Goal: Task Accomplishment & Management: Use online tool/utility

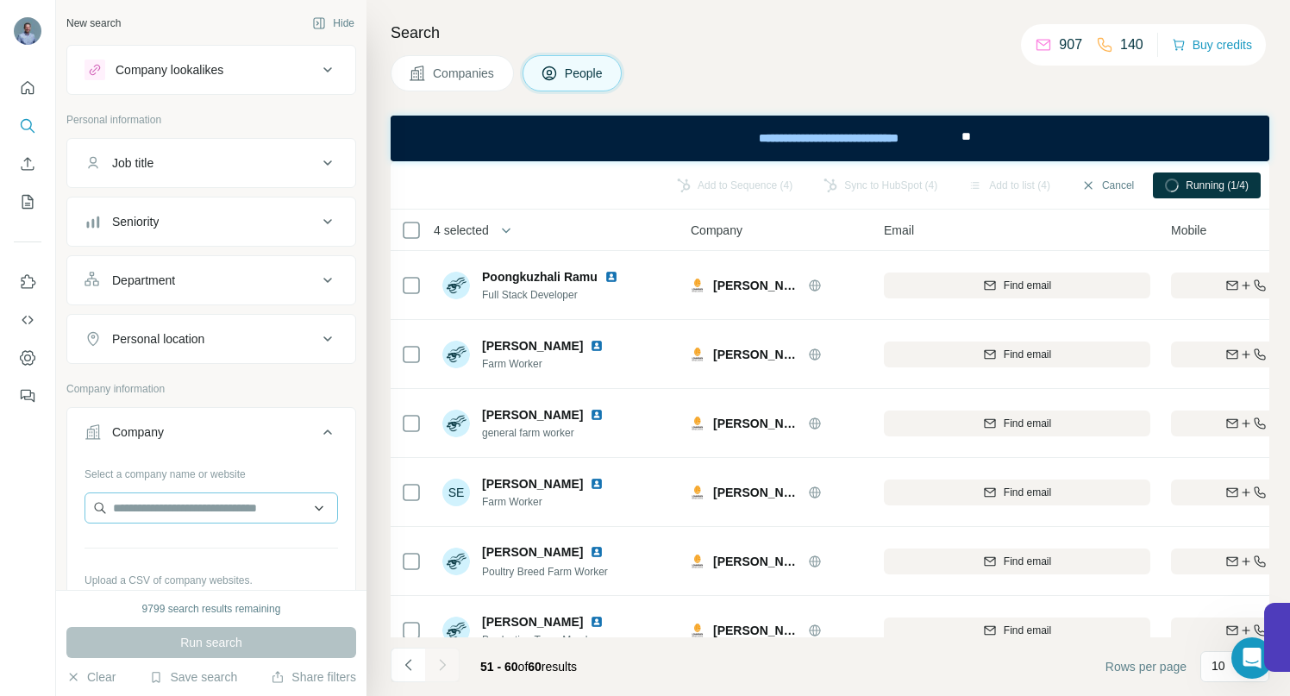
scroll to position [313, 0]
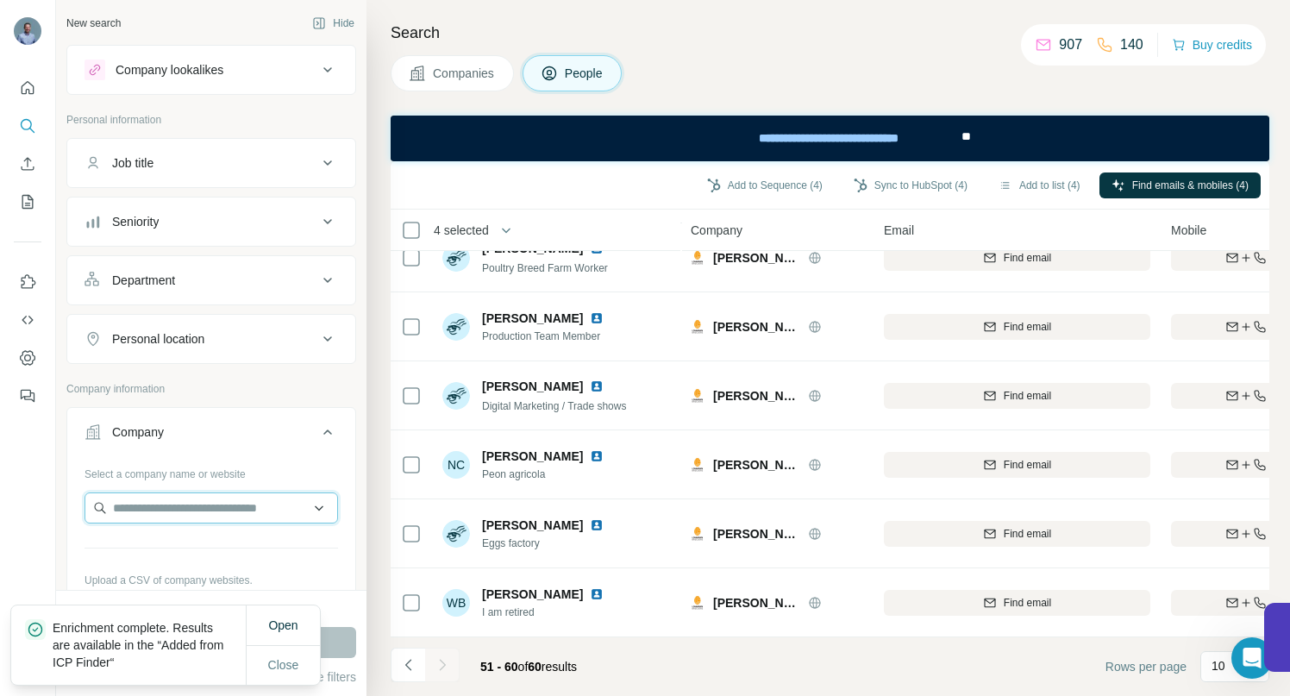
click at [163, 505] on input "text" at bounding box center [210, 507] width 253 height 31
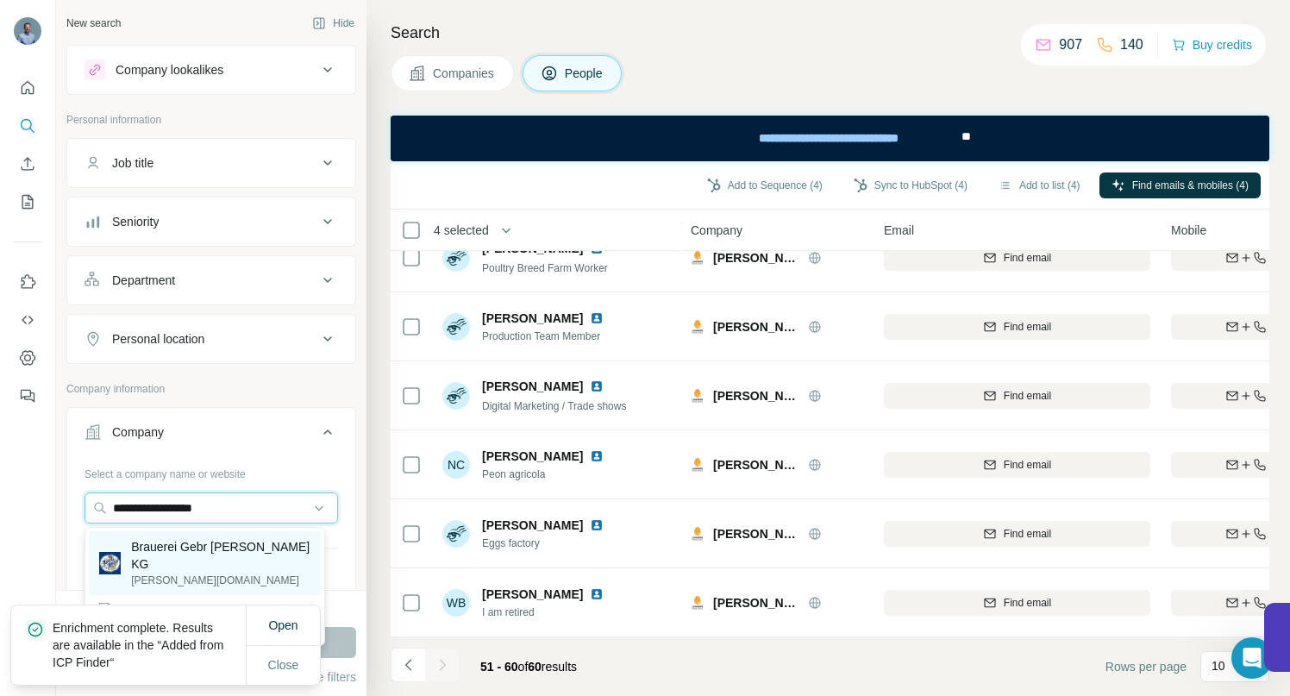
type input "**********"
click at [201, 544] on p "Brauerei Gebr [PERSON_NAME] KG" at bounding box center [220, 555] width 179 height 34
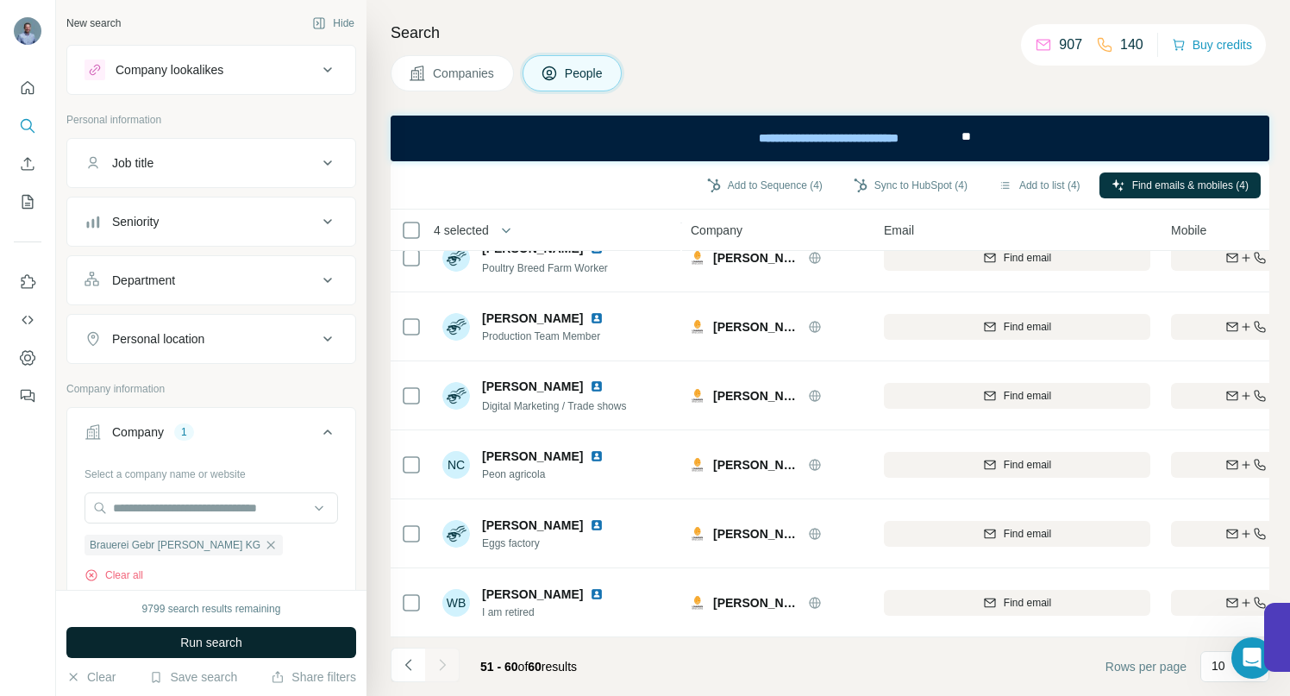
click at [218, 634] on span "Run search" at bounding box center [211, 642] width 62 height 17
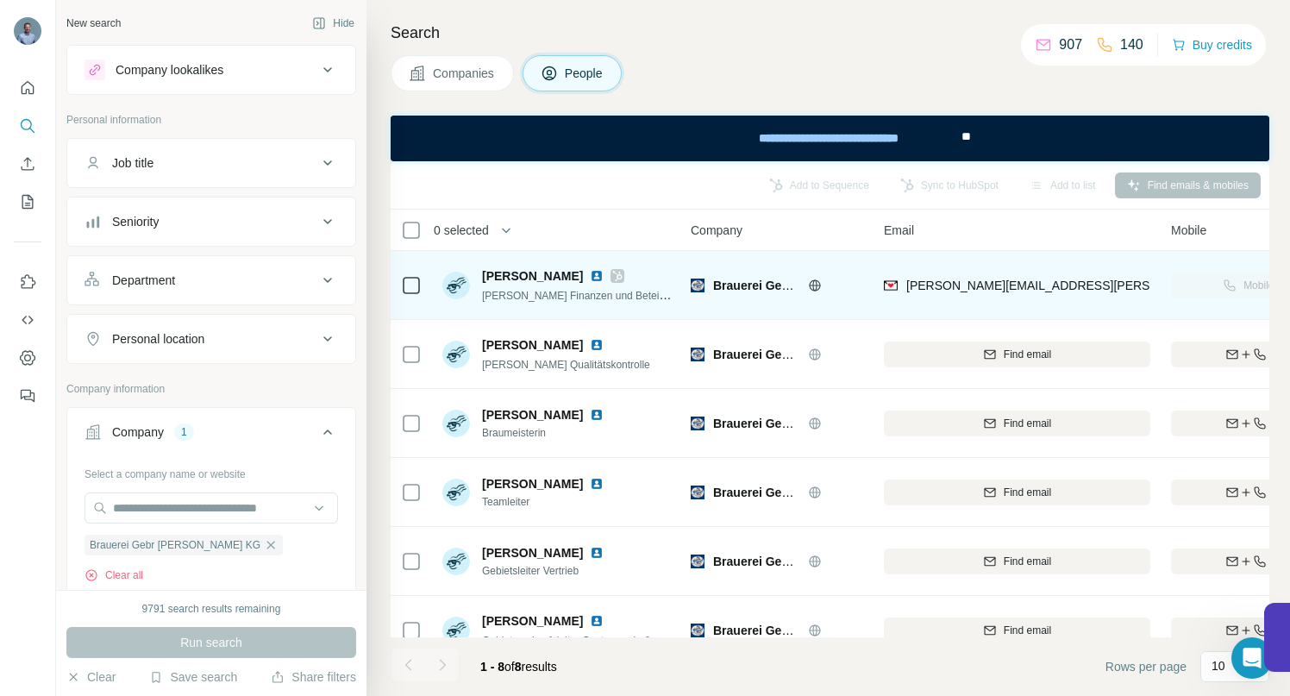
click at [812, 285] on icon at bounding box center [814, 285] width 11 height 1
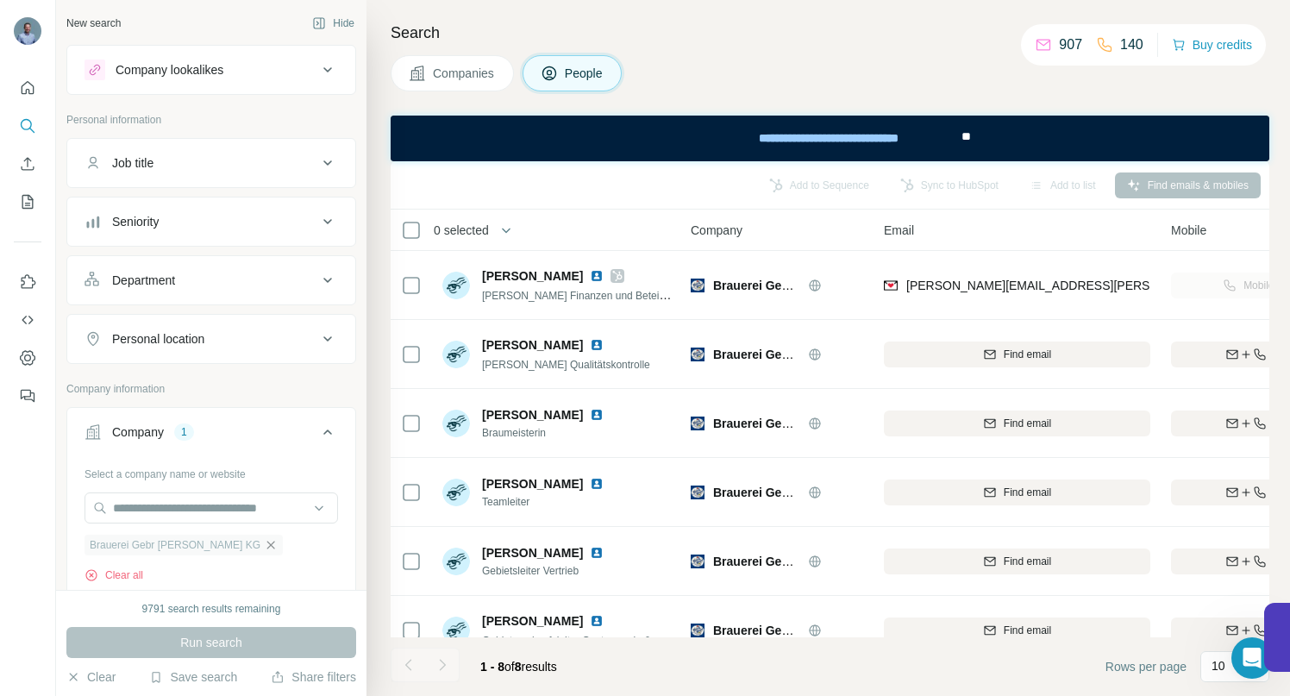
click at [264, 549] on icon "button" at bounding box center [271, 545] width 14 height 14
click at [188, 513] on input "text" at bounding box center [210, 507] width 253 height 31
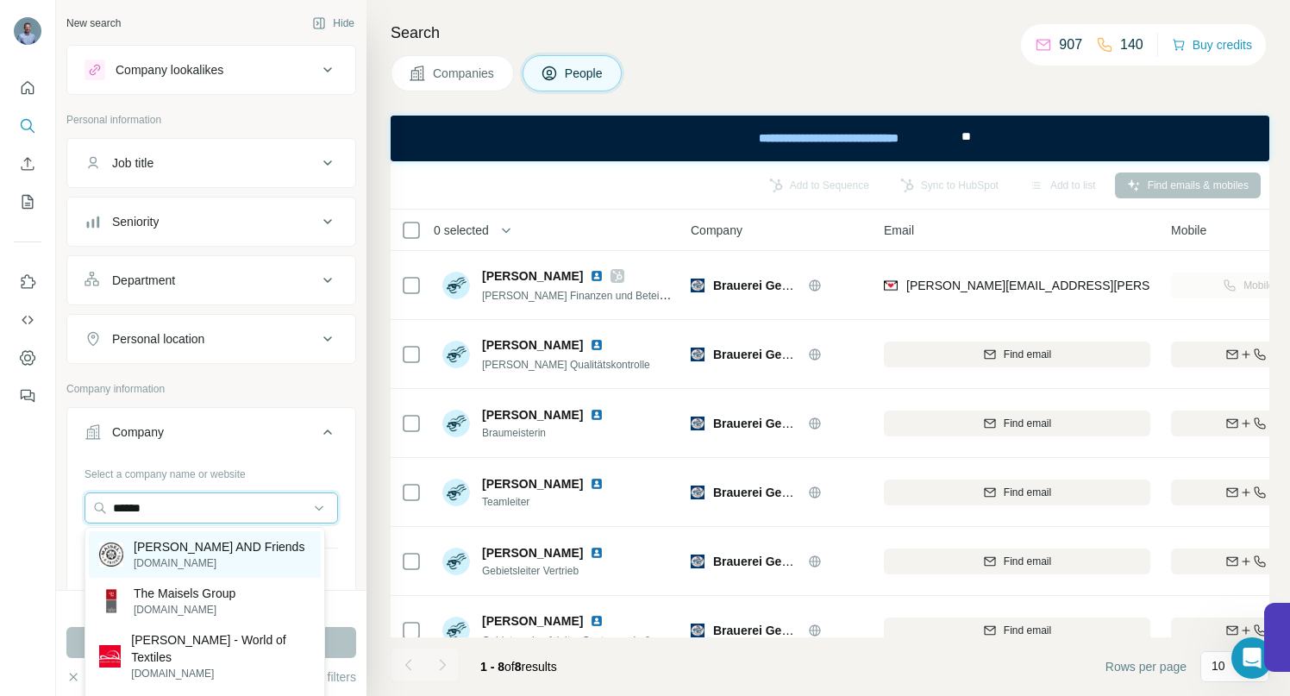
type input "******"
click at [200, 560] on p "[DOMAIN_NAME]" at bounding box center [219, 563] width 171 height 16
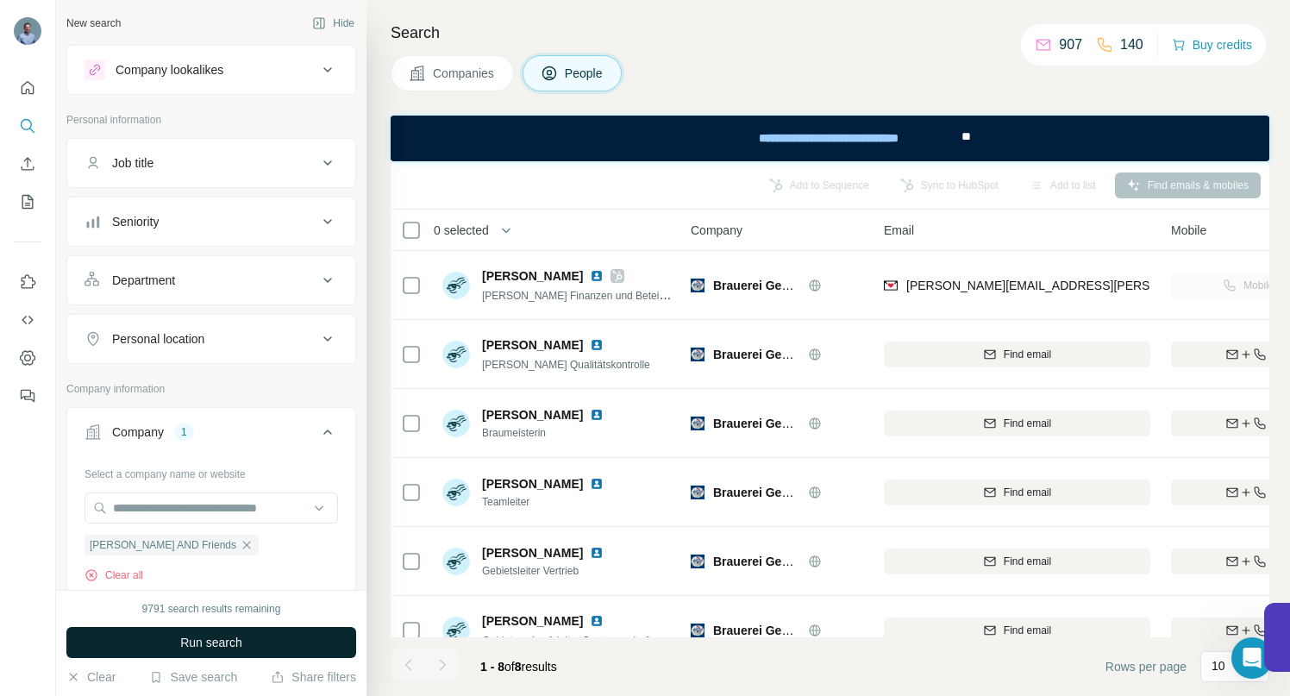
click at [203, 644] on span "Run search" at bounding box center [211, 642] width 62 height 17
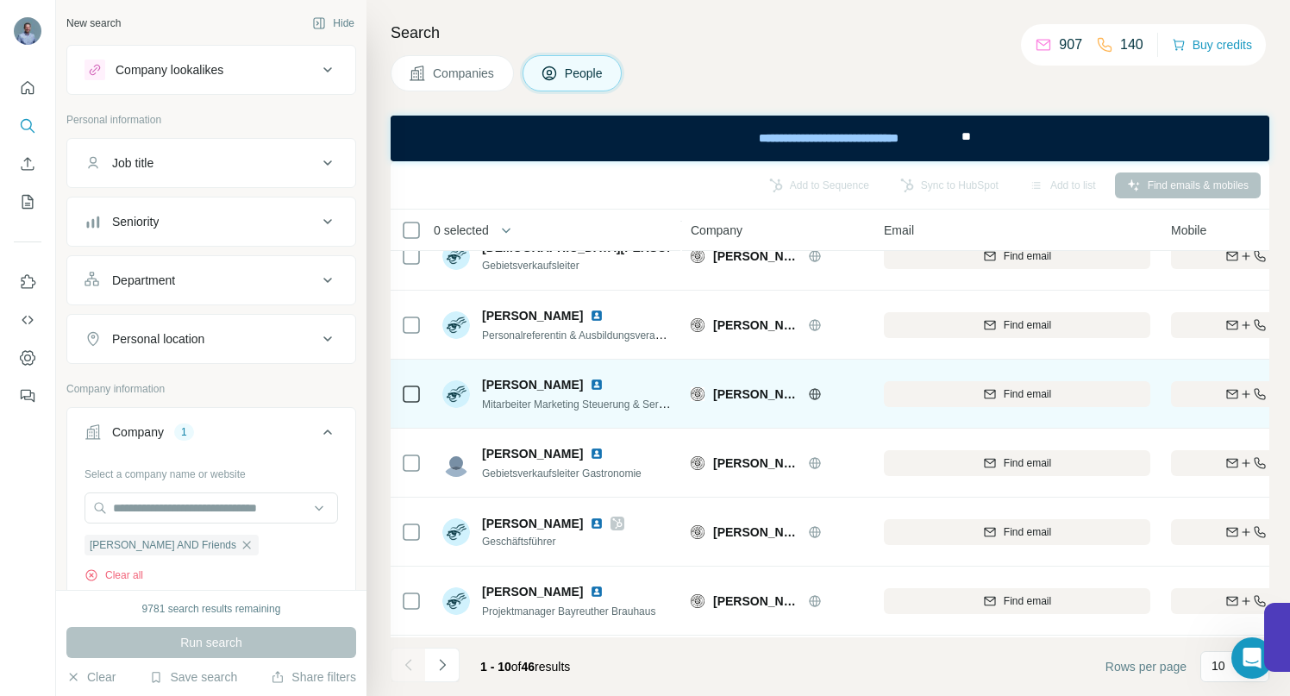
scroll to position [313, 0]
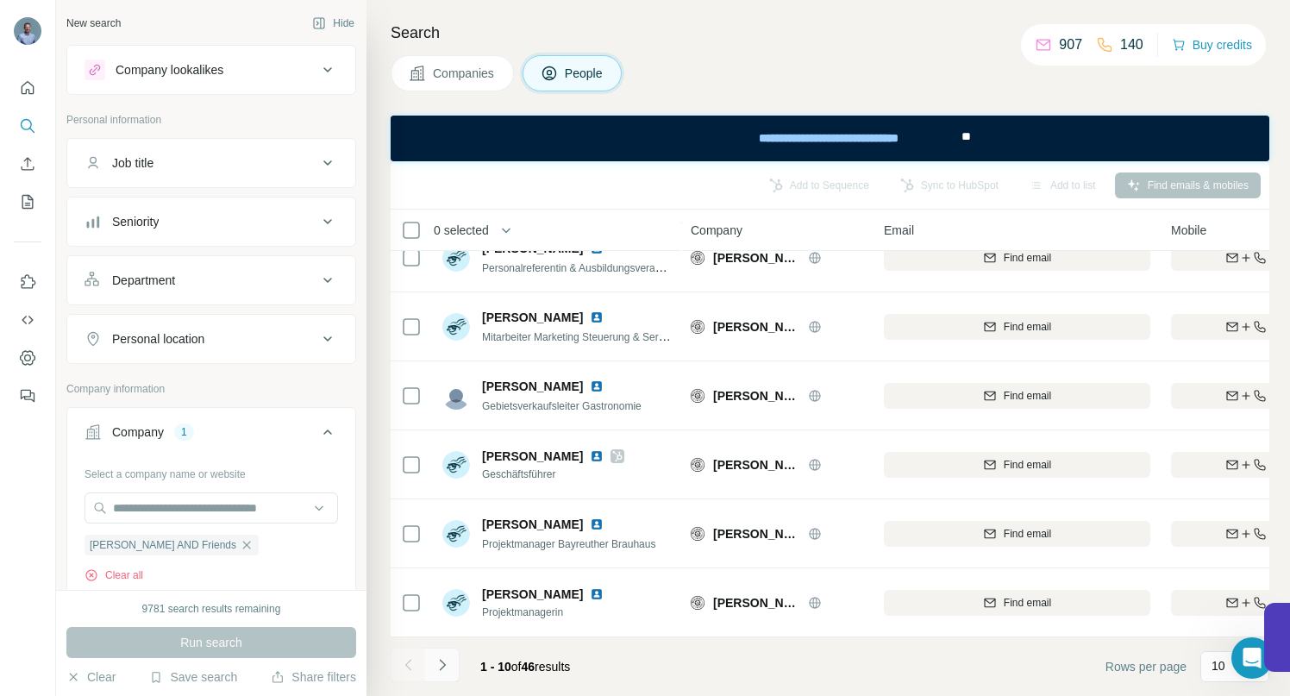
click at [445, 660] on icon "Navigate to next page" at bounding box center [442, 664] width 17 height 17
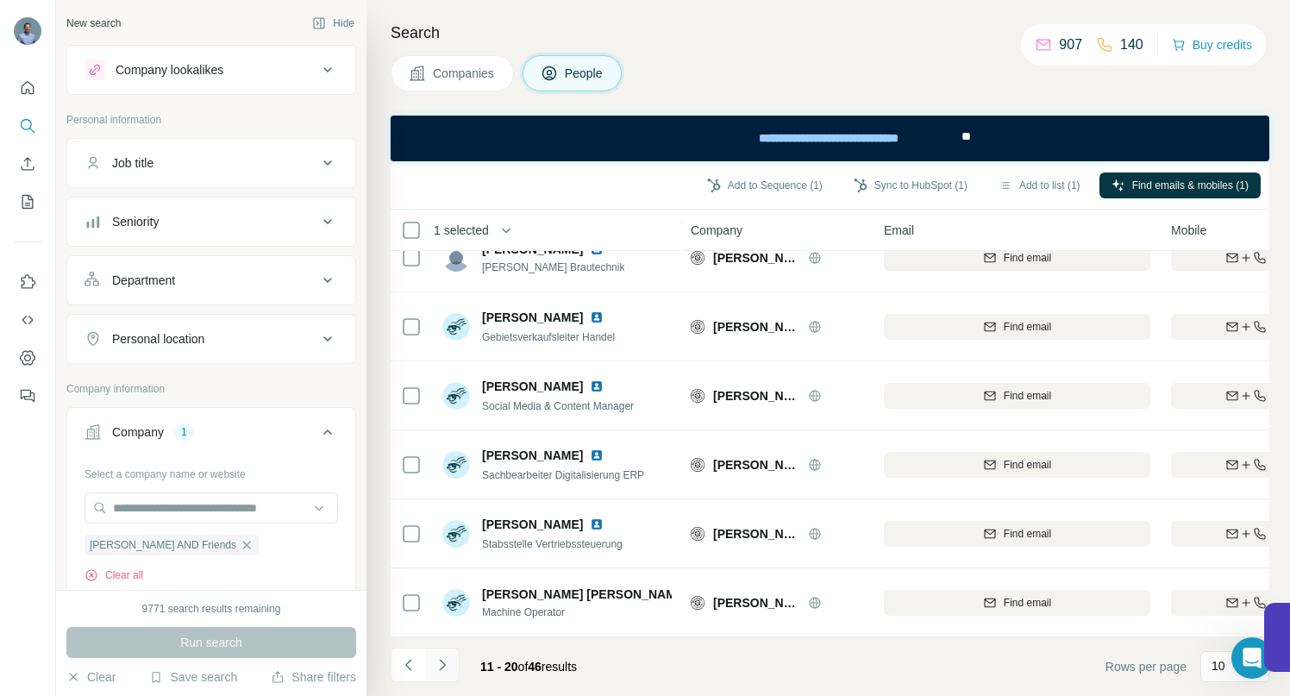
click at [453, 666] on button "Navigate to next page" at bounding box center [442, 664] width 34 height 34
click at [448, 664] on icon "Navigate to next page" at bounding box center [442, 664] width 17 height 17
click at [445, 677] on button "Navigate to next page" at bounding box center [442, 664] width 34 height 34
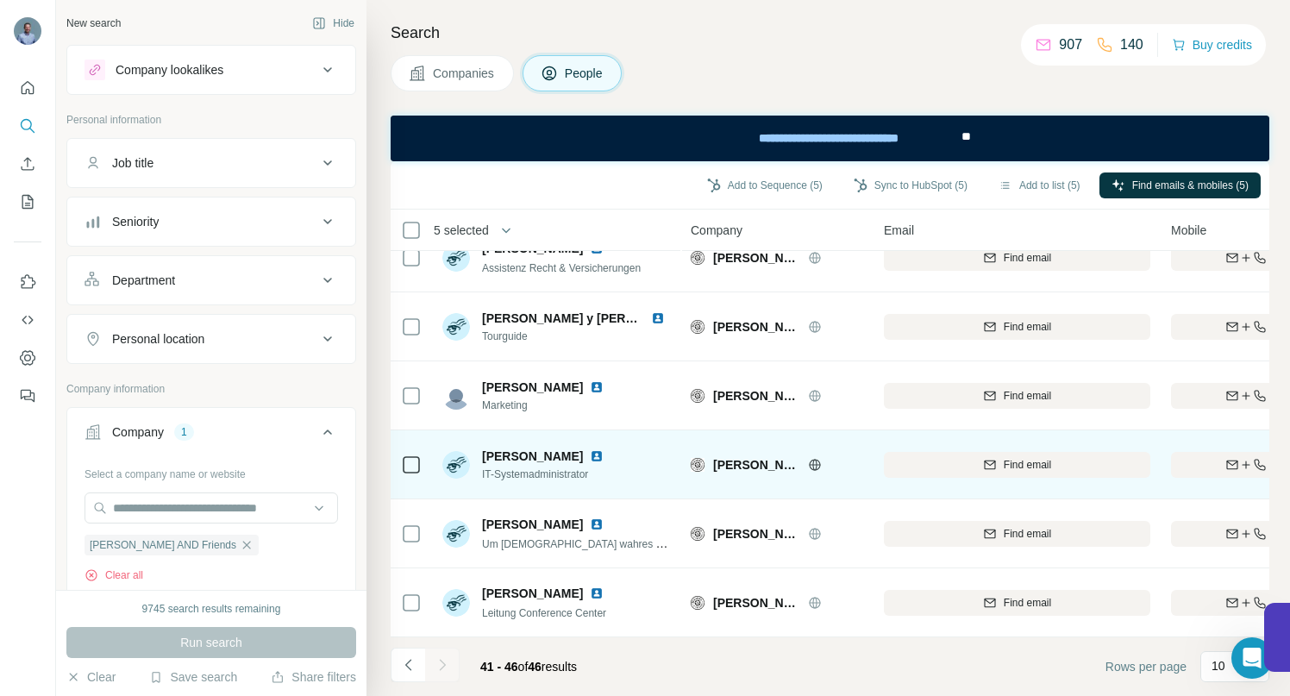
scroll to position [37, 0]
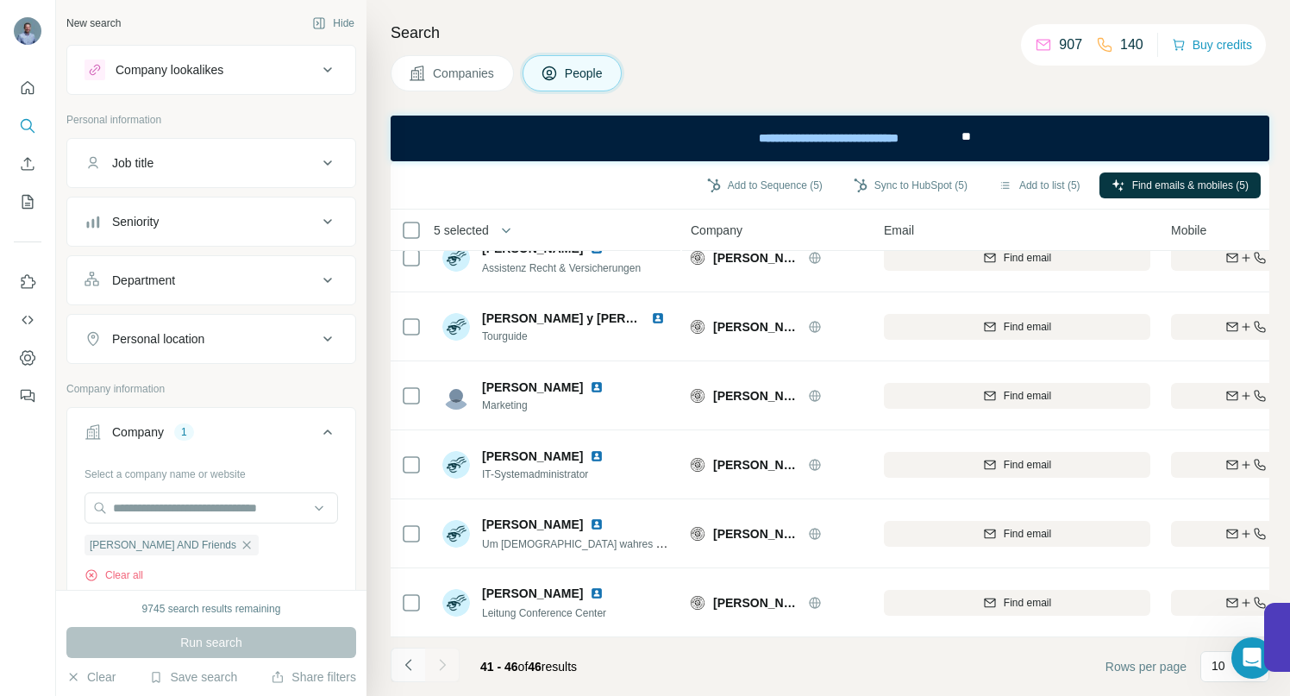
click at [406, 667] on icon "Navigate to previous page" at bounding box center [408, 664] width 17 height 17
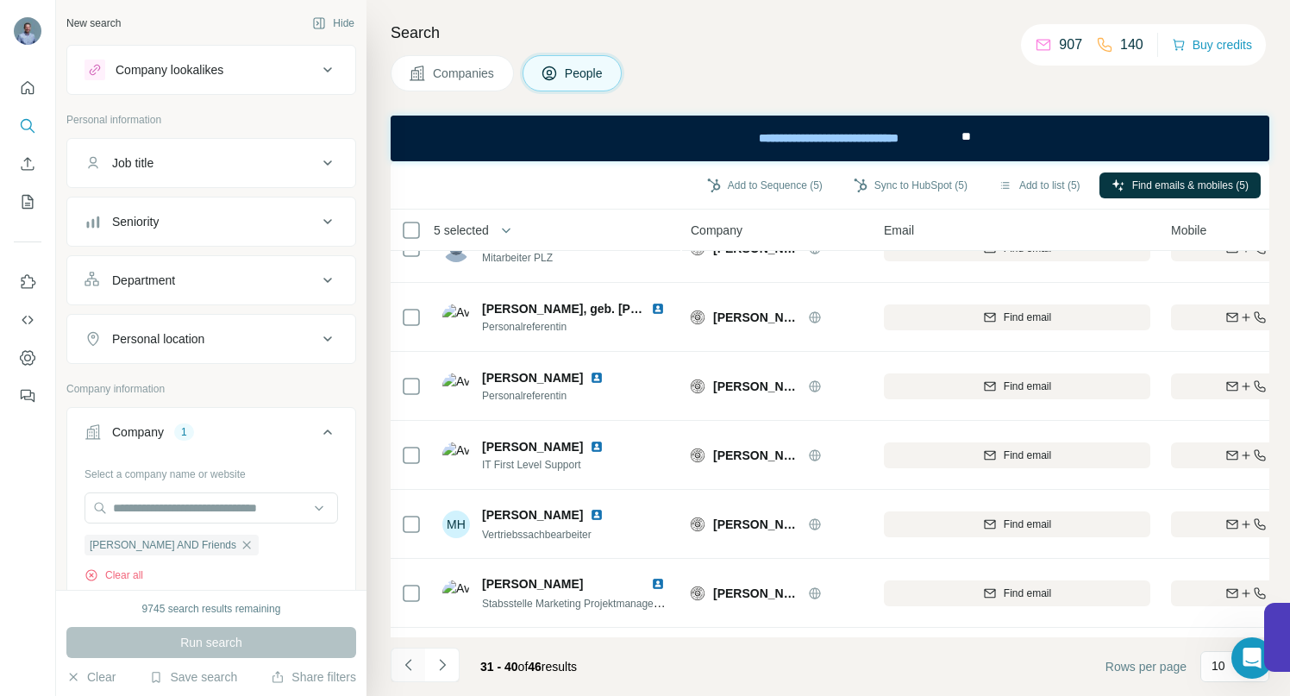
click at [406, 667] on icon "Navigate to previous page" at bounding box center [408, 664] width 17 height 17
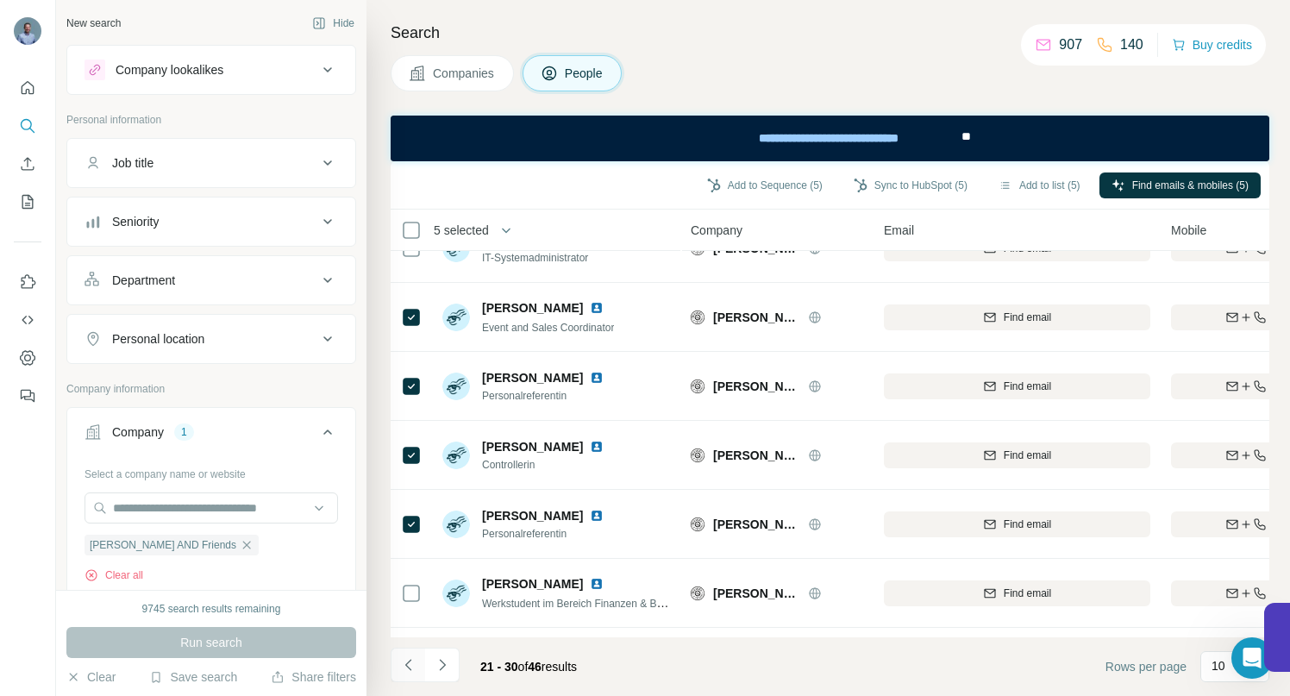
click at [406, 667] on icon "Navigate to previous page" at bounding box center [408, 664] width 17 height 17
click at [406, 667] on div at bounding box center [408, 664] width 34 height 34
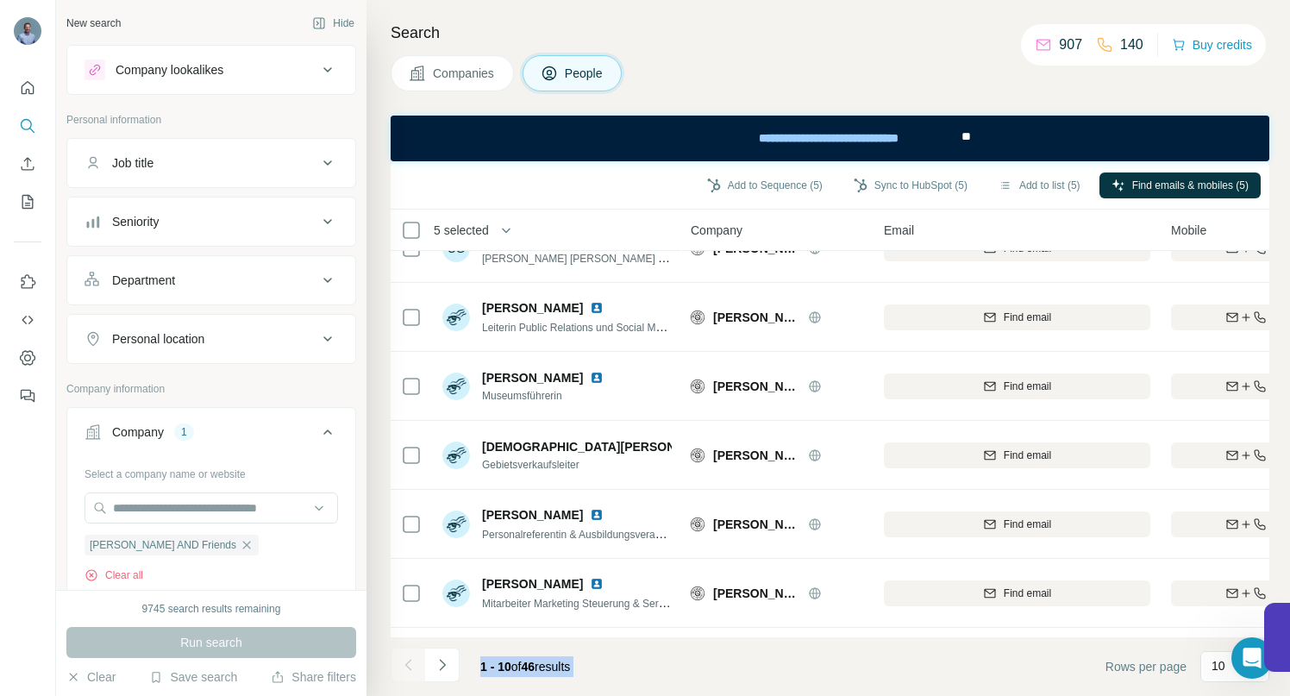
click at [406, 667] on div at bounding box center [408, 664] width 34 height 34
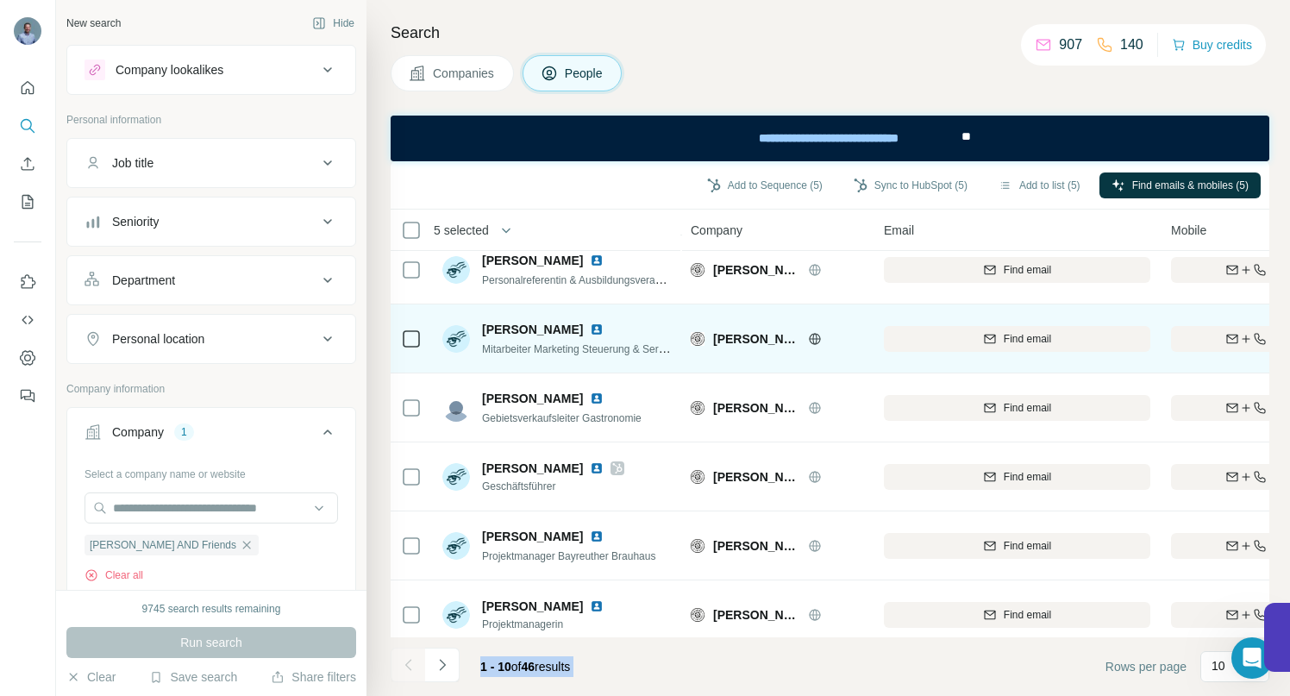
scroll to position [313, 0]
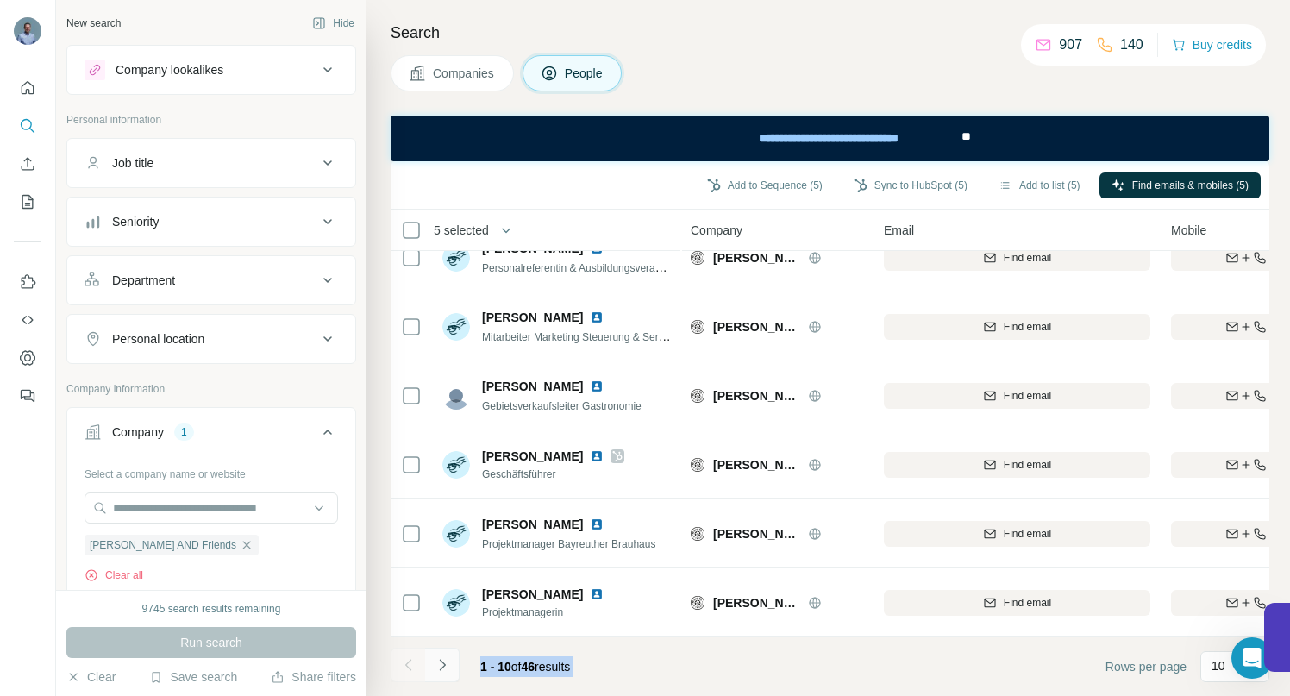
click at [452, 659] on button "Navigate to next page" at bounding box center [442, 664] width 34 height 34
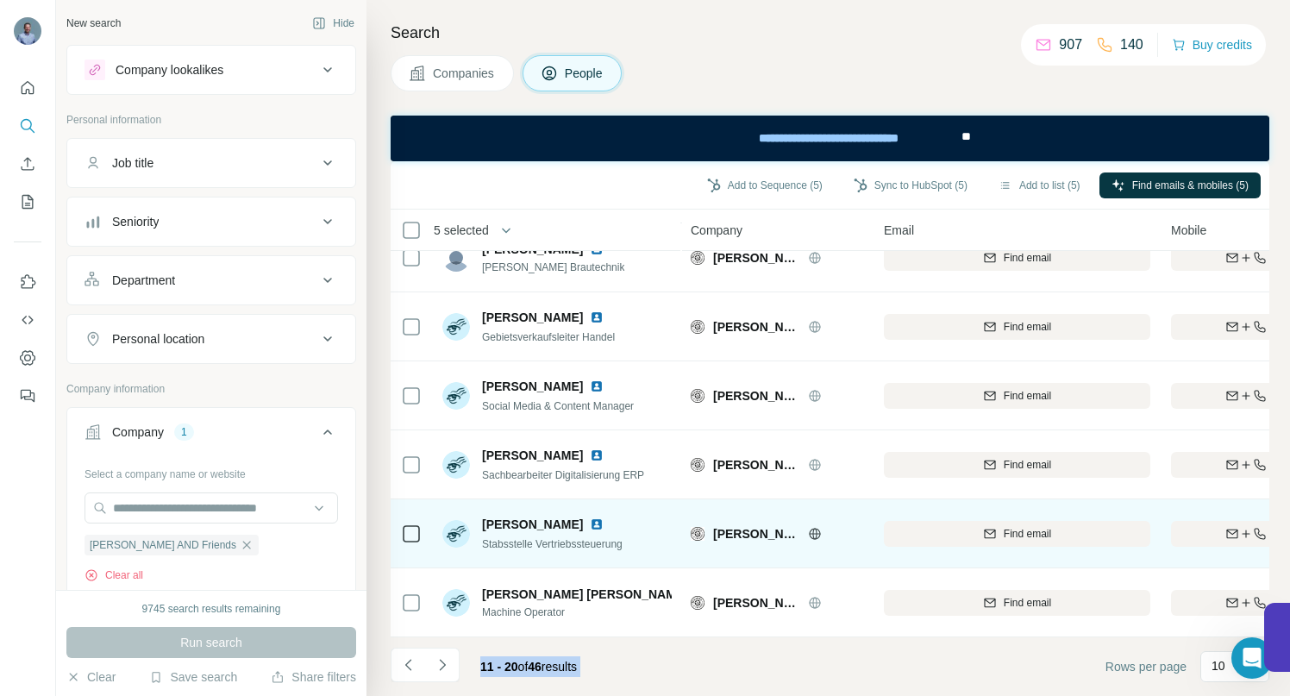
scroll to position [0, 0]
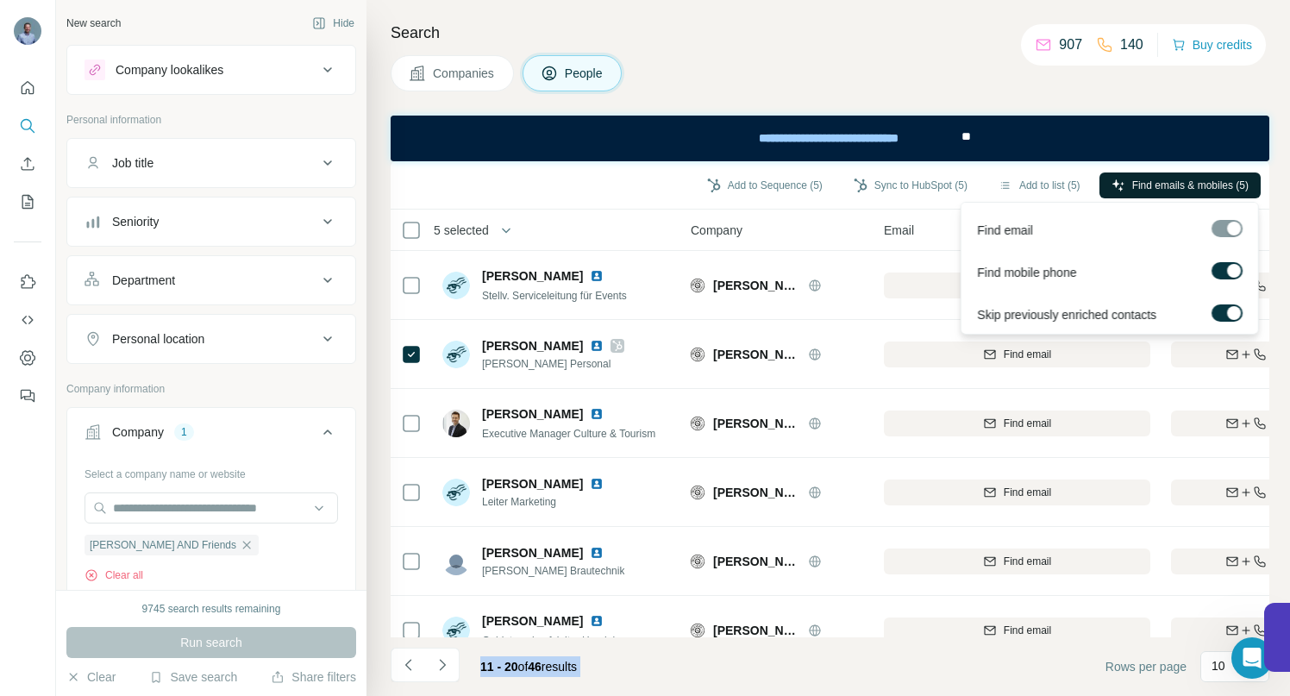
click at [1135, 185] on span "Find emails & mobiles (5)" at bounding box center [1190, 186] width 116 height 16
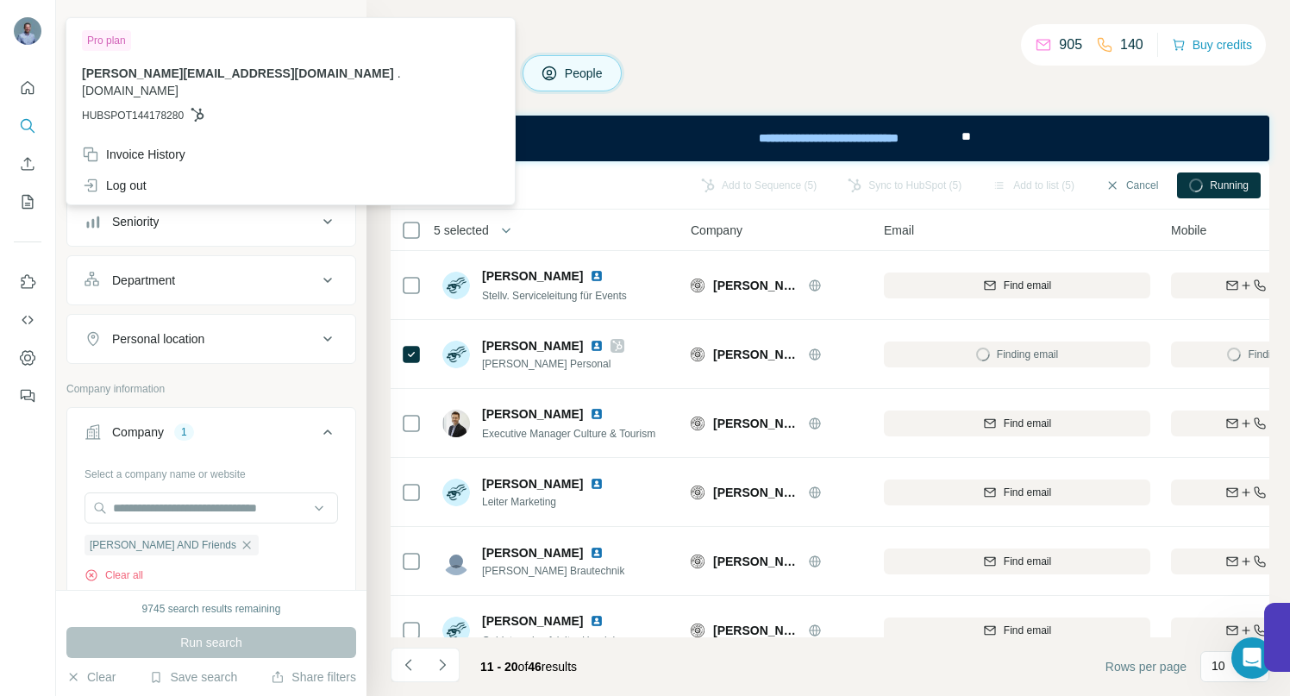
click at [698, 70] on div "Companies People" at bounding box center [830, 73] width 879 height 36
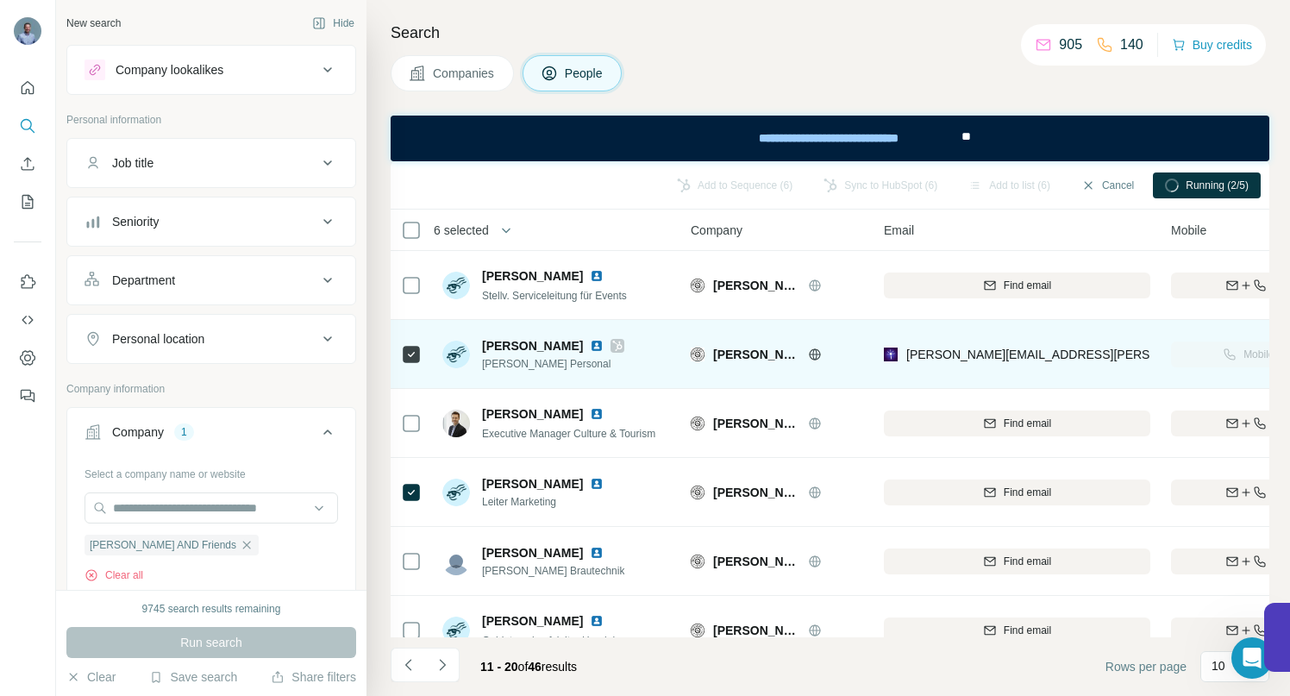
scroll to position [313, 0]
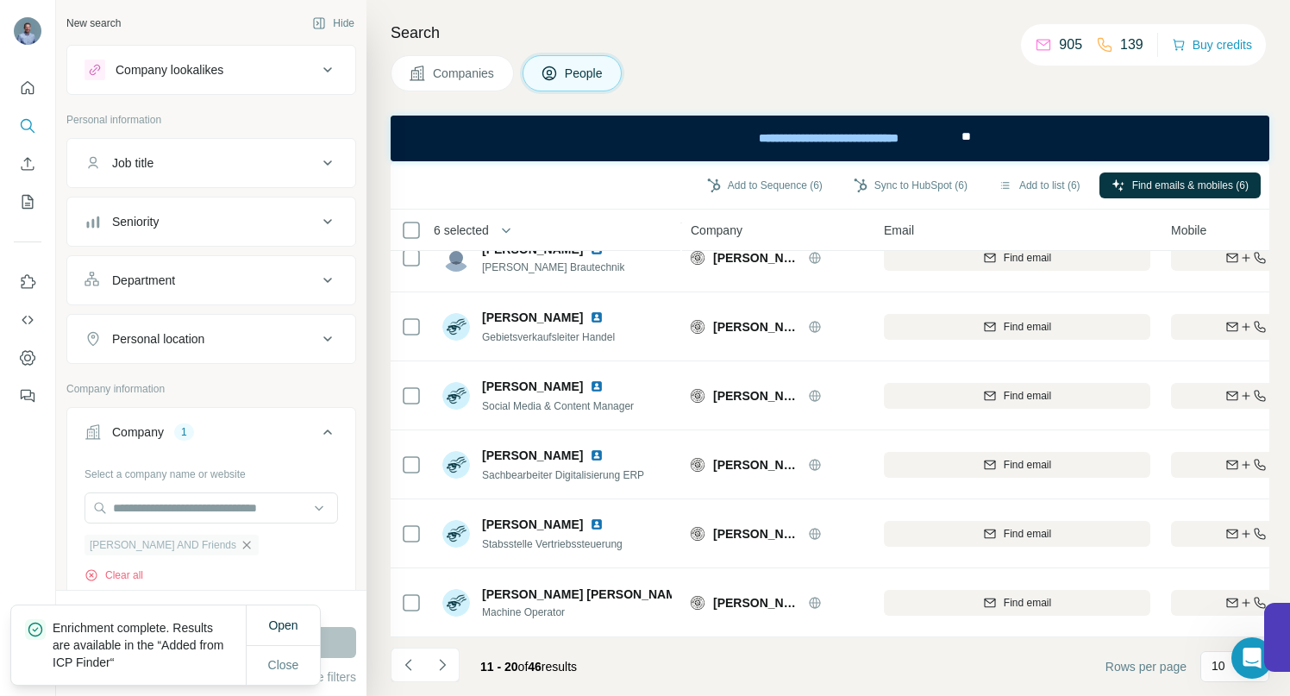
click at [240, 547] on icon "button" at bounding box center [247, 545] width 14 height 14
click at [181, 502] on input "text" at bounding box center [210, 507] width 253 height 31
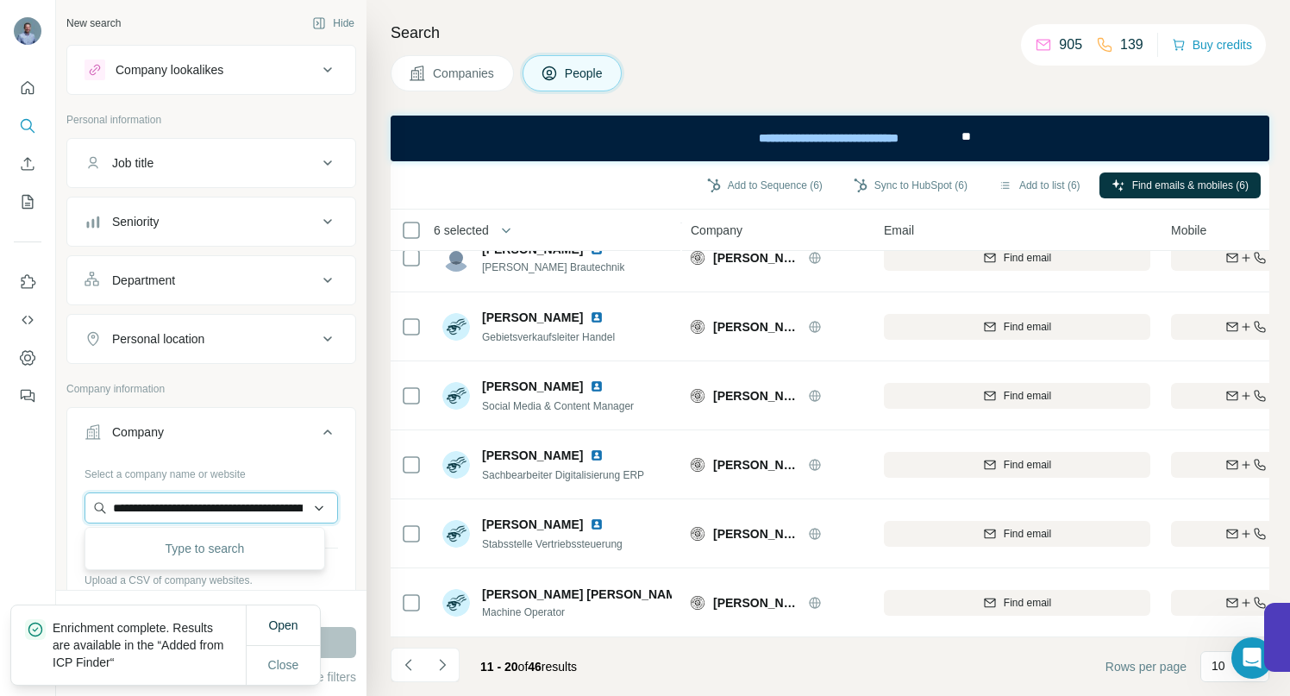
scroll to position [0, 410]
type input "**********"
click at [180, 555] on p "[DOMAIN_NAME]" at bounding box center [175, 563] width 83 height 16
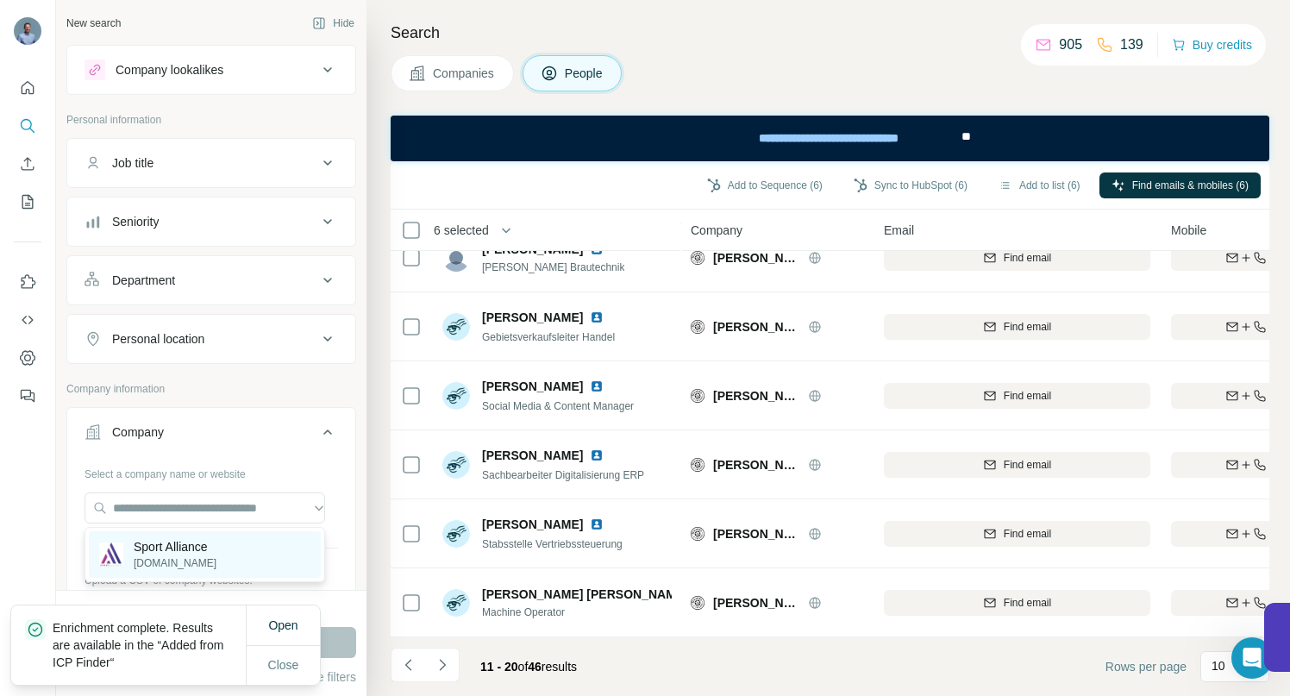
scroll to position [0, 0]
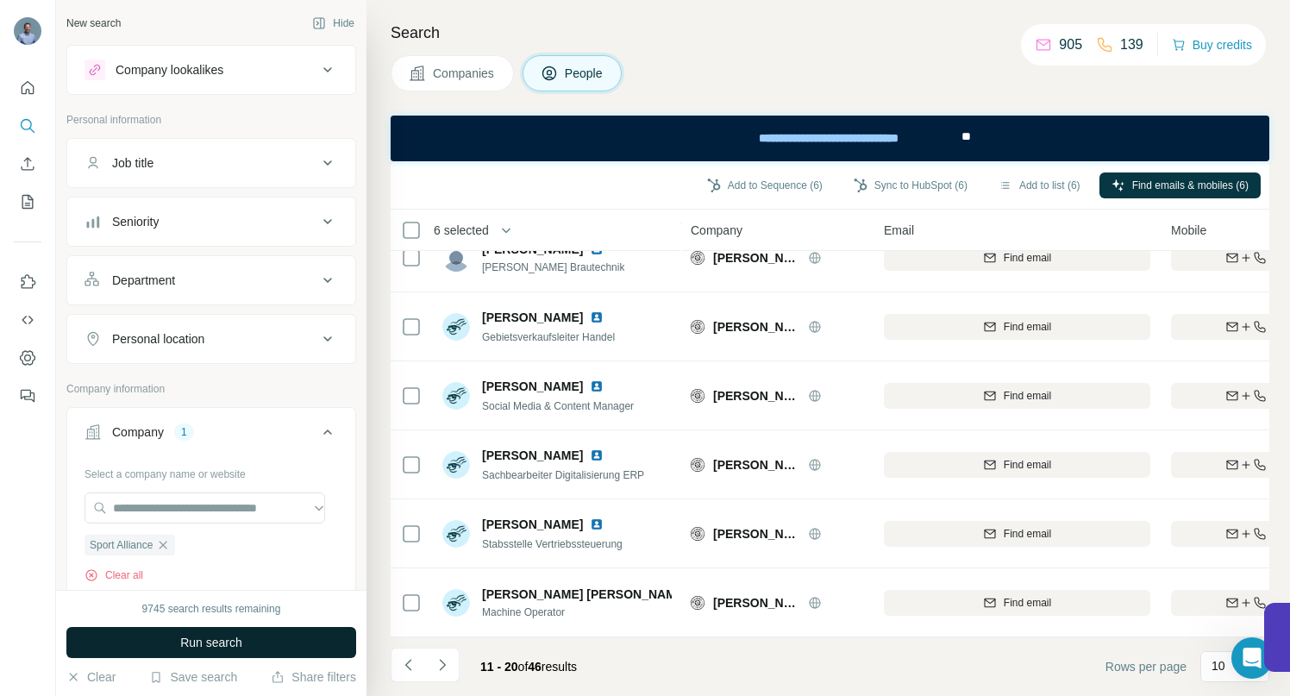
click at [150, 642] on button "Run search" at bounding box center [211, 642] width 290 height 31
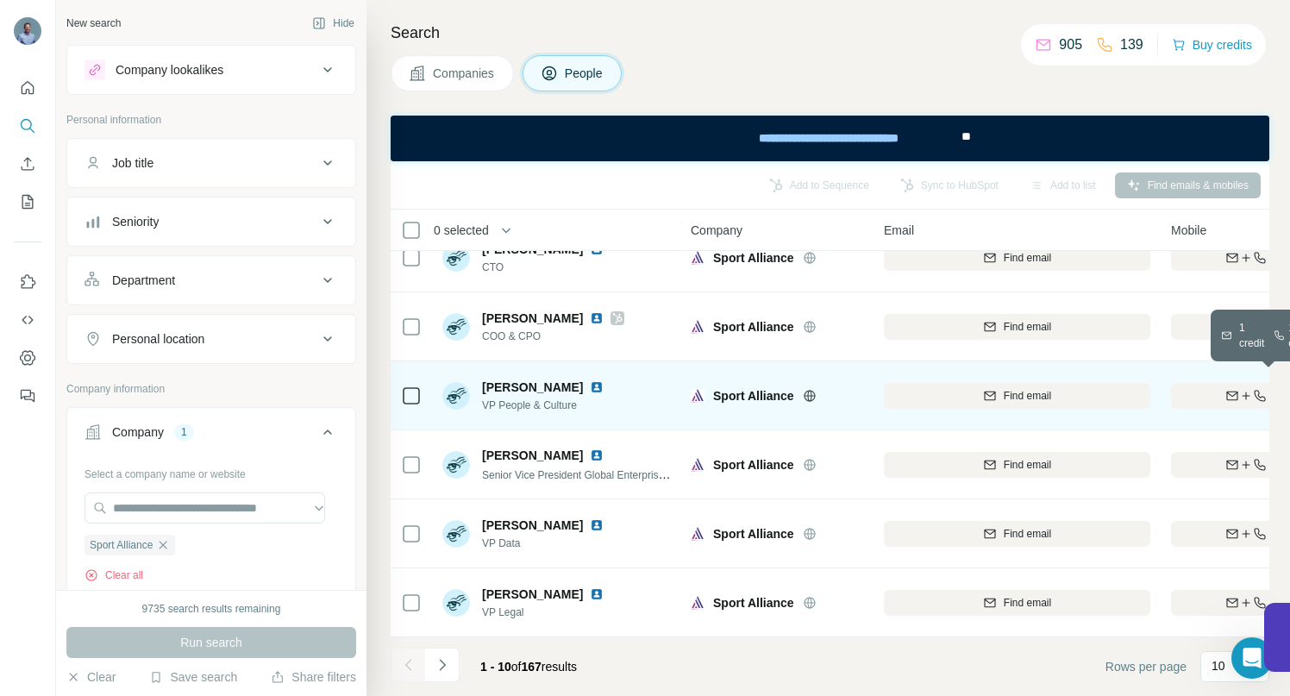
click at [1215, 388] on div "Find both" at bounding box center [1271, 396] width 201 height 16
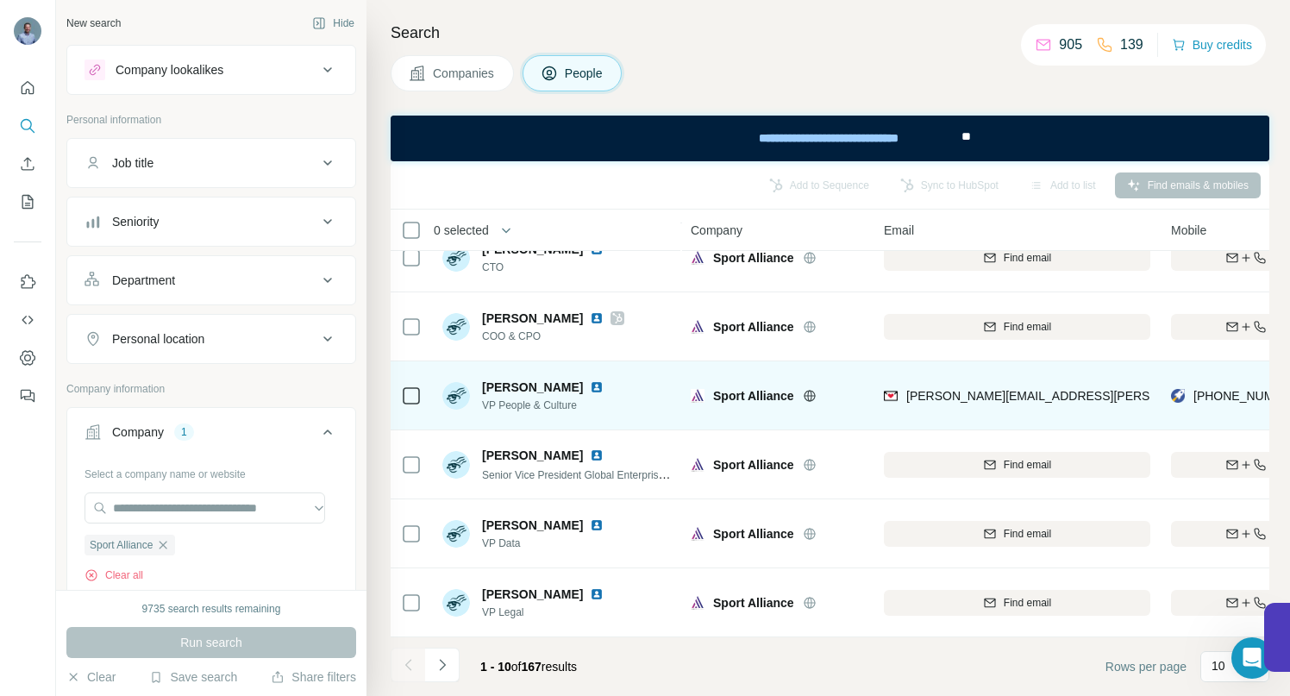
scroll to position [313, 0]
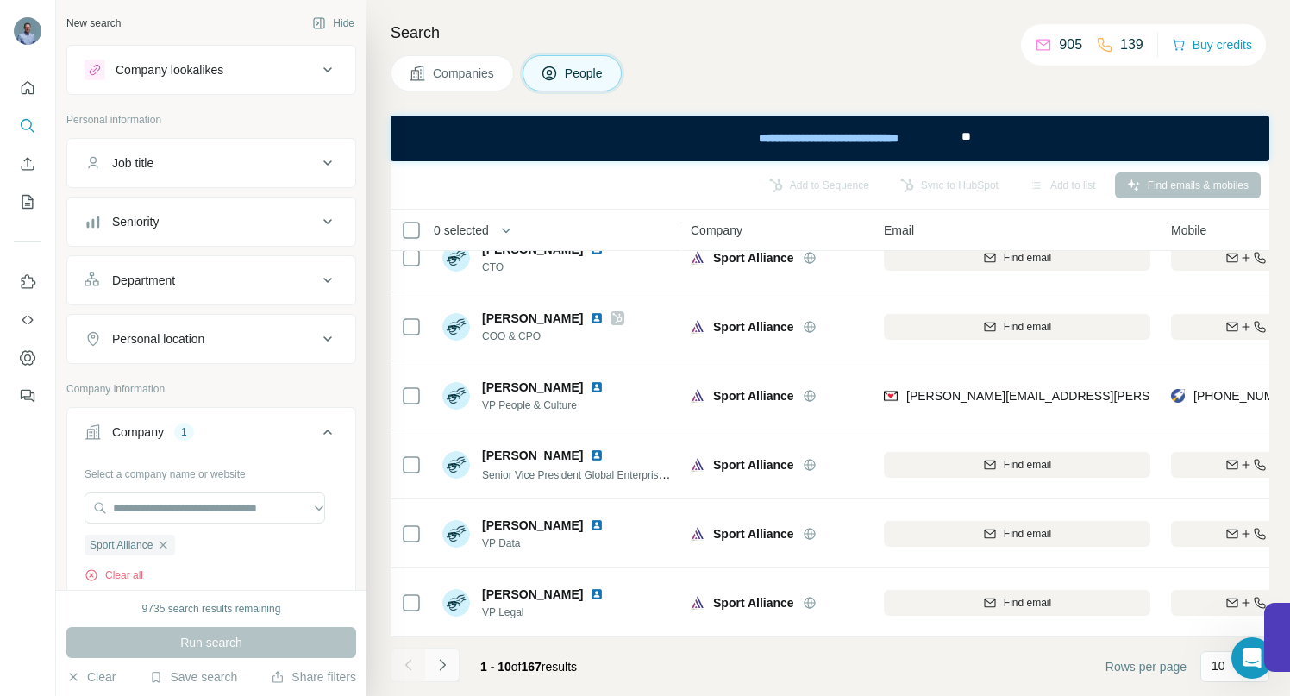
click at [447, 666] on icon "Navigate to next page" at bounding box center [442, 664] width 17 height 17
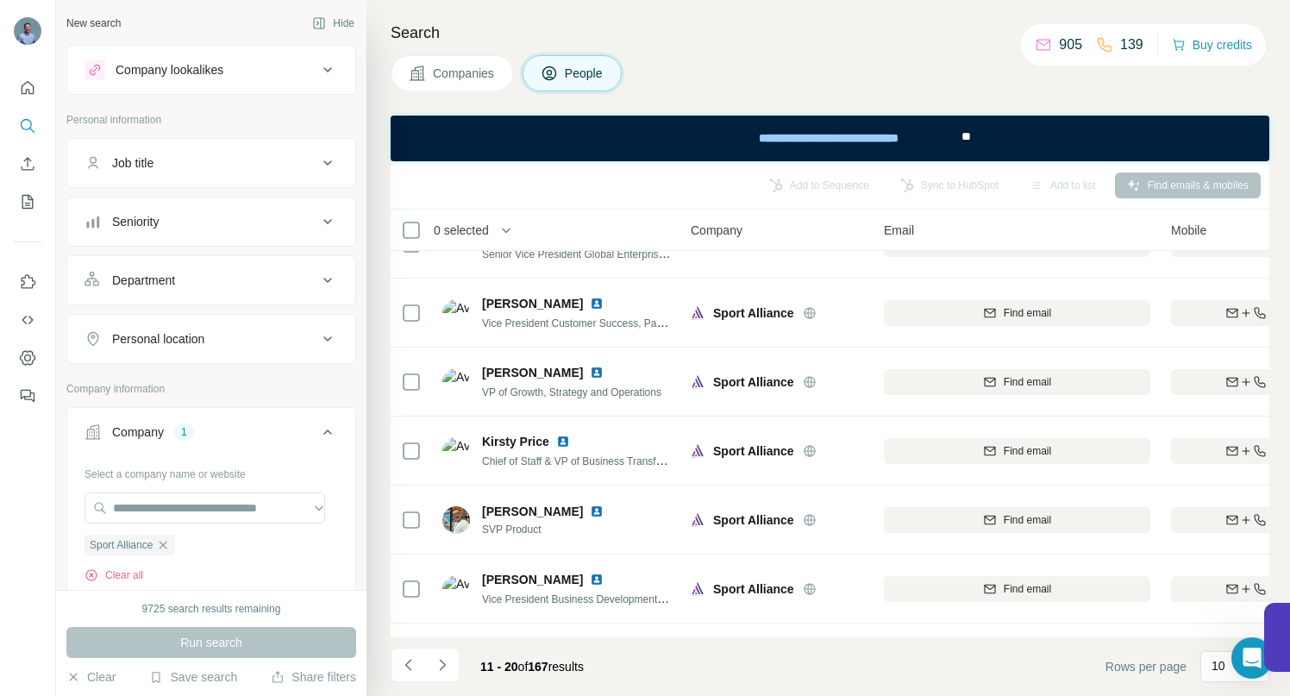
scroll to position [0, 0]
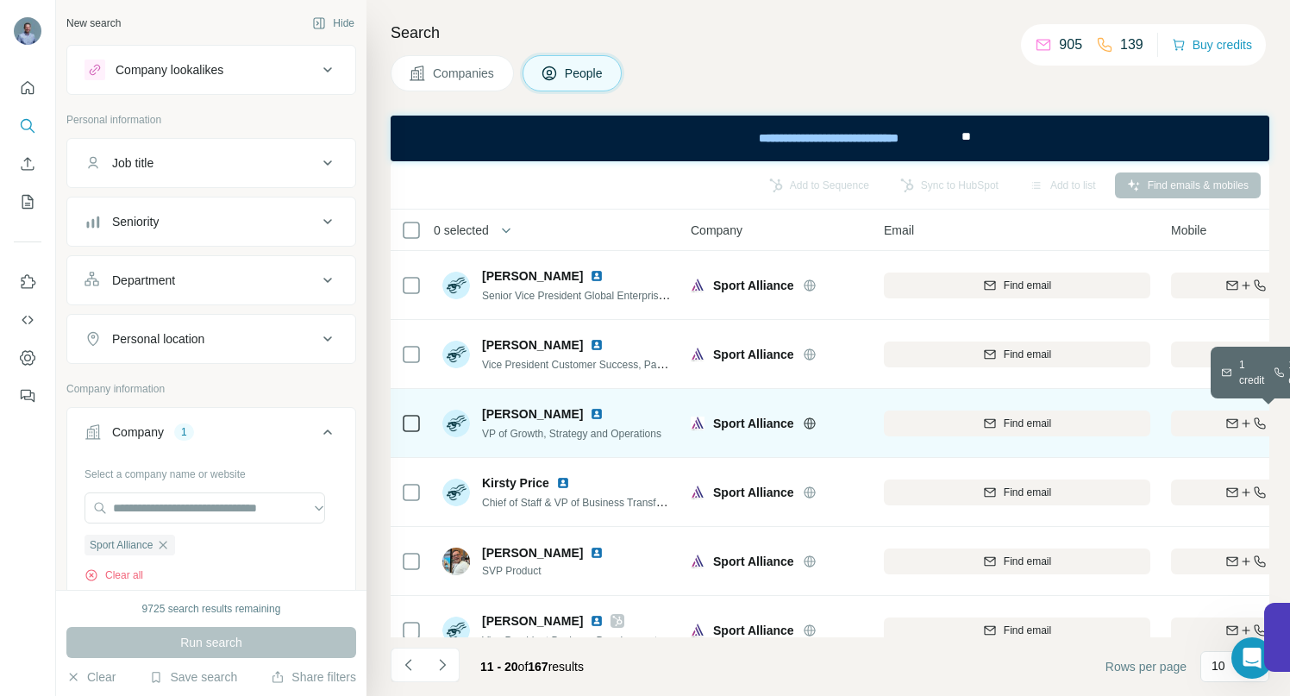
click at [1197, 423] on div "Find both" at bounding box center [1271, 424] width 201 height 16
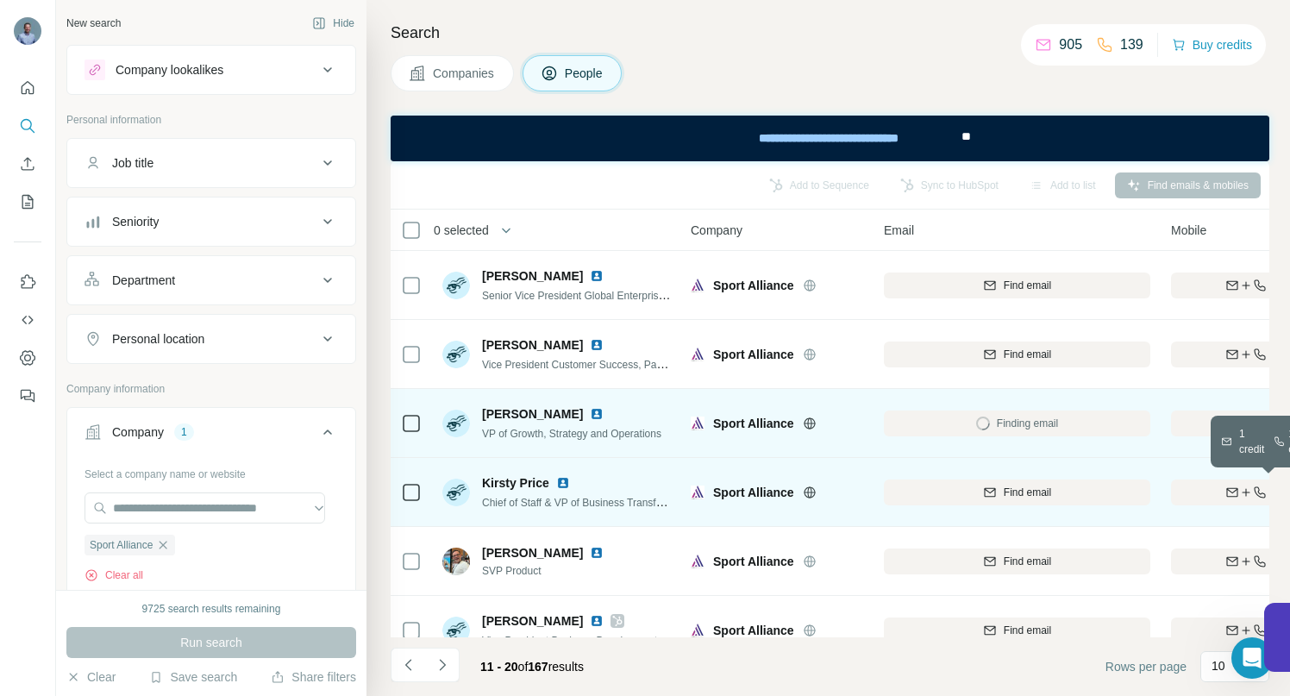
click at [1200, 496] on div "Find both" at bounding box center [1271, 493] width 201 height 16
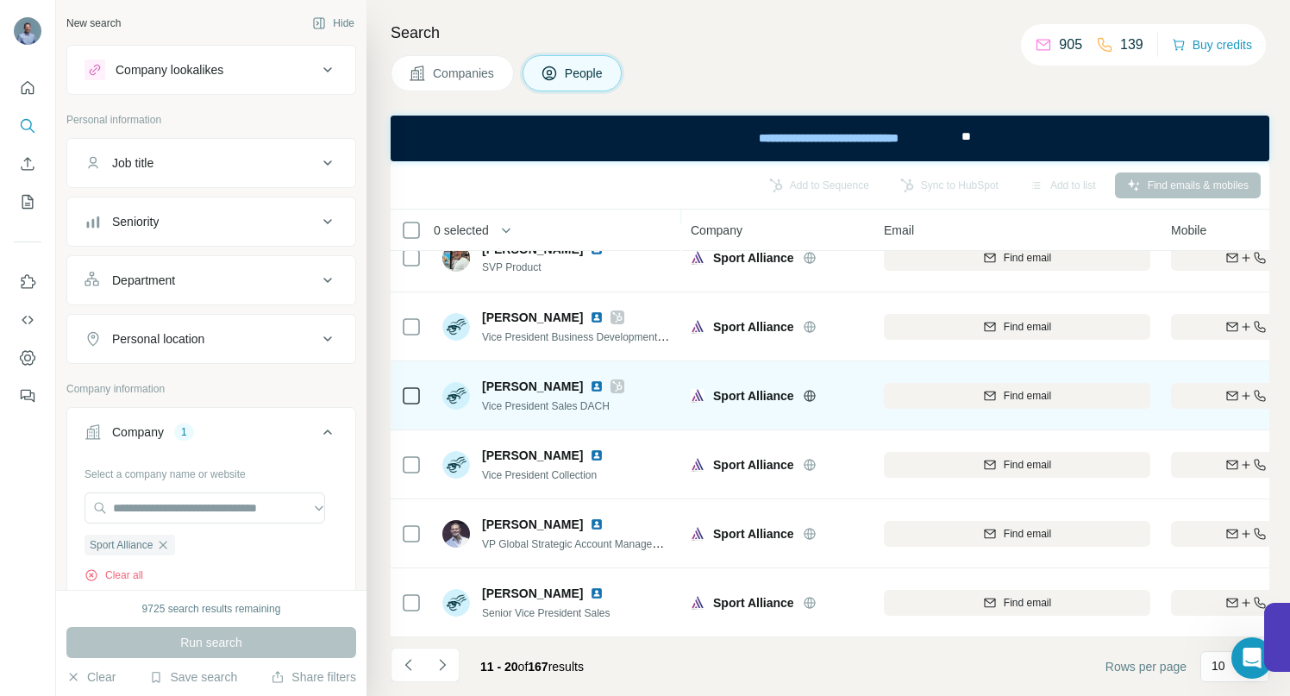
scroll to position [313, 0]
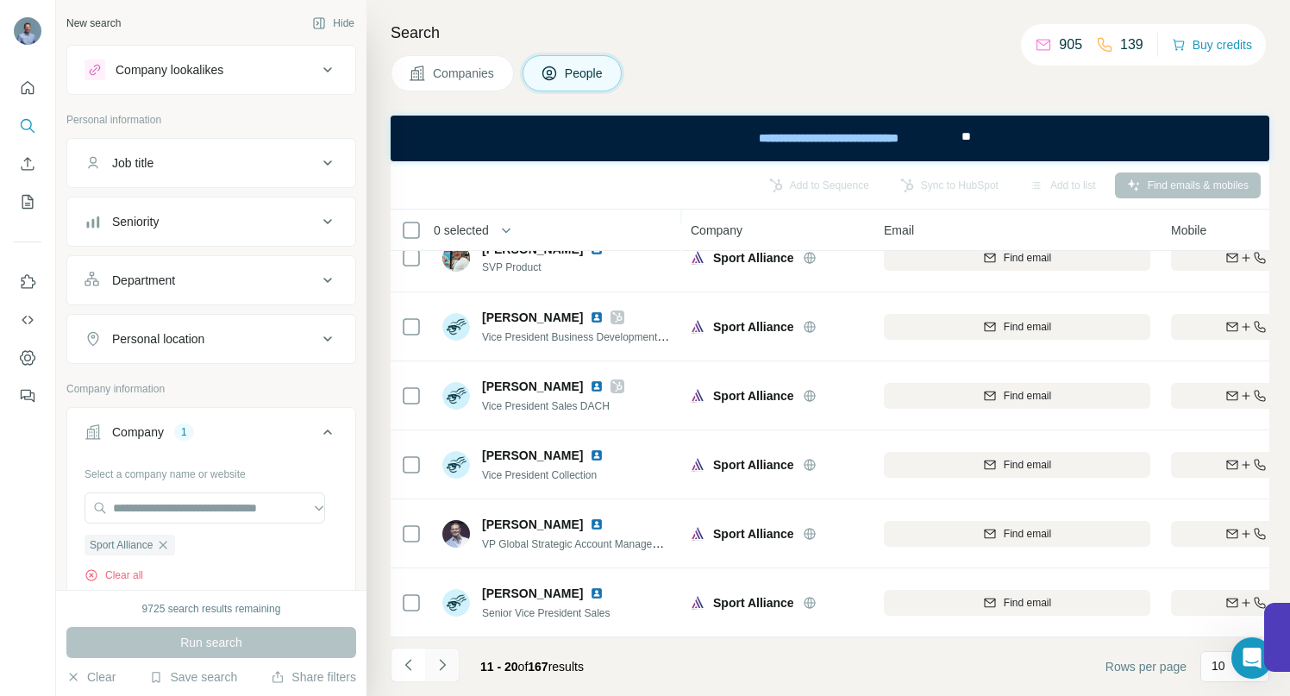
click at [446, 660] on icon "Navigate to next page" at bounding box center [442, 664] width 17 height 17
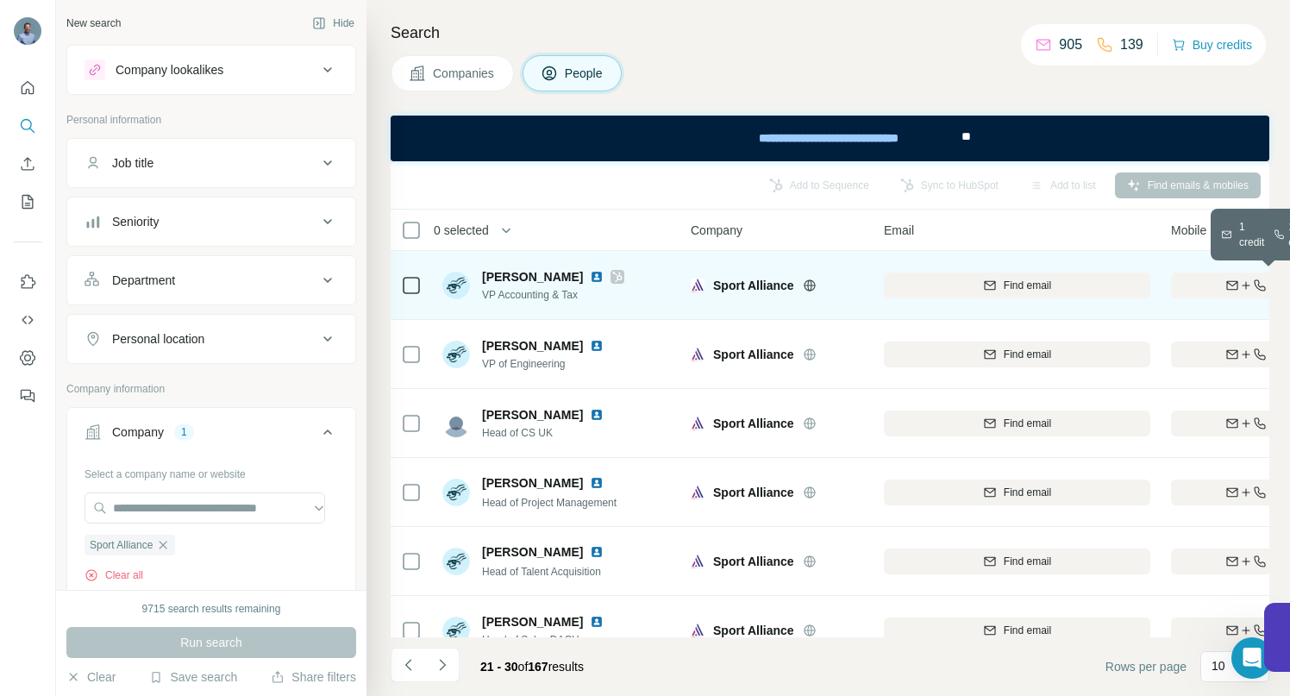
click at [1203, 283] on div "Find both" at bounding box center [1271, 286] width 201 height 16
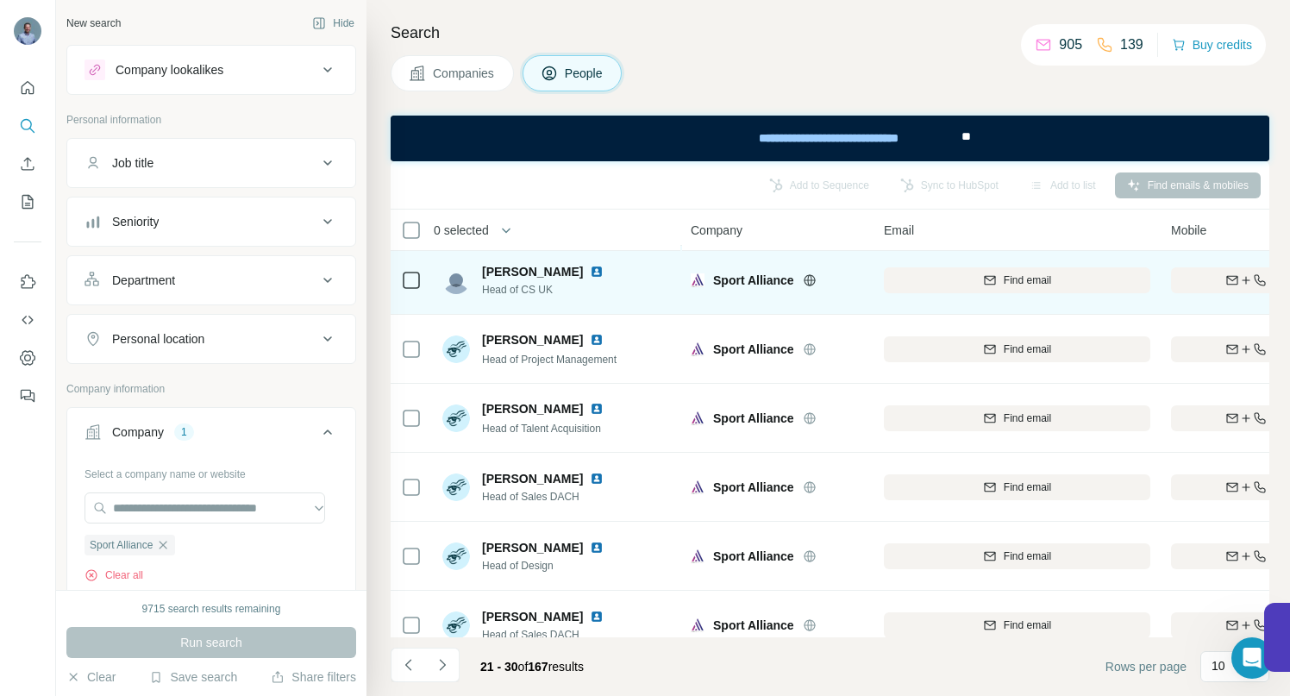
scroll to position [155, 0]
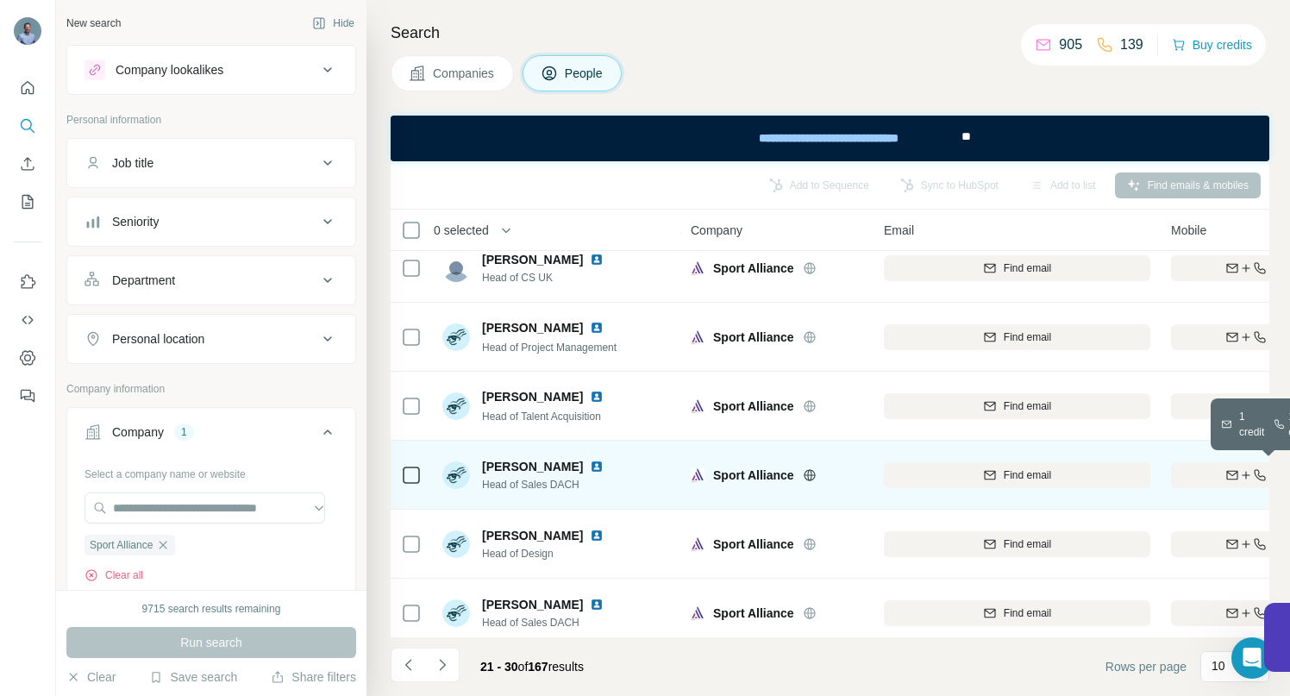
click at [1187, 471] on div "Find both" at bounding box center [1271, 475] width 201 height 16
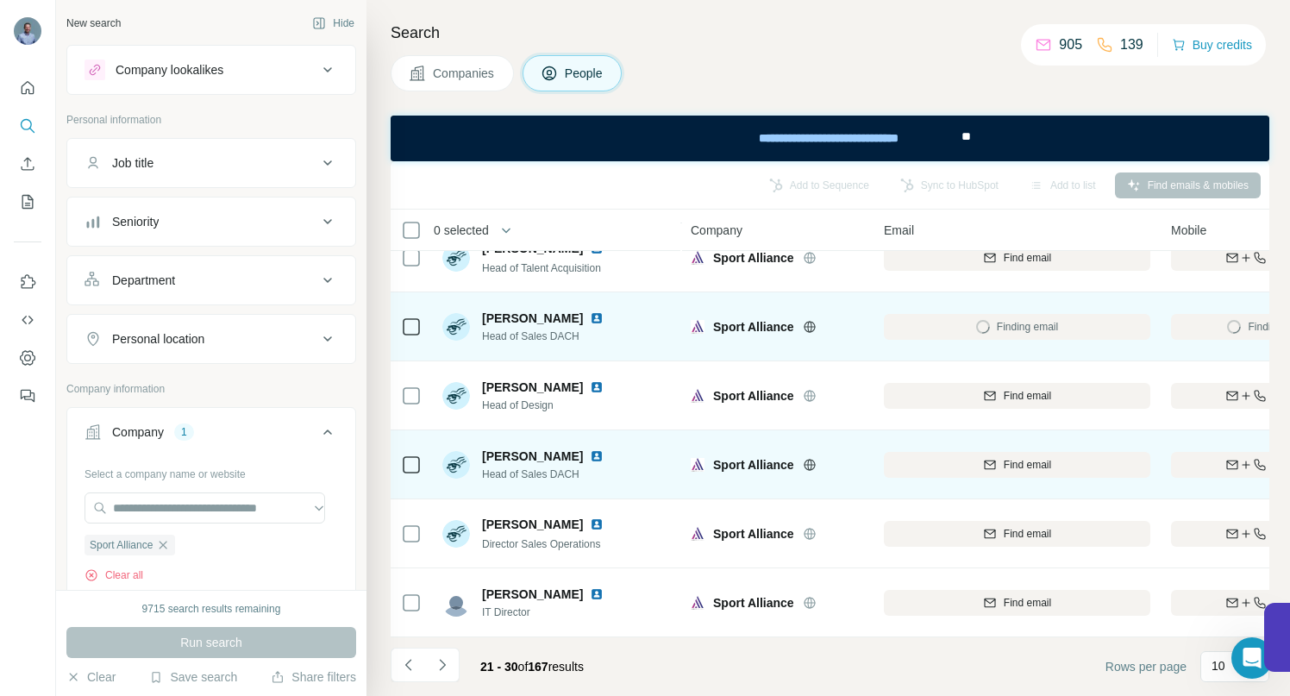
scroll to position [313, 0]
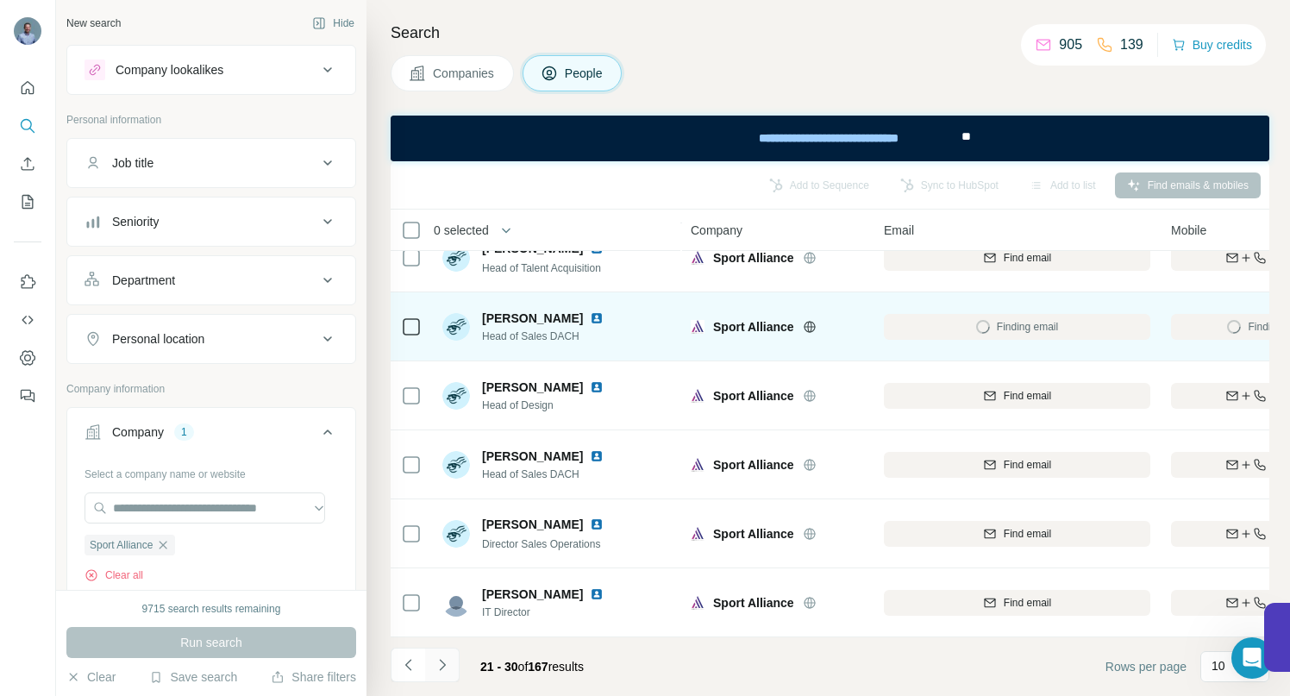
click at [442, 670] on icon "Navigate to next page" at bounding box center [442, 664] width 17 height 17
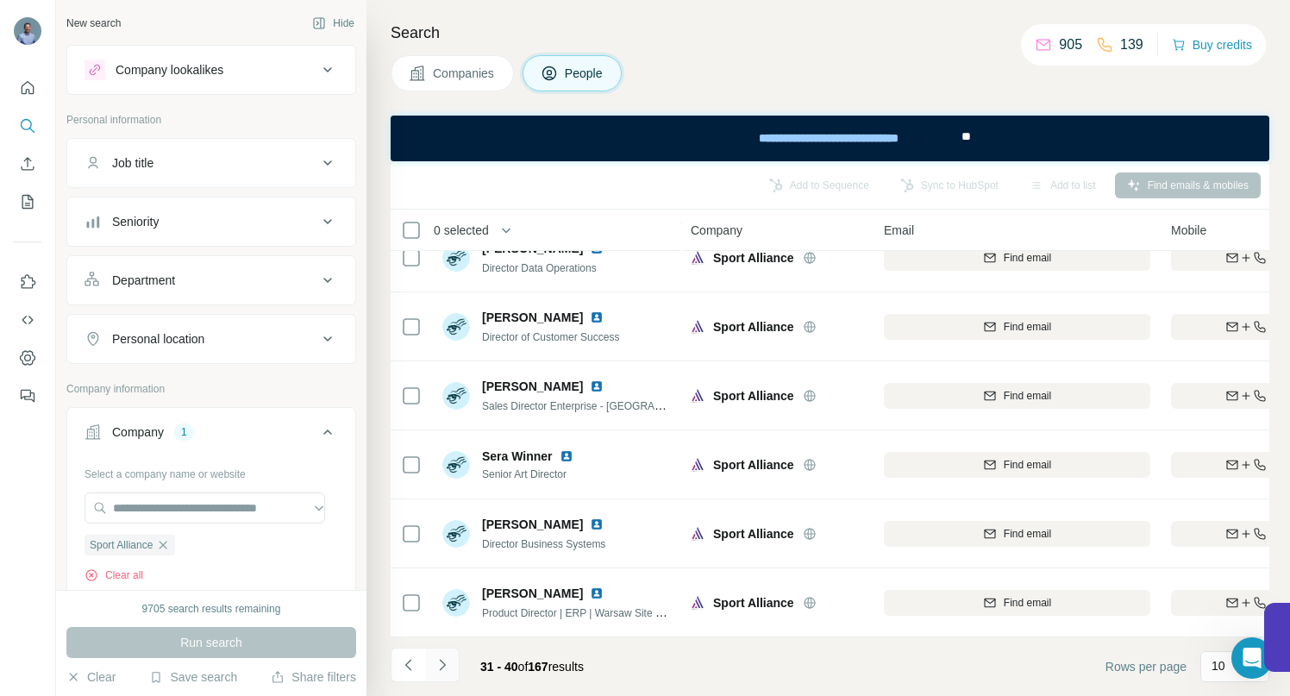
click at [441, 659] on icon "Navigate to next page" at bounding box center [442, 664] width 17 height 17
click at [434, 666] on icon "Navigate to next page" at bounding box center [442, 664] width 17 height 17
click at [441, 666] on icon "Navigate to next page" at bounding box center [442, 664] width 17 height 17
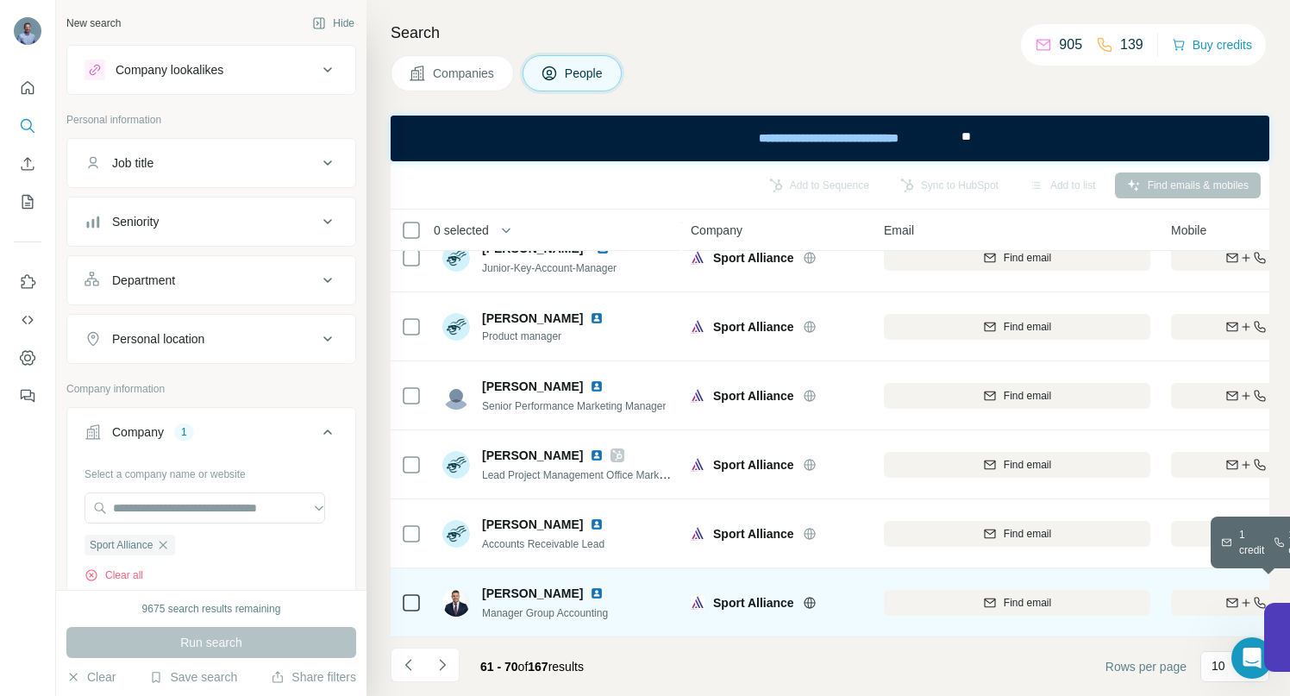
click at [1215, 595] on div "Find both" at bounding box center [1271, 603] width 201 height 16
click at [442, 666] on icon "Navigate to next page" at bounding box center [442, 664] width 17 height 17
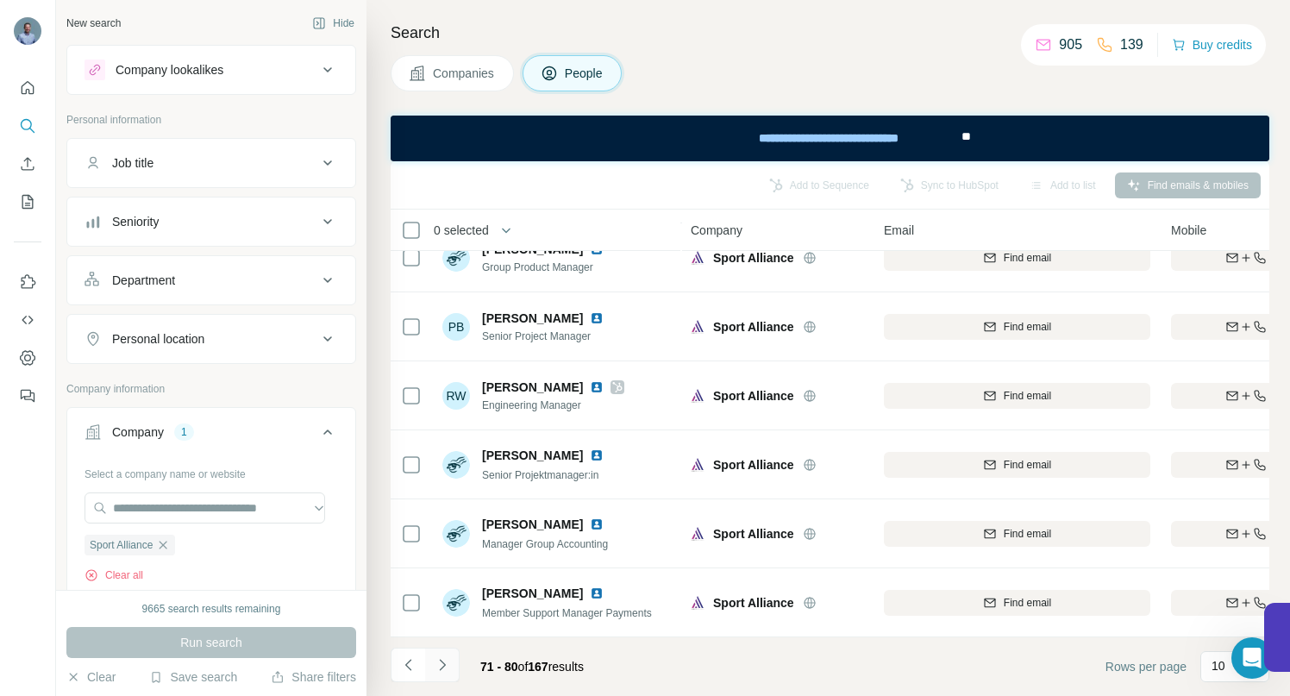
click at [446, 664] on icon "Navigate to next page" at bounding box center [442, 664] width 17 height 17
click at [445, 660] on icon "Navigate to next page" at bounding box center [442, 664] width 17 height 17
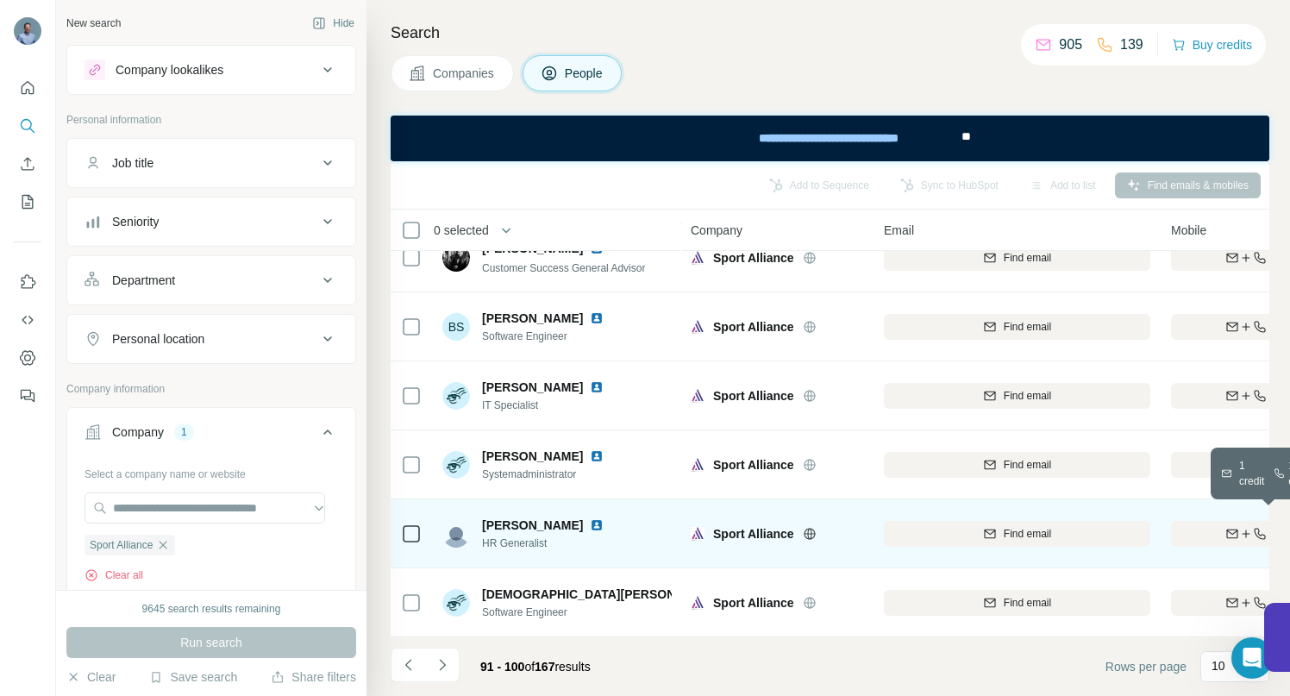
drag, startPoint x: 1203, startPoint y: 528, endPoint x: 1194, endPoint y: 526, distance: 8.8
click at [1203, 527] on div "Find both" at bounding box center [1271, 534] width 201 height 16
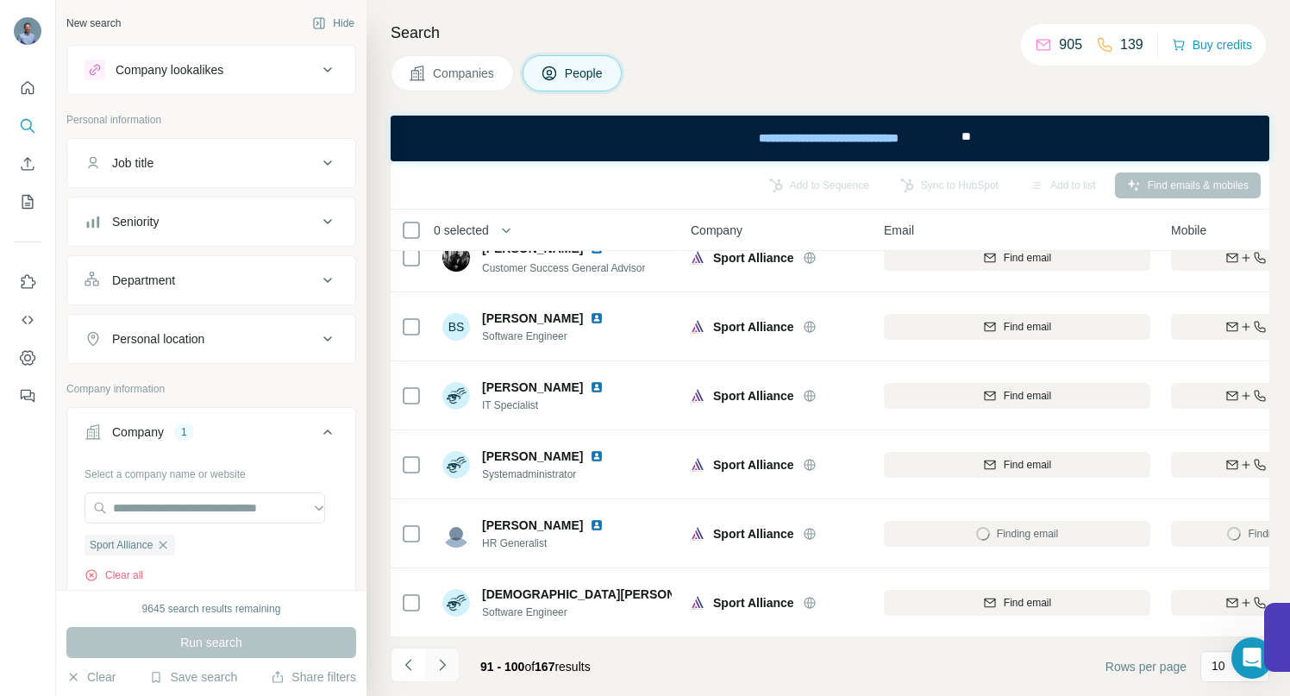
click at [436, 666] on icon "Navigate to next page" at bounding box center [442, 664] width 17 height 17
click at [451, 668] on button "Navigate to next page" at bounding box center [442, 664] width 34 height 34
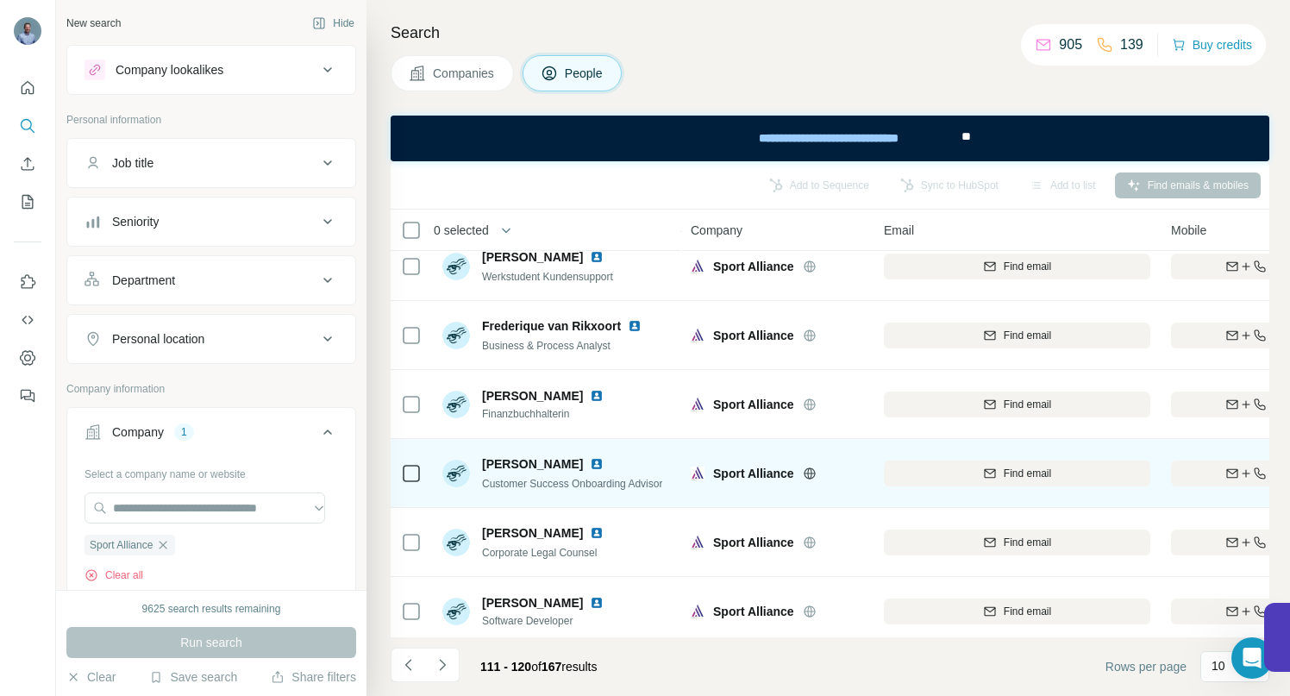
scroll to position [164, 0]
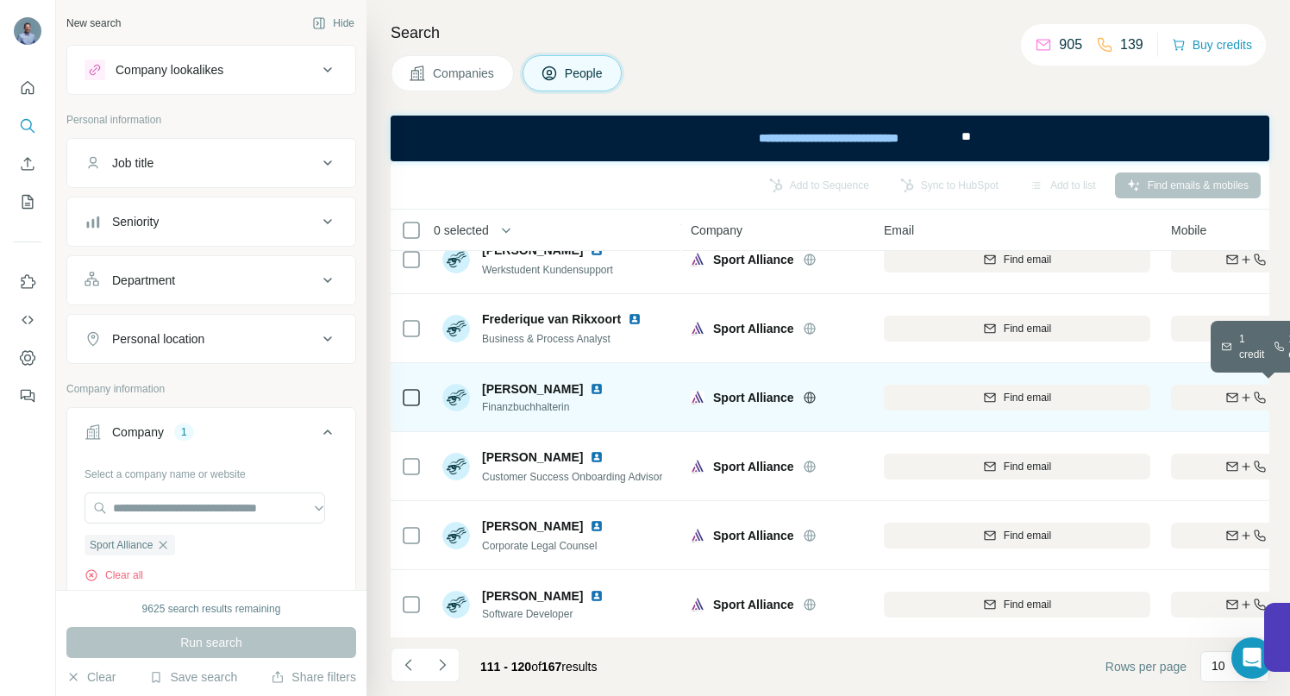
click at [1197, 393] on div "Find both" at bounding box center [1271, 398] width 201 height 16
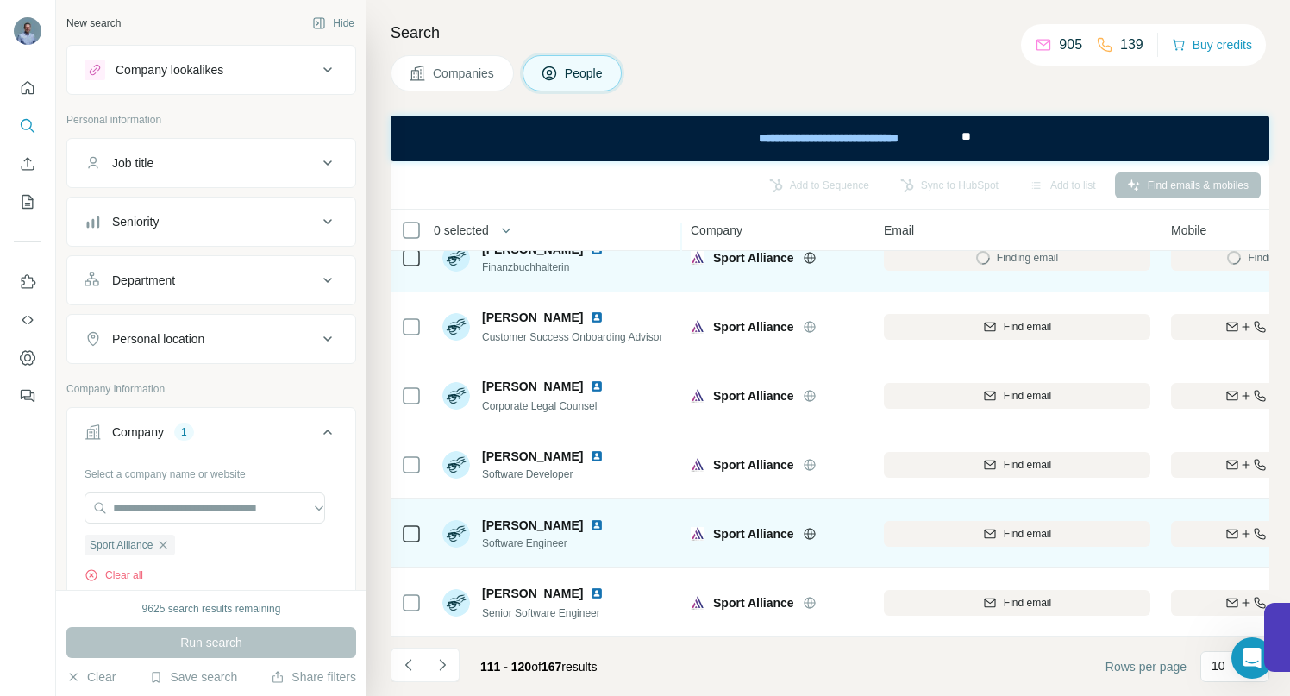
scroll to position [313, 0]
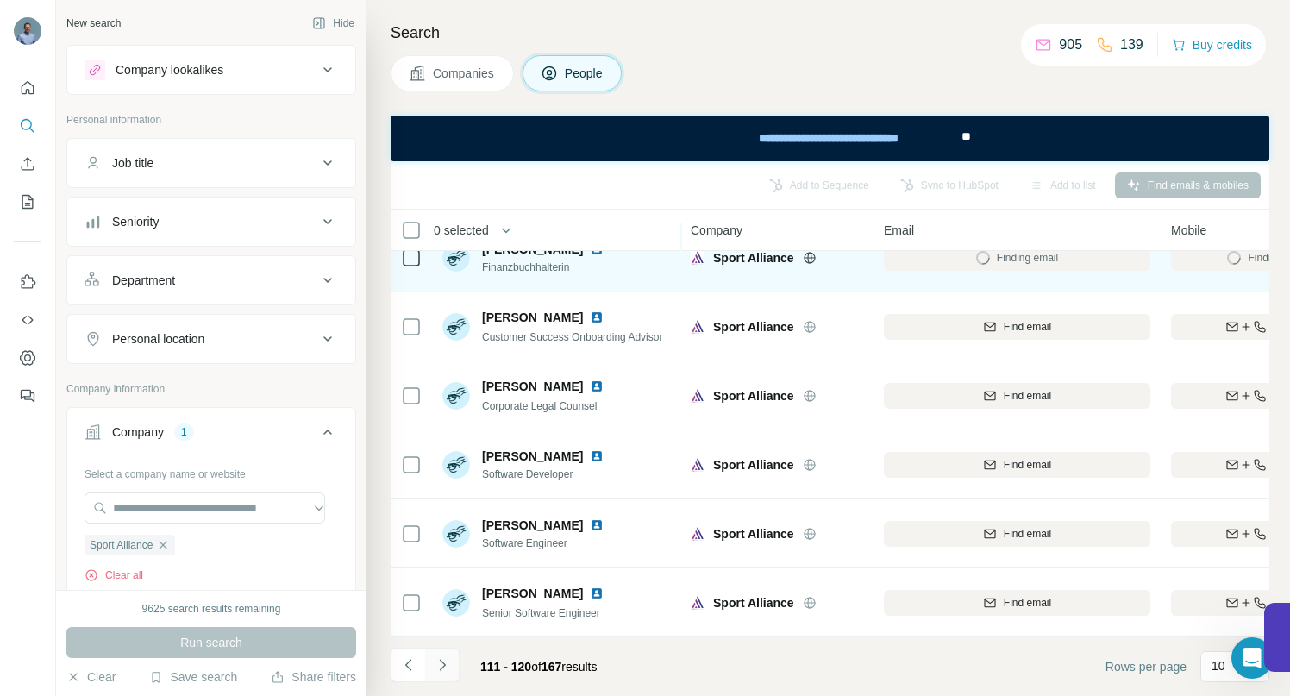
click at [446, 663] on icon "Navigate to next page" at bounding box center [442, 664] width 17 height 17
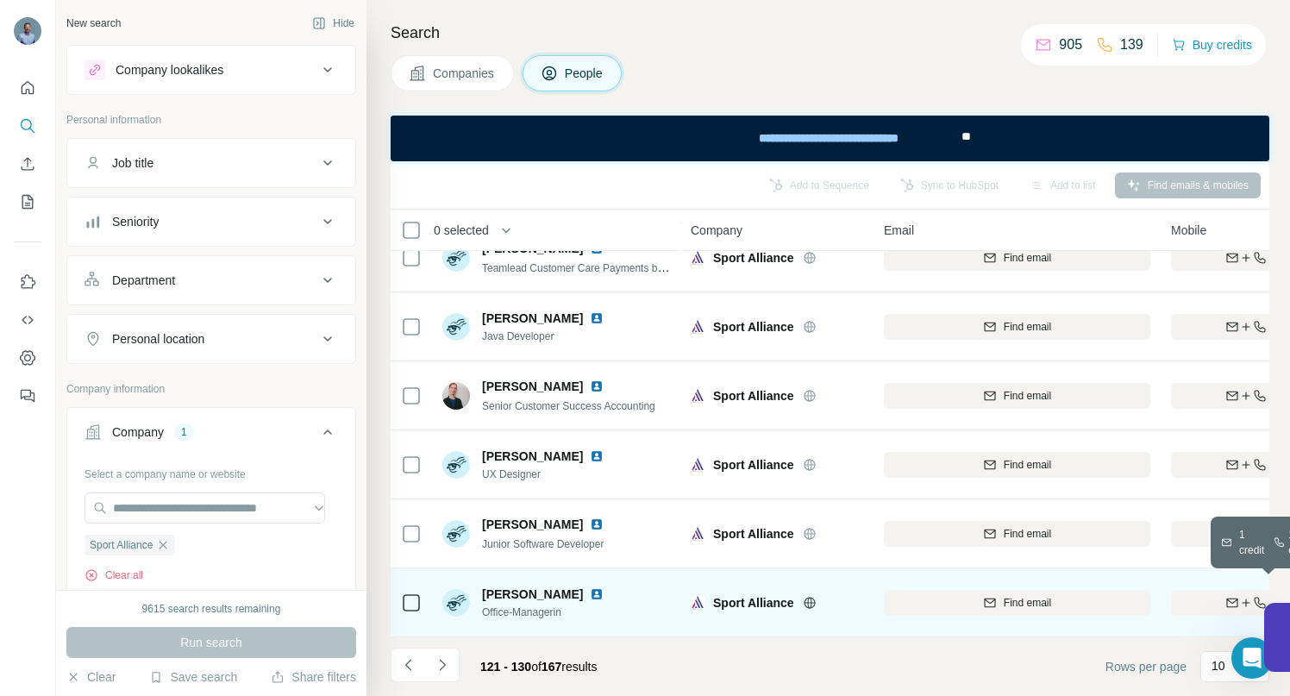
click at [1189, 595] on div "Find both" at bounding box center [1271, 603] width 201 height 16
click at [439, 667] on icon "Navigate to next page" at bounding box center [442, 664] width 17 height 17
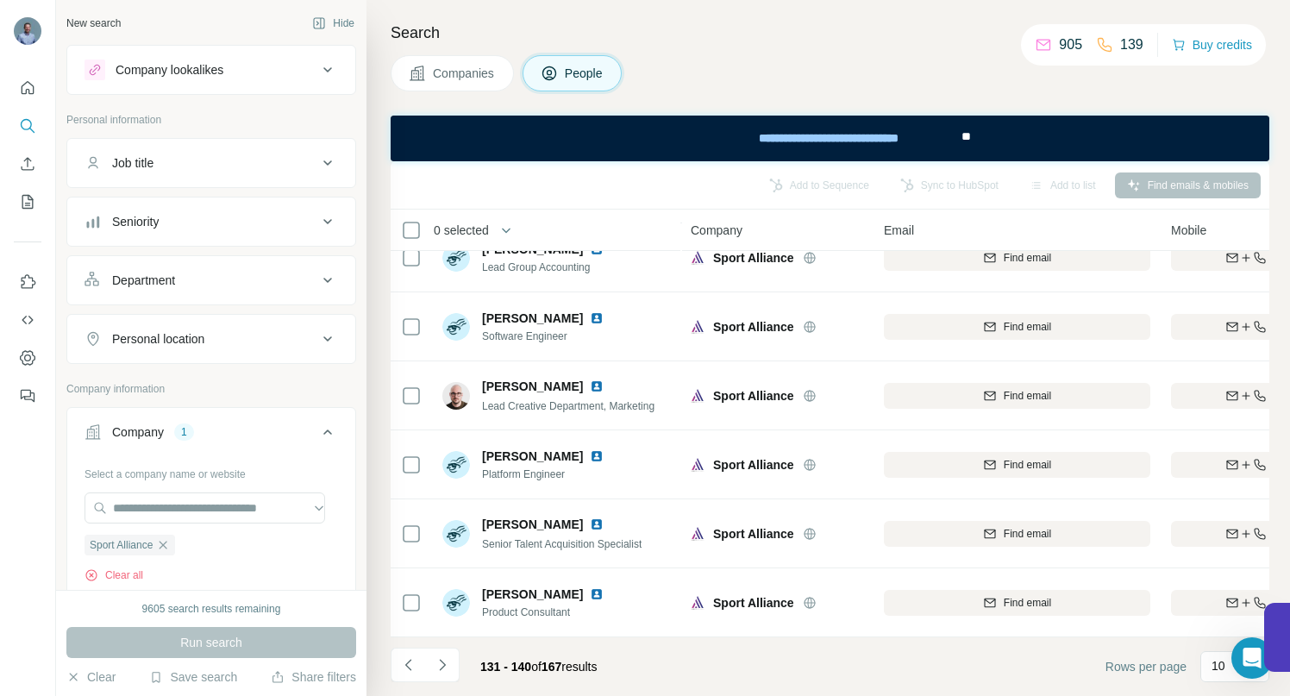
click at [443, 672] on icon "Navigate to next page" at bounding box center [442, 664] width 17 height 17
click at [442, 670] on icon "Navigate to next page" at bounding box center [442, 664] width 17 height 17
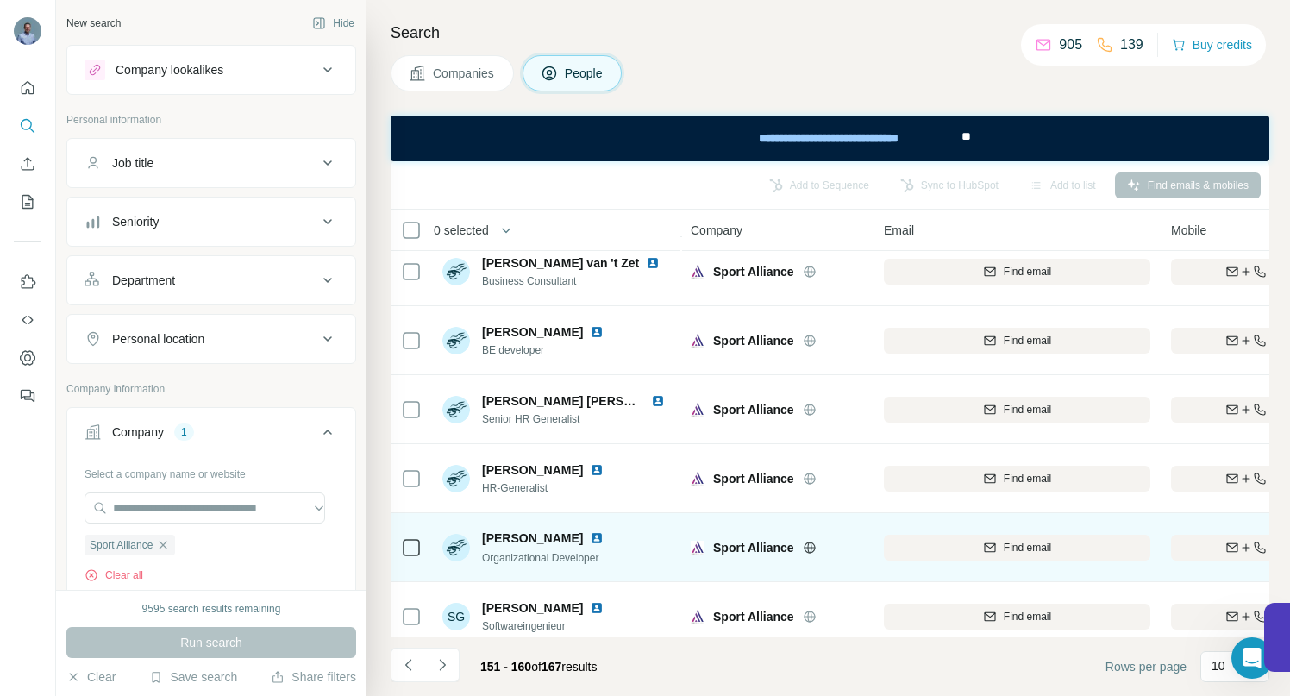
scroll to position [0, 0]
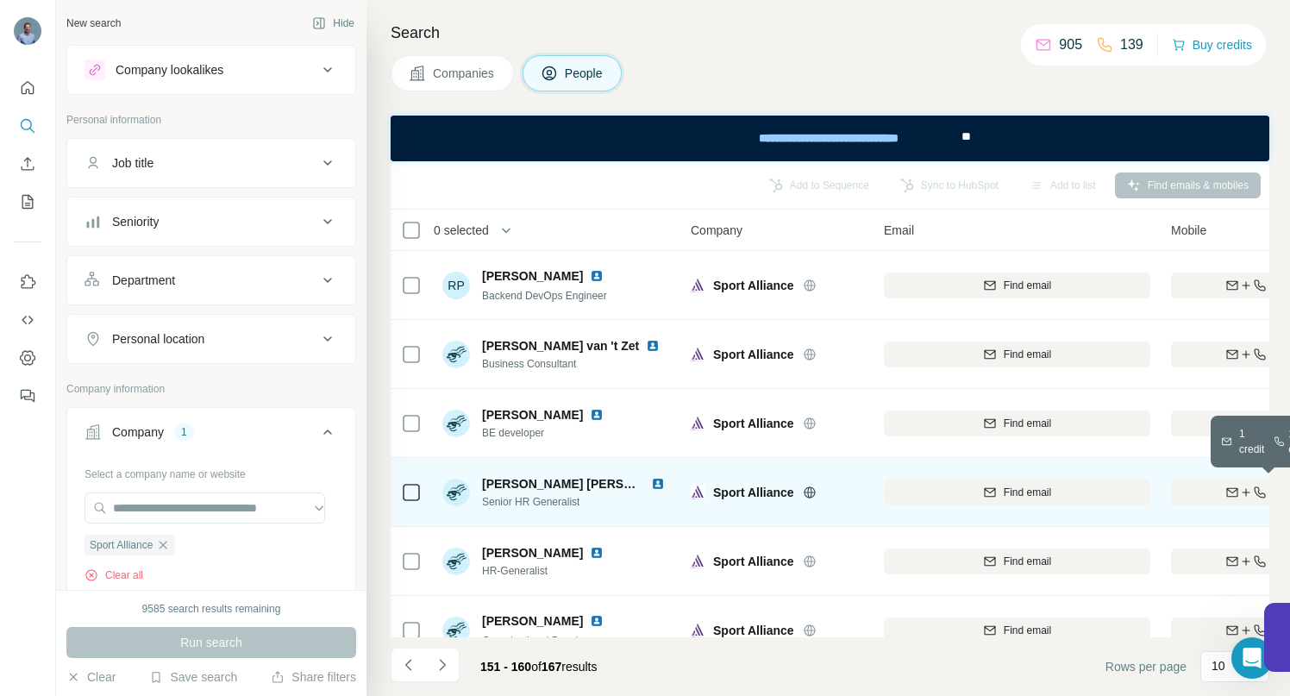
click at [1220, 491] on div "Find both" at bounding box center [1271, 493] width 201 height 16
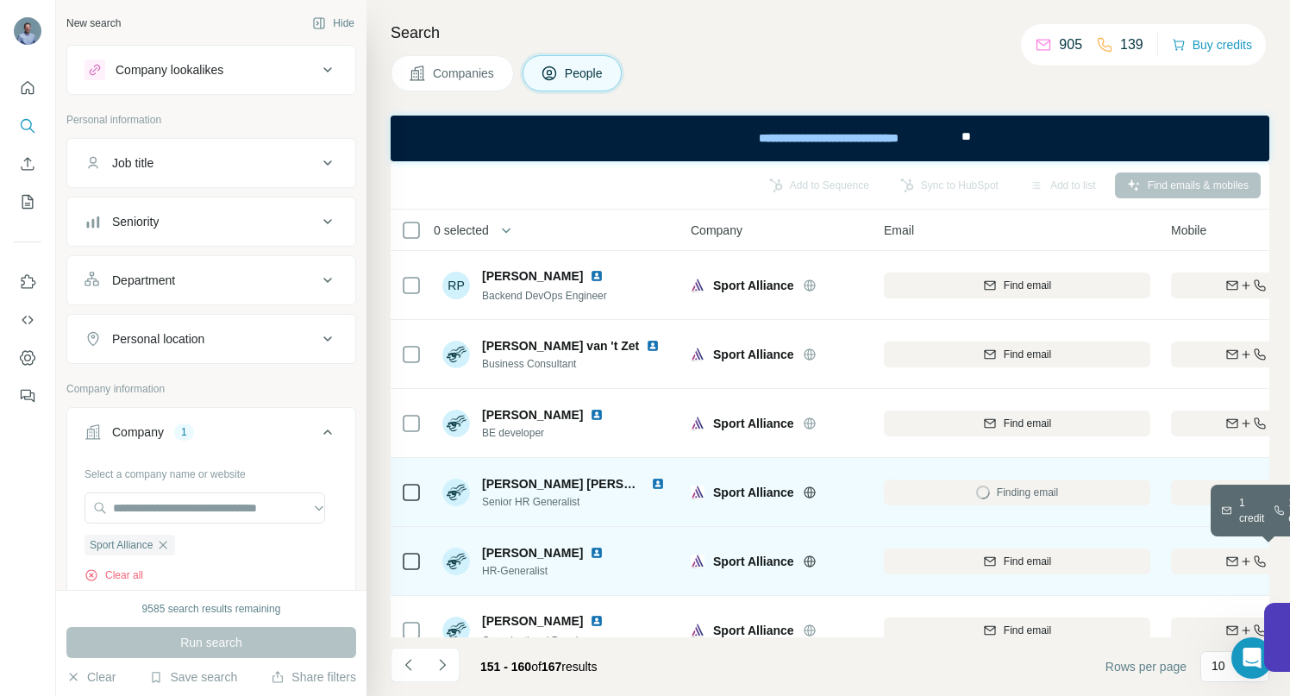
click at [1221, 562] on div "Find both" at bounding box center [1271, 562] width 201 height 16
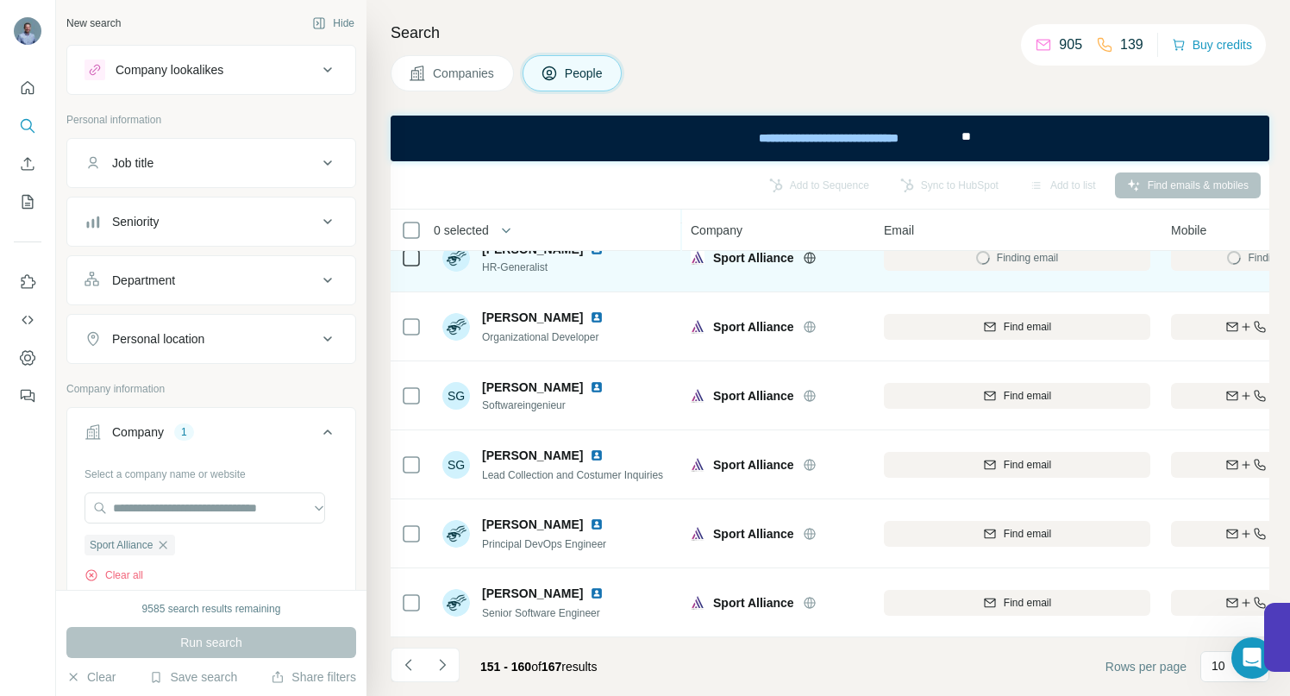
scroll to position [313, 0]
click at [441, 670] on icon "Navigate to next page" at bounding box center [442, 664] width 17 height 17
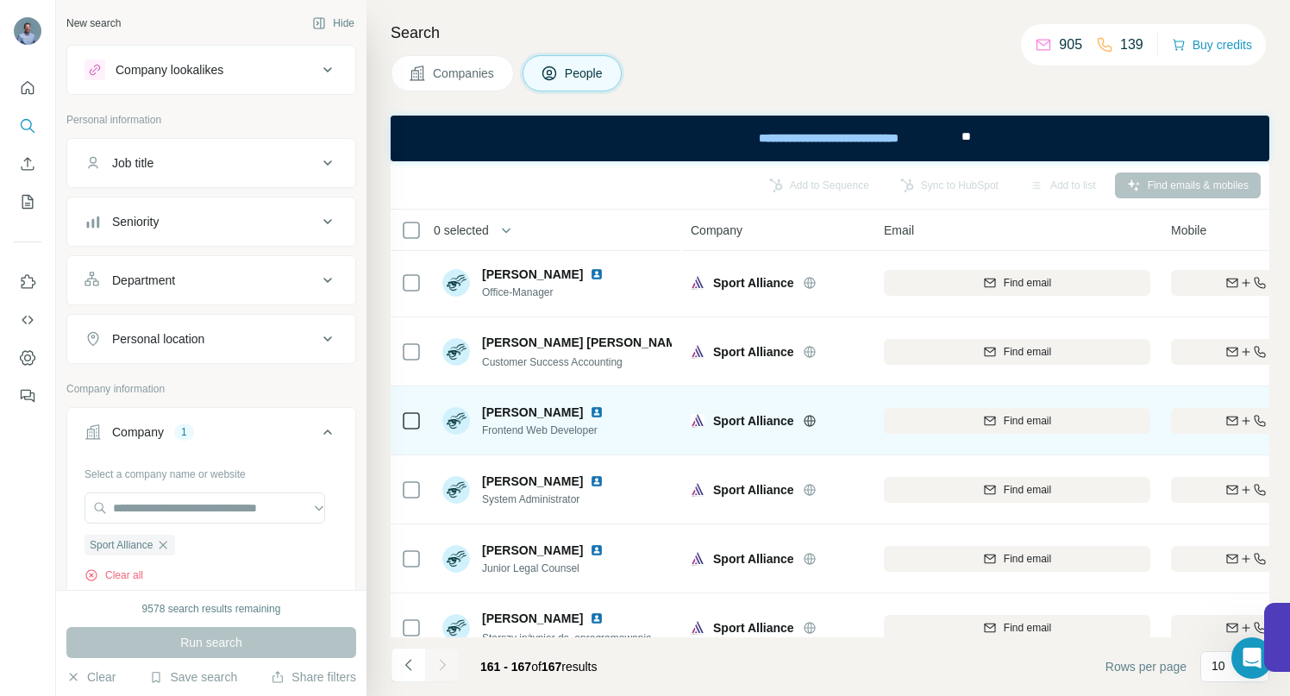
scroll to position [0, 0]
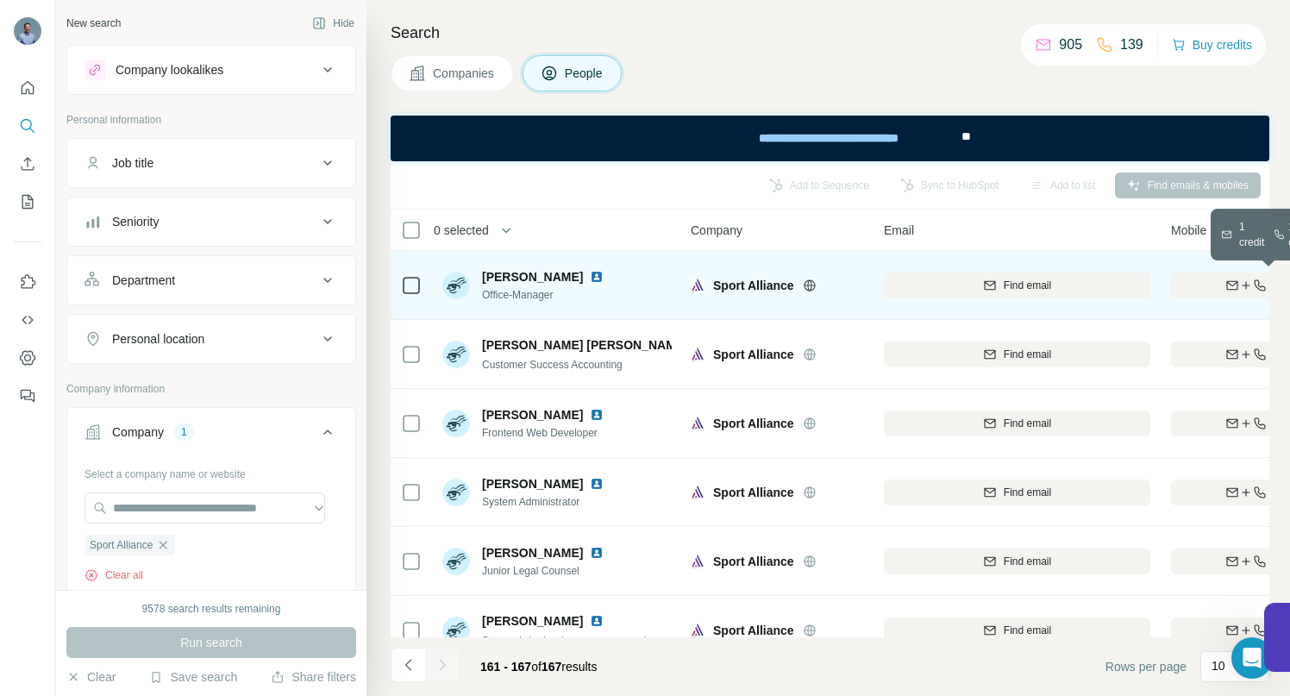
click at [1216, 279] on div "Find both" at bounding box center [1271, 286] width 201 height 16
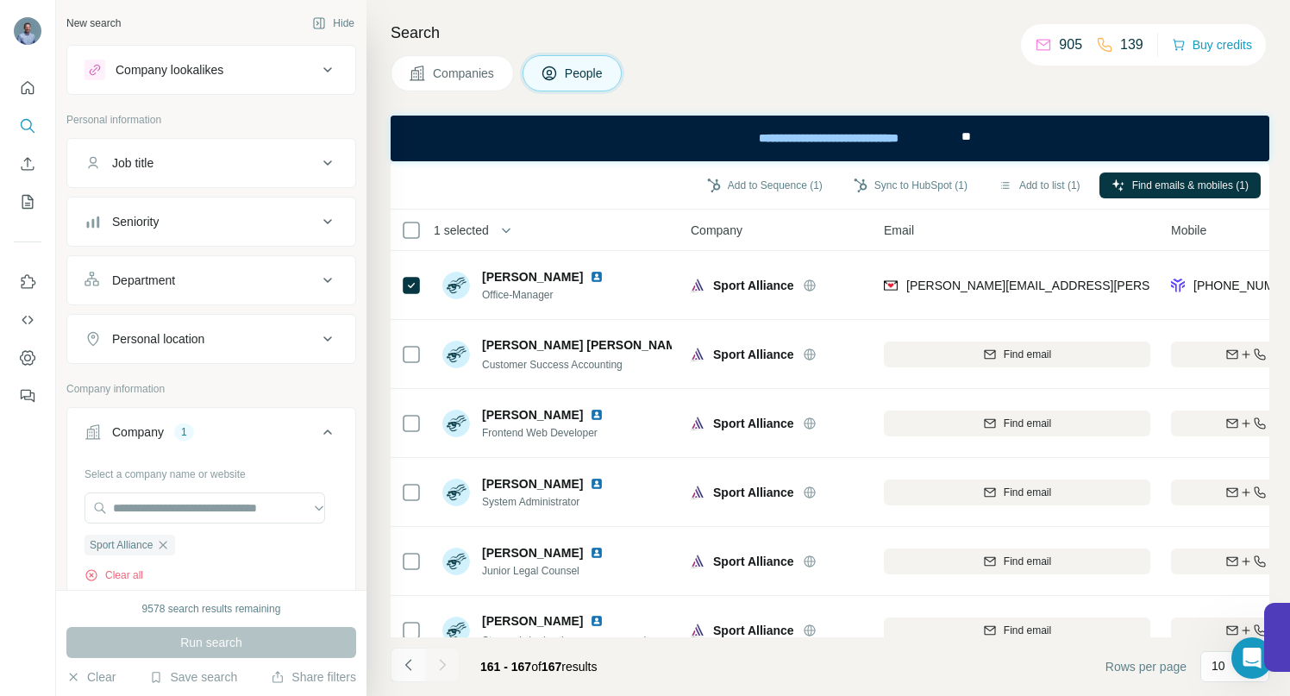
click at [411, 668] on icon "Navigate to previous page" at bounding box center [408, 664] width 17 height 17
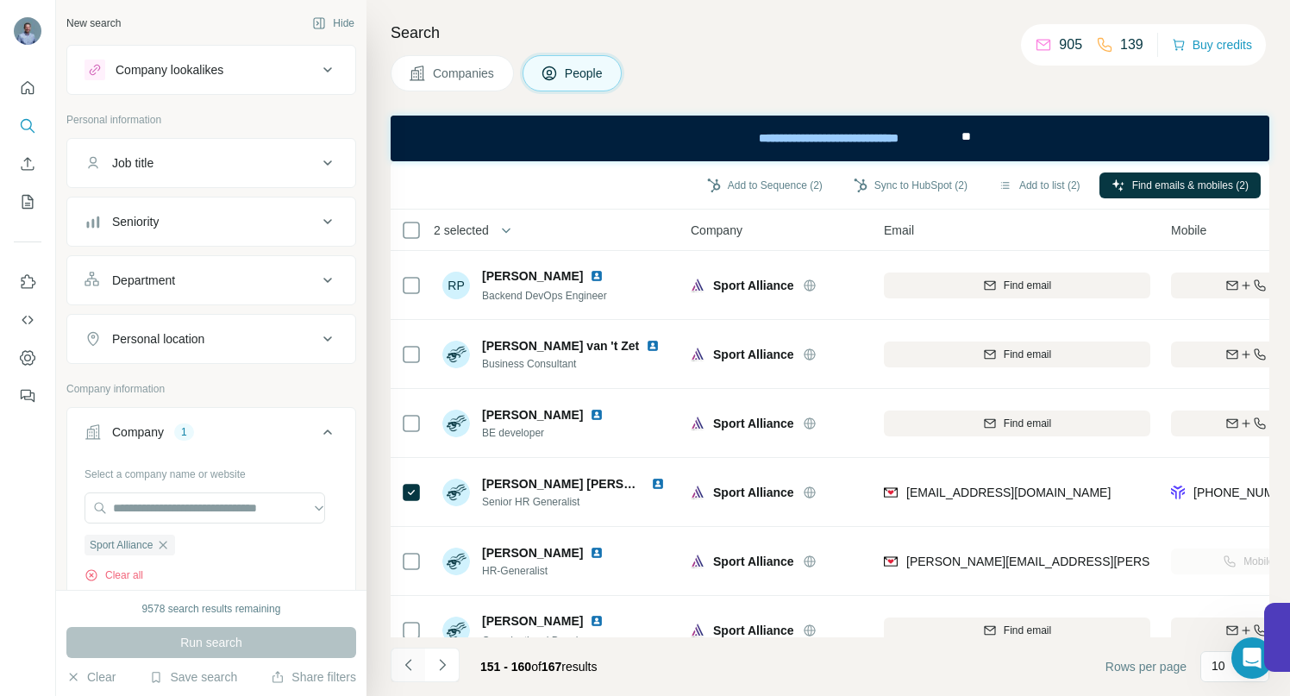
click at [405, 662] on icon "Navigate to previous page" at bounding box center [408, 664] width 17 height 17
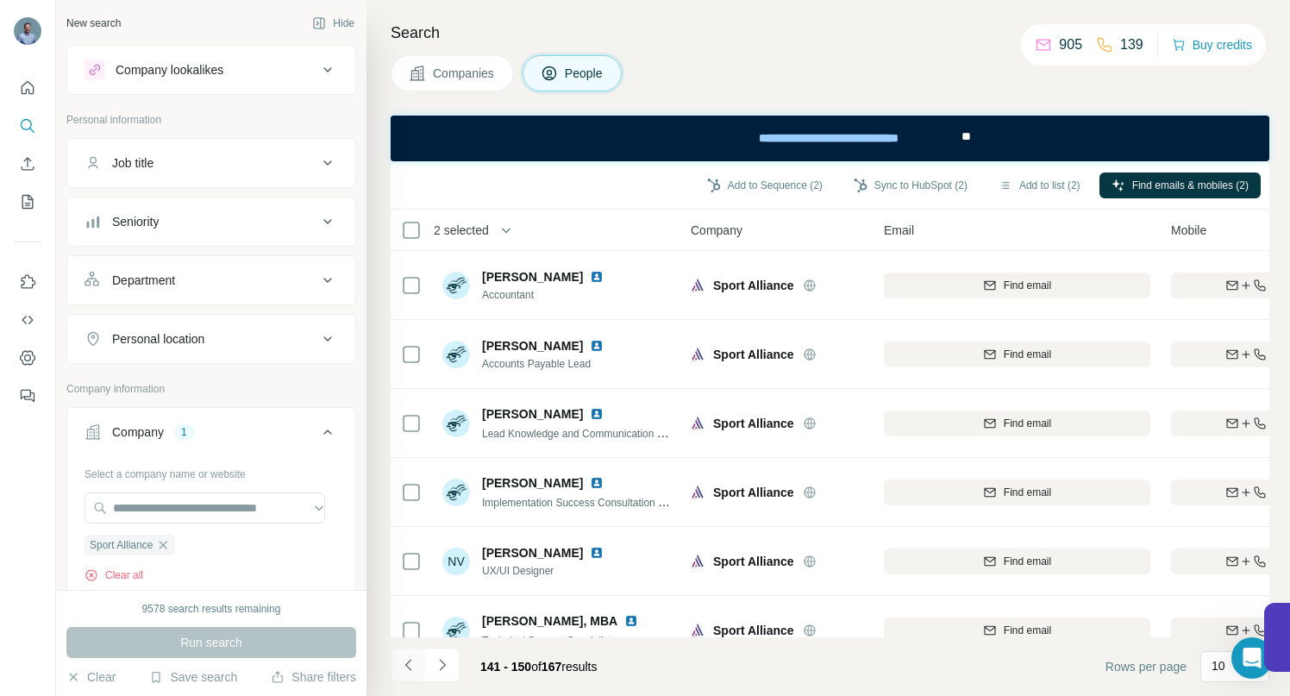
click at [410, 665] on icon "Navigate to previous page" at bounding box center [408, 664] width 17 height 17
click at [410, 668] on icon "Navigate to previous page" at bounding box center [408, 664] width 17 height 17
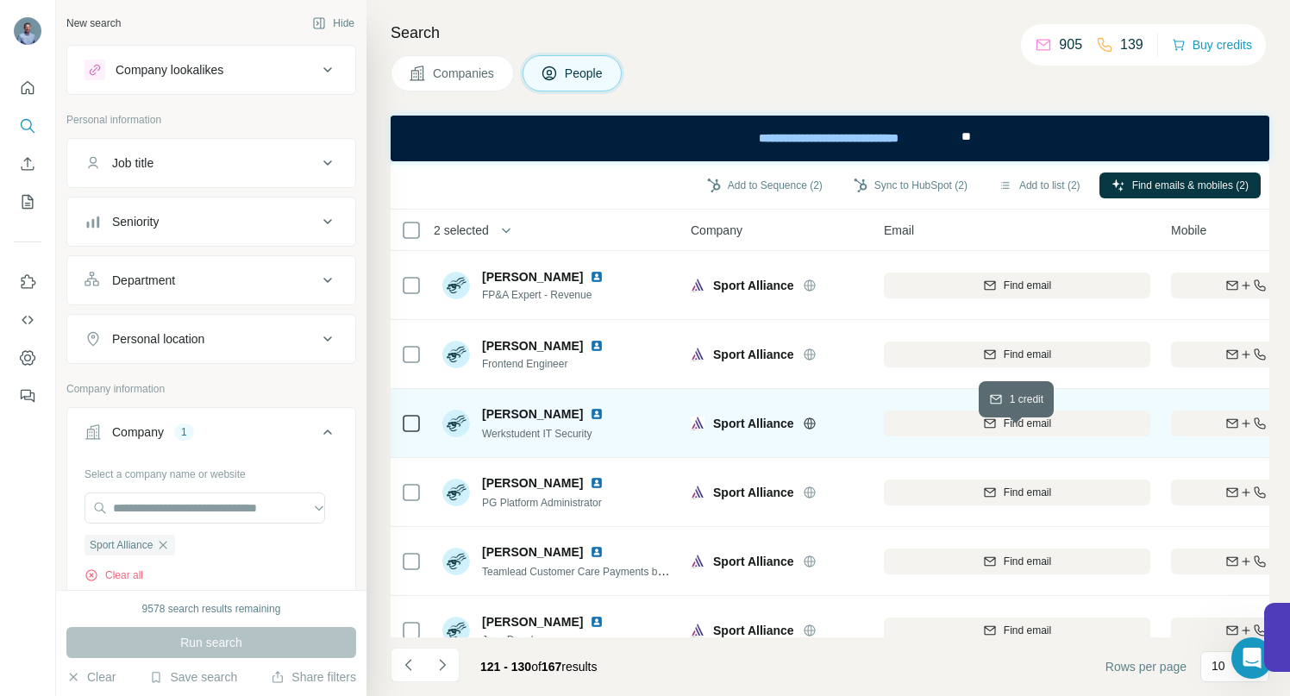
scroll to position [313, 0]
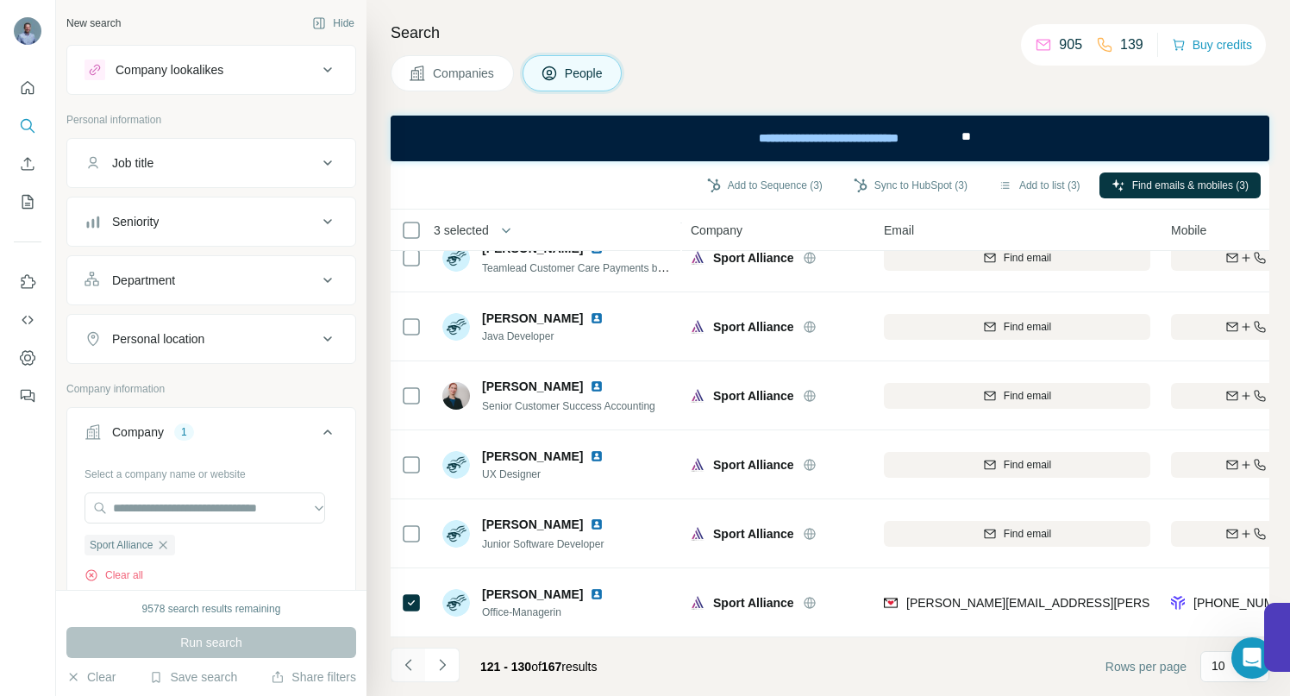
click at [412, 665] on icon "Navigate to previous page" at bounding box center [408, 664] width 17 height 17
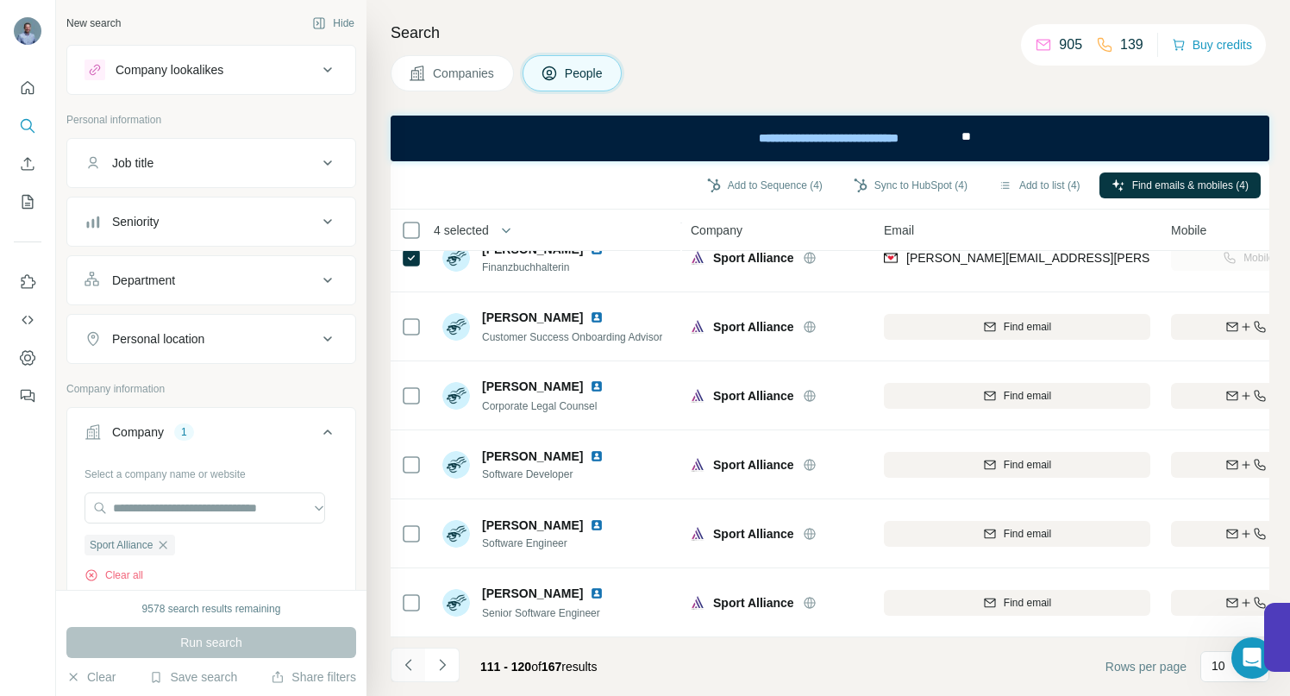
click at [408, 662] on icon "Navigate to previous page" at bounding box center [408, 664] width 17 height 17
click at [408, 666] on icon "Navigate to previous page" at bounding box center [408, 664] width 17 height 17
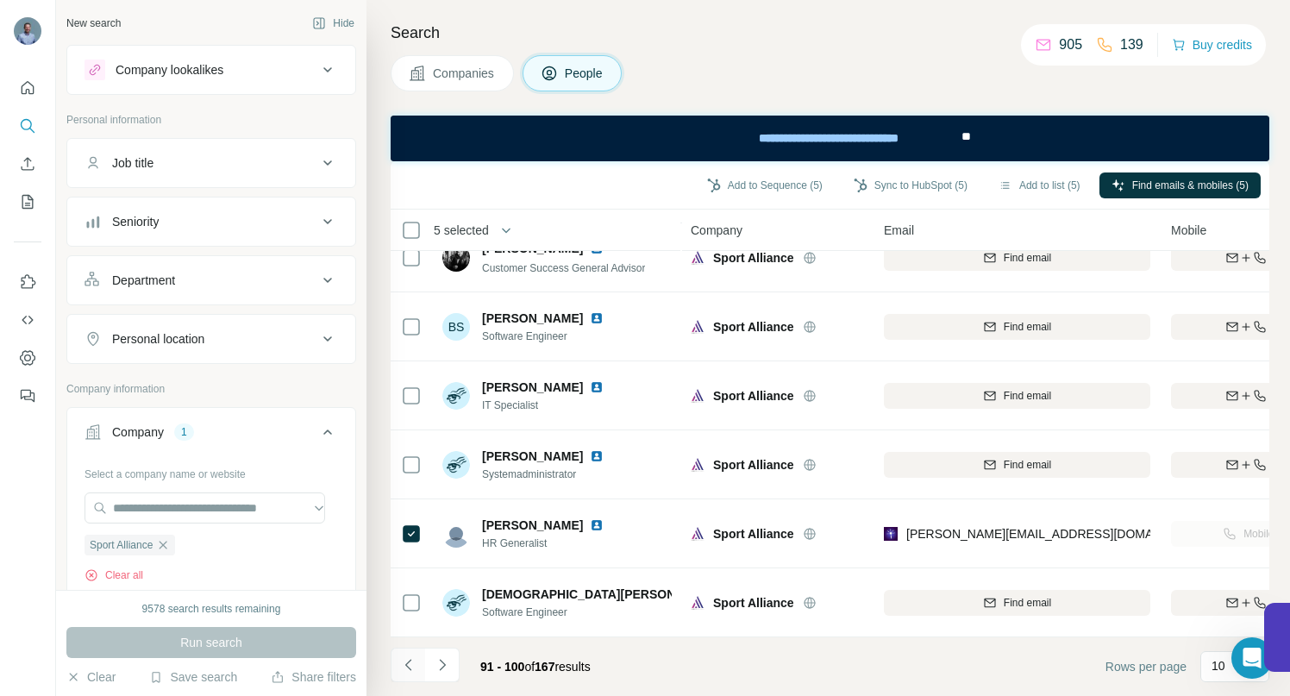
click at [406, 665] on icon "Navigate to previous page" at bounding box center [408, 664] width 17 height 17
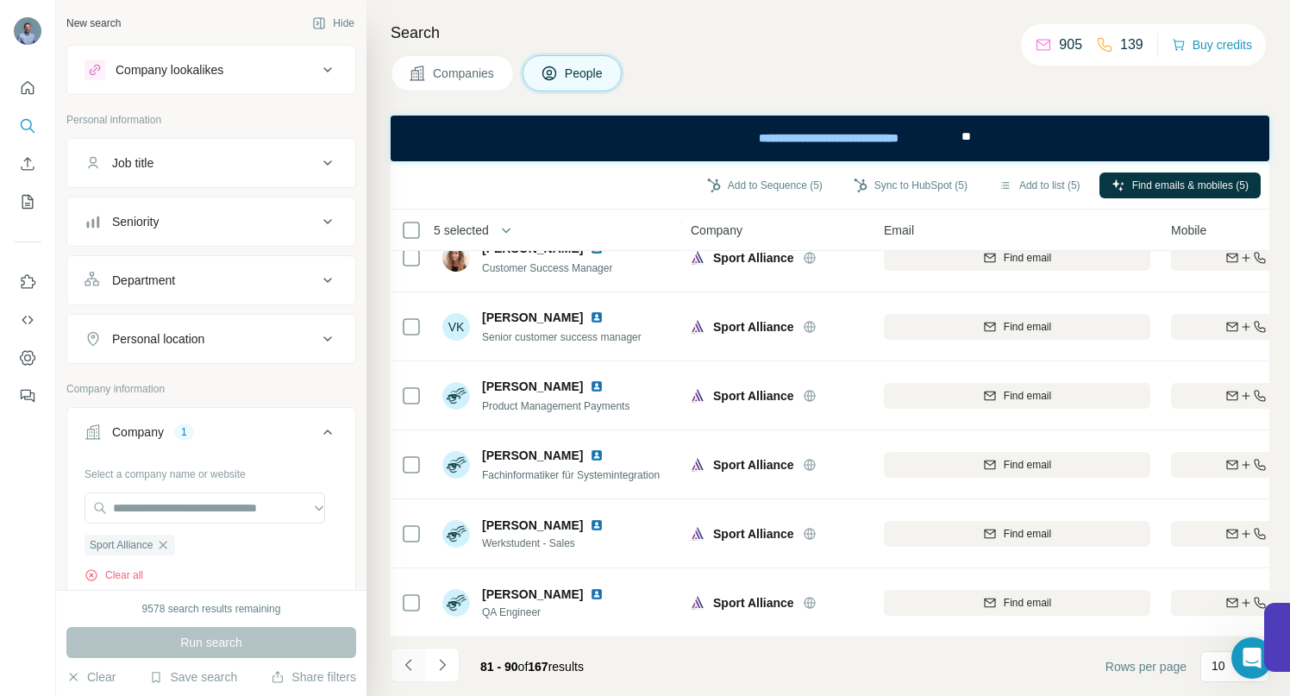
click at [410, 664] on icon "Navigate to previous page" at bounding box center [408, 664] width 17 height 17
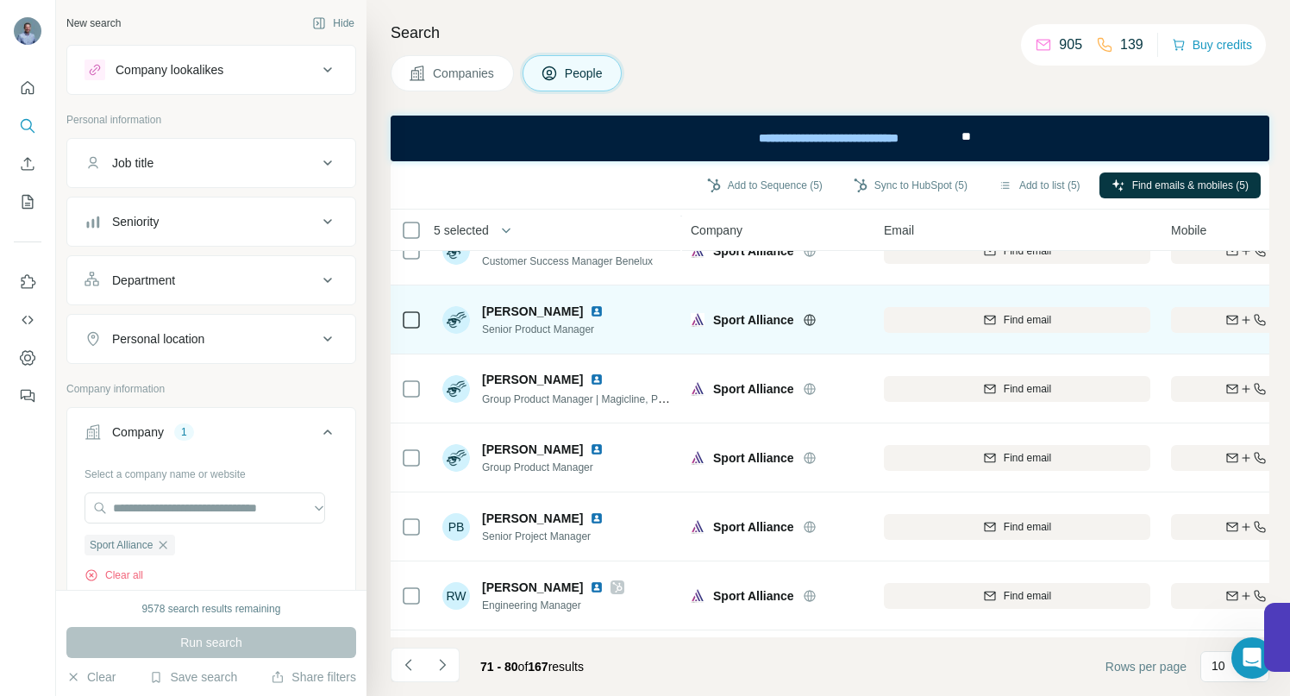
scroll to position [0, 0]
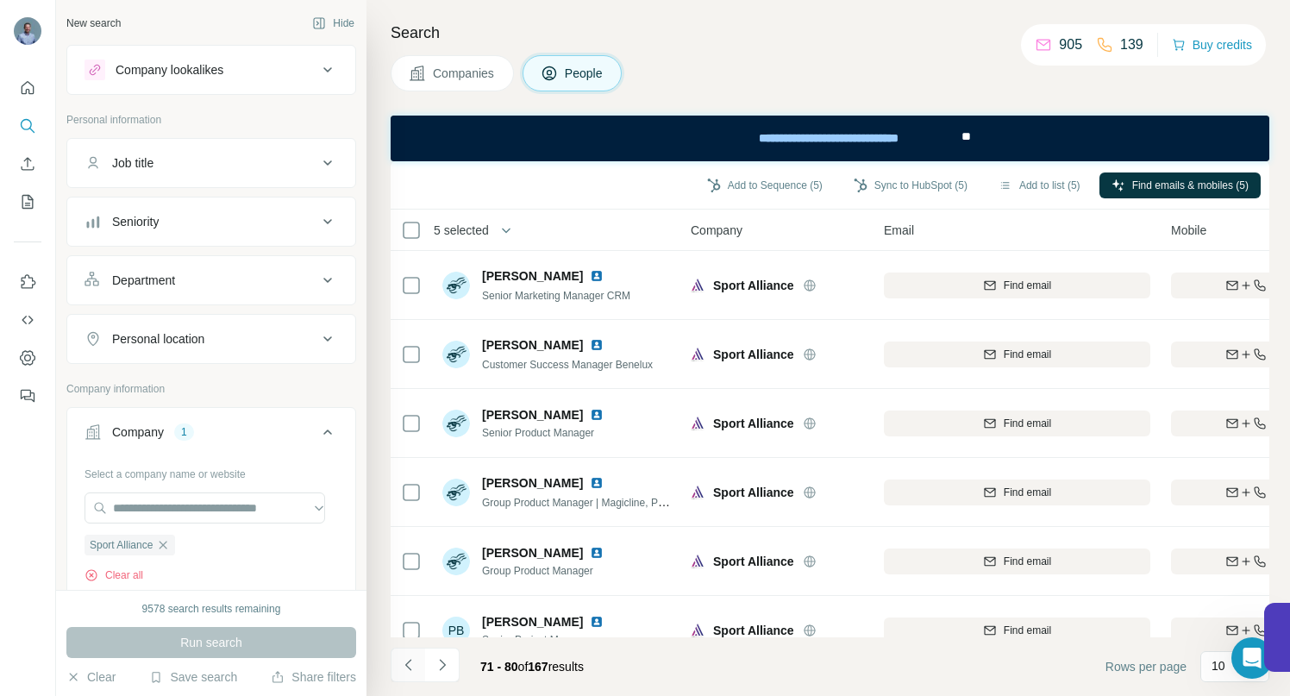
click at [403, 665] on icon "Navigate to previous page" at bounding box center [408, 664] width 17 height 17
click at [409, 669] on icon "Navigate to previous page" at bounding box center [408, 664] width 17 height 17
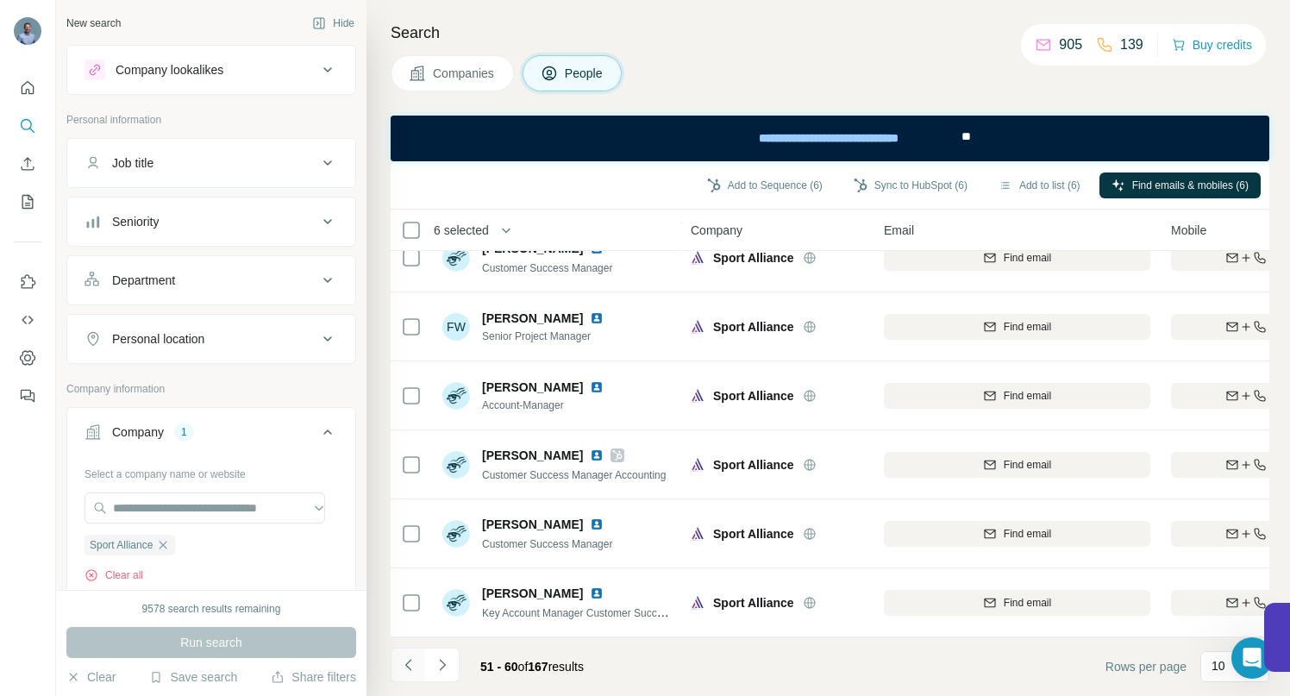
click at [410, 669] on icon "Navigate to previous page" at bounding box center [407, 664] width 6 height 11
click at [410, 665] on icon "Navigate to previous page" at bounding box center [408, 664] width 17 height 17
click at [408, 663] on icon "Navigate to previous page" at bounding box center [408, 664] width 17 height 17
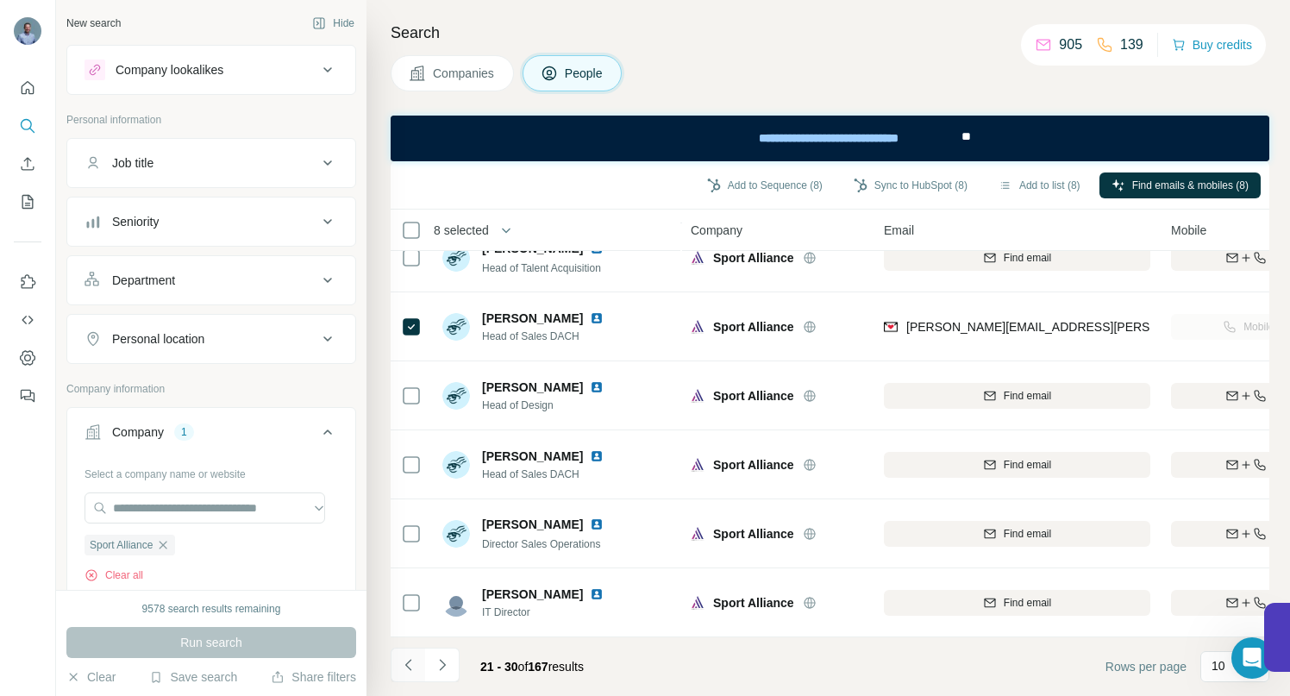
click at [409, 672] on icon "Navigate to previous page" at bounding box center [408, 664] width 17 height 17
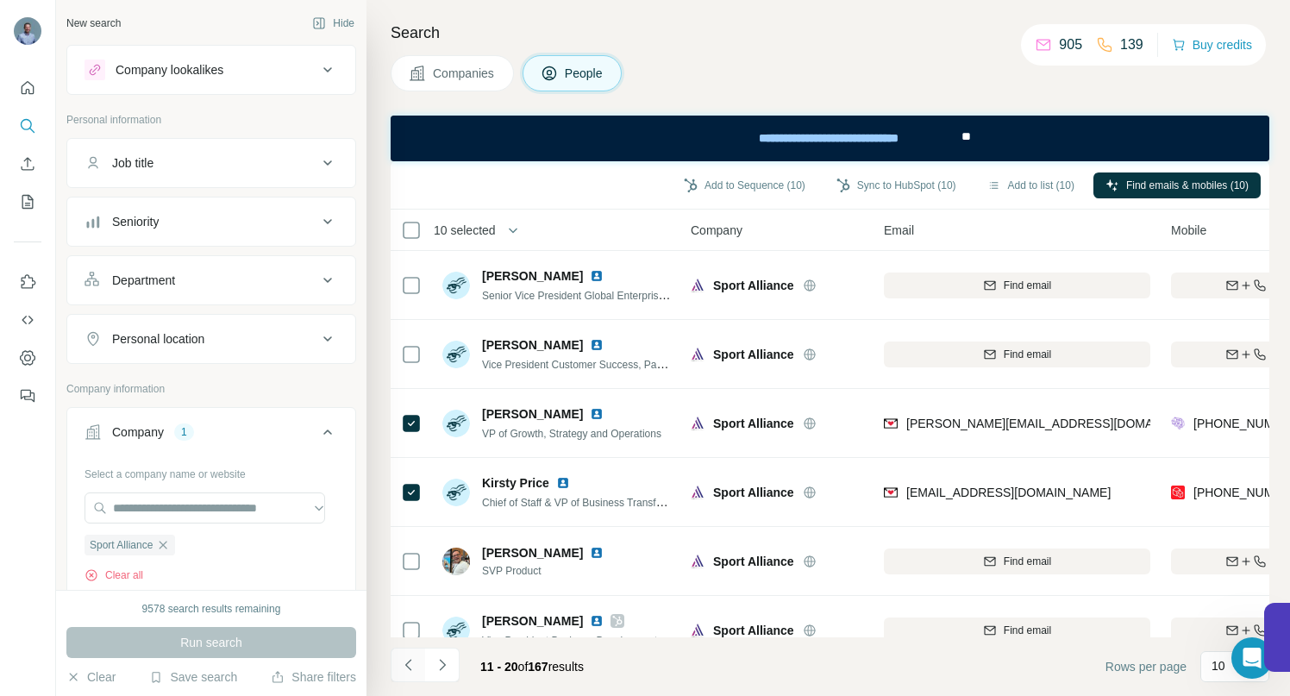
click at [407, 662] on icon "Navigate to previous page" at bounding box center [407, 664] width 6 height 11
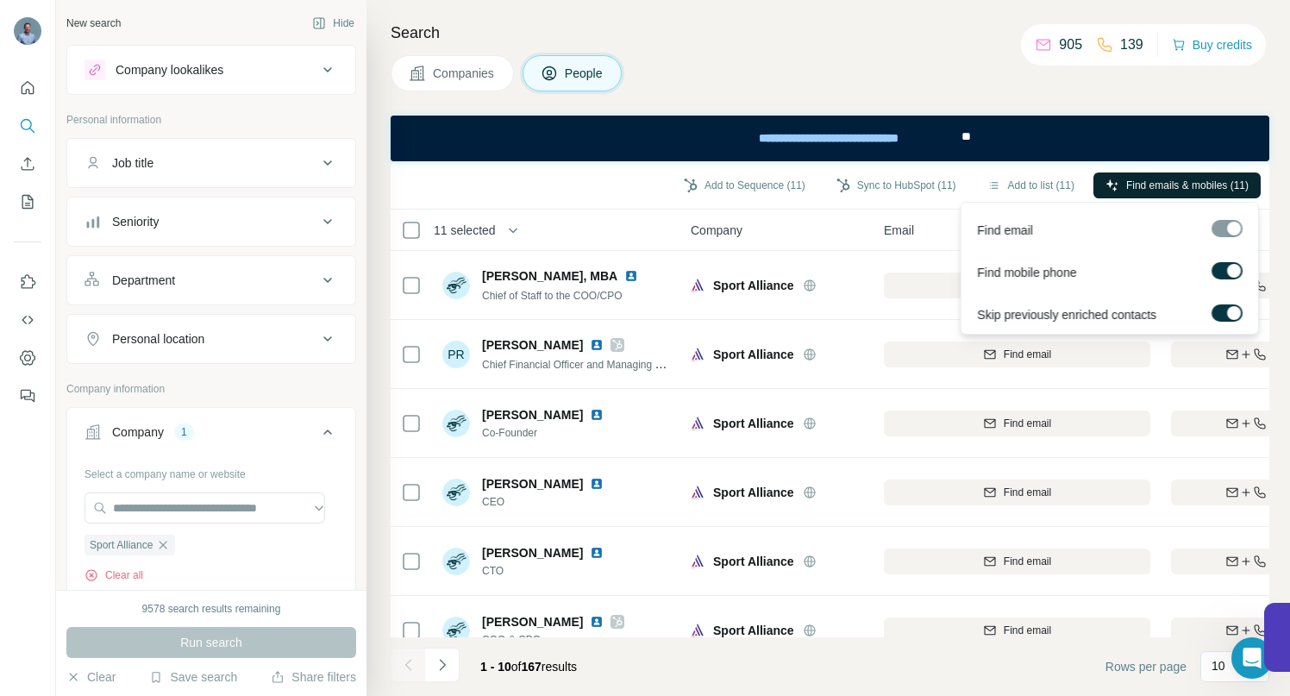
click at [1127, 183] on span "Find emails & mobiles (11)" at bounding box center [1187, 186] width 122 height 16
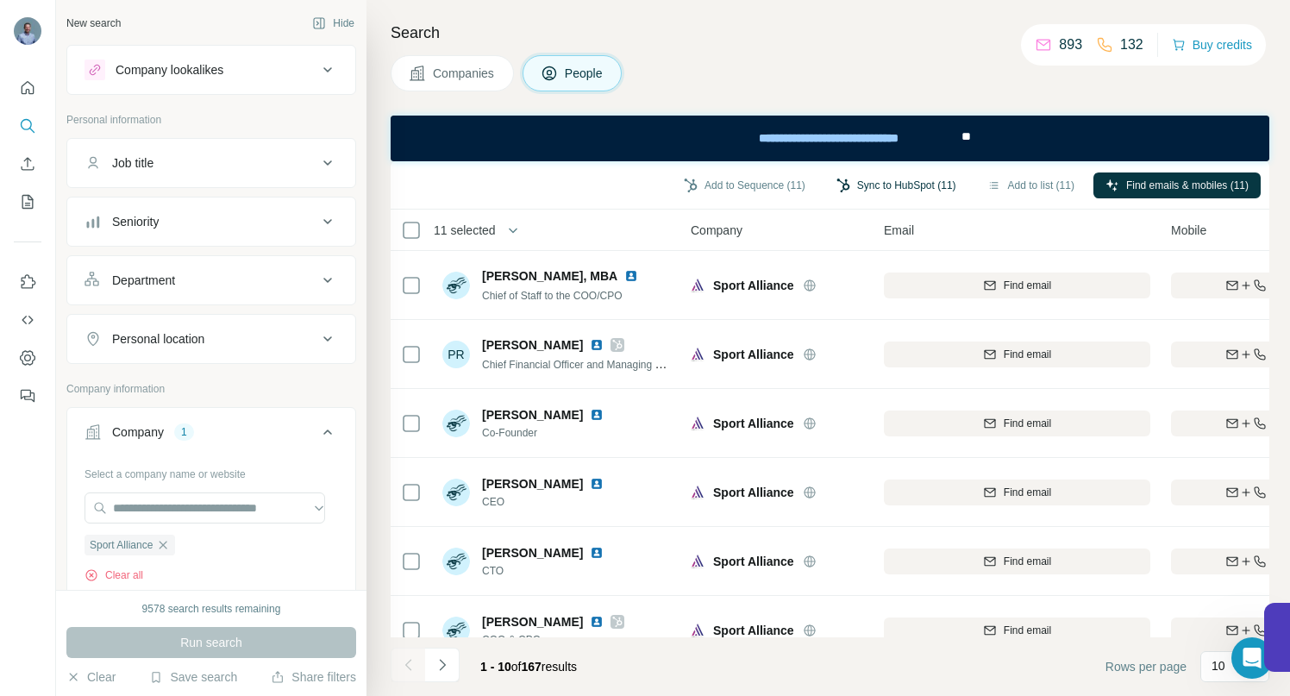
click at [884, 185] on button "Sync to HubSpot (11)" at bounding box center [896, 185] width 144 height 26
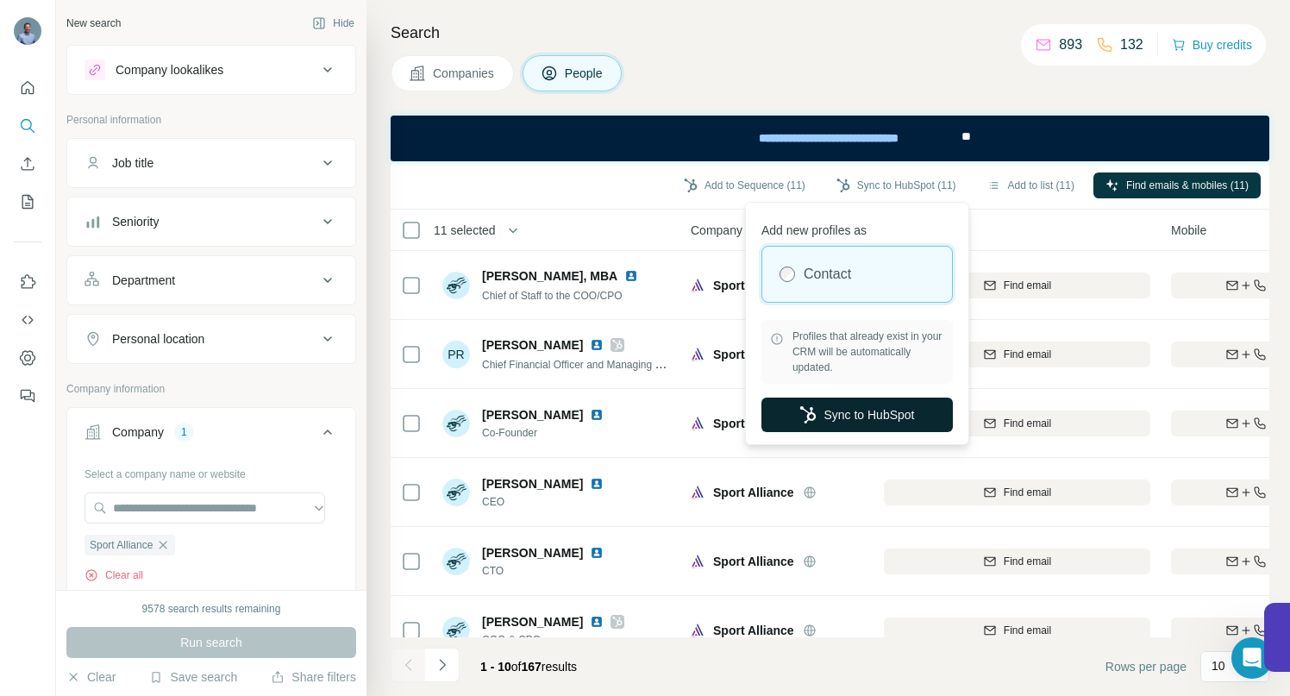
click at [866, 414] on button "Sync to HubSpot" at bounding box center [856, 414] width 191 height 34
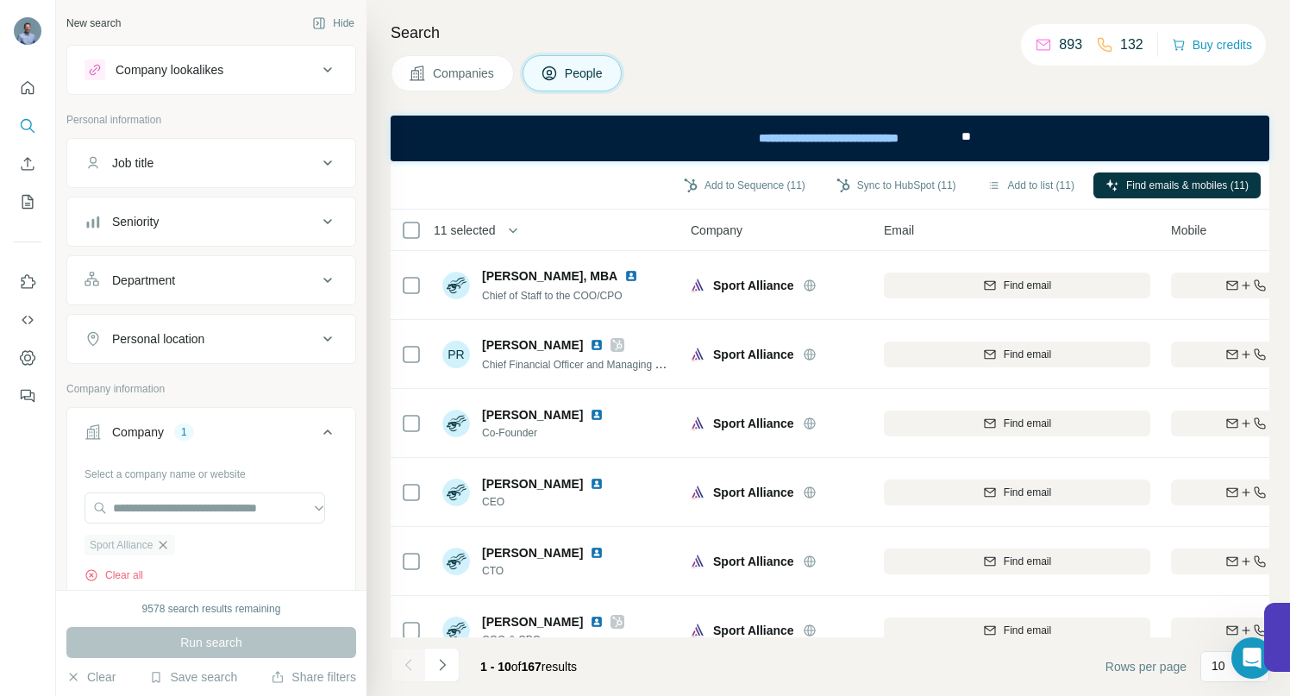
click at [170, 545] on icon "button" at bounding box center [163, 545] width 14 height 14
click at [166, 511] on input "text" at bounding box center [204, 507] width 241 height 31
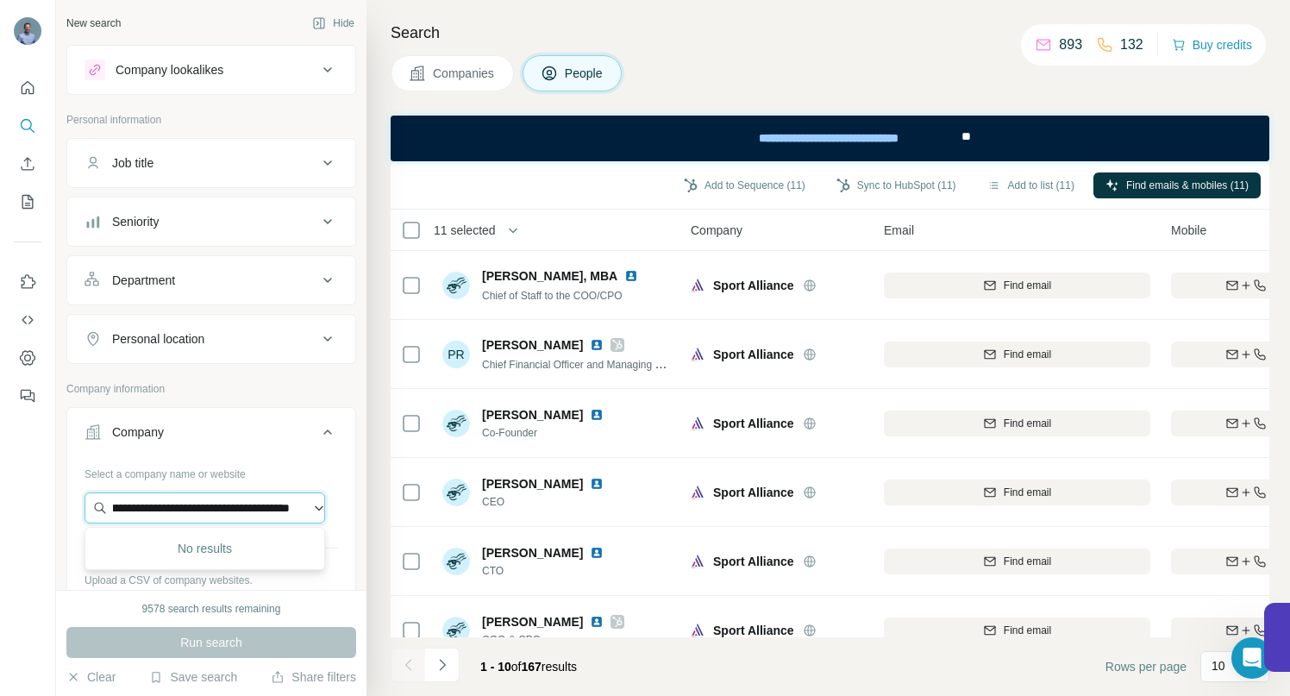
scroll to position [0, 116]
drag, startPoint x: 167, startPoint y: 509, endPoint x: 310, endPoint y: 507, distance: 143.1
click at [310, 507] on input "**********" at bounding box center [204, 507] width 241 height 31
click at [281, 510] on input "**********" at bounding box center [204, 507] width 241 height 31
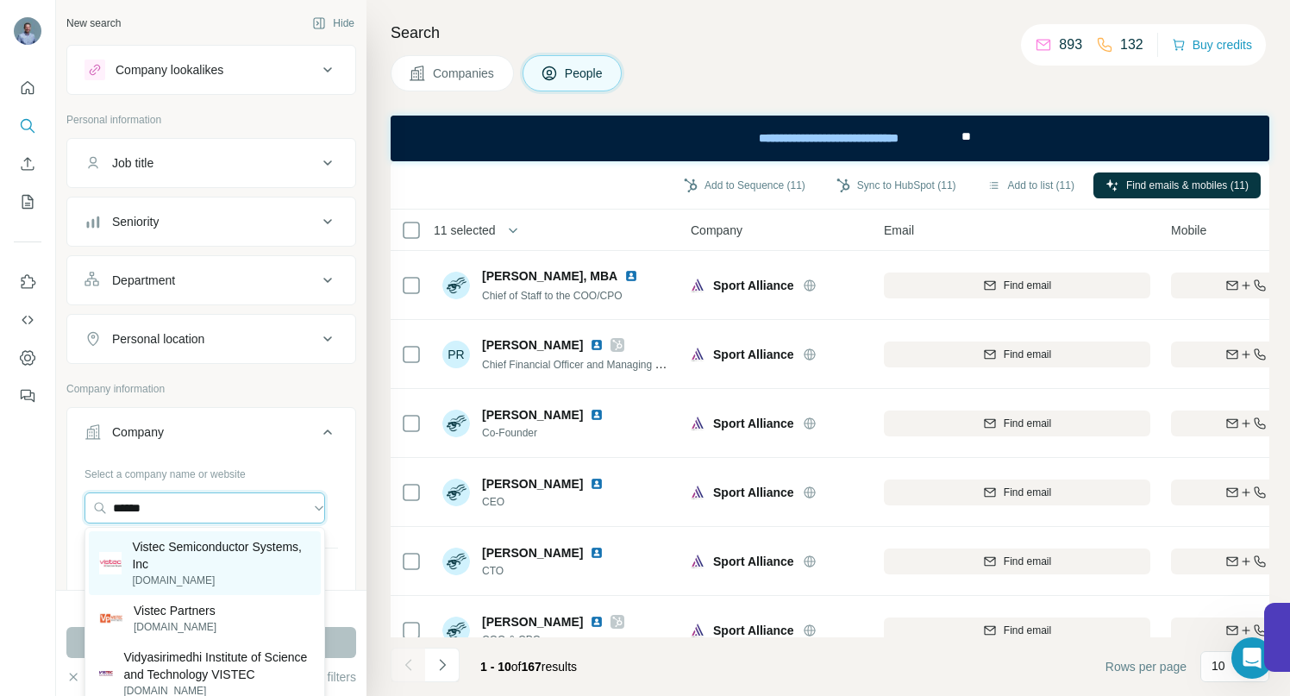
type input "******"
click at [189, 554] on p "Vistec Semiconductor Systems, Inc" at bounding box center [221, 555] width 178 height 34
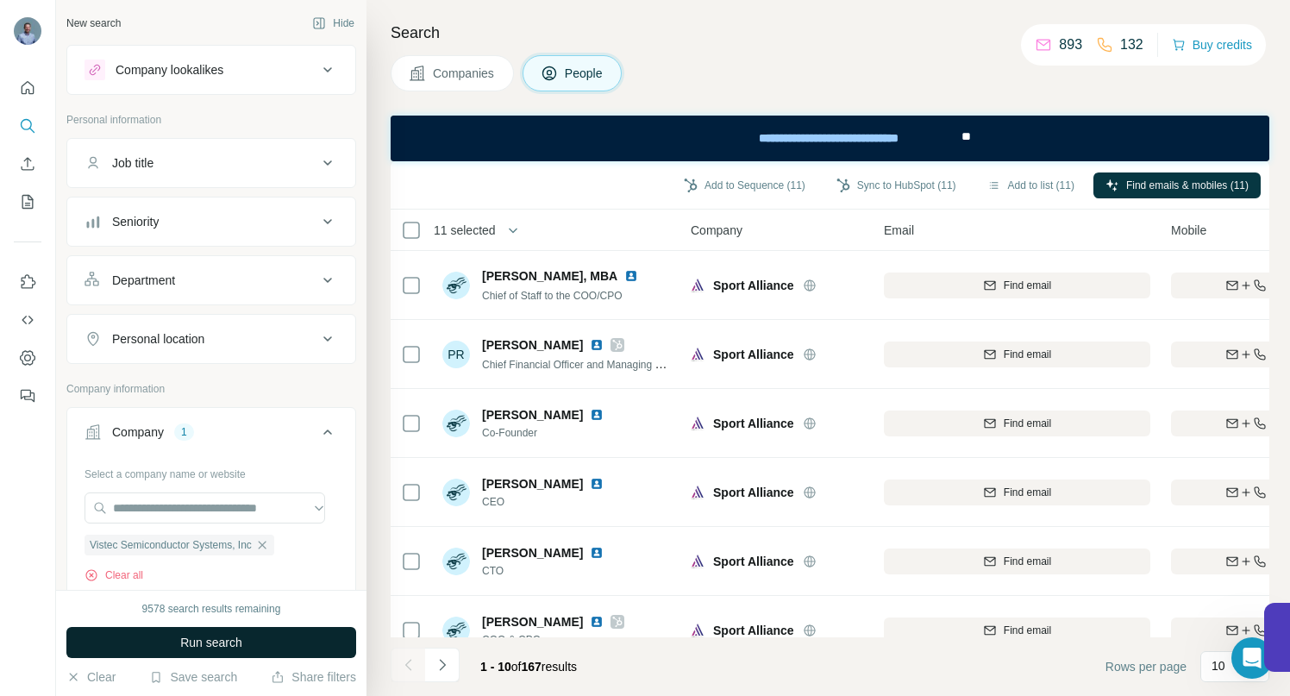
click at [225, 636] on span "Run search" at bounding box center [211, 642] width 62 height 17
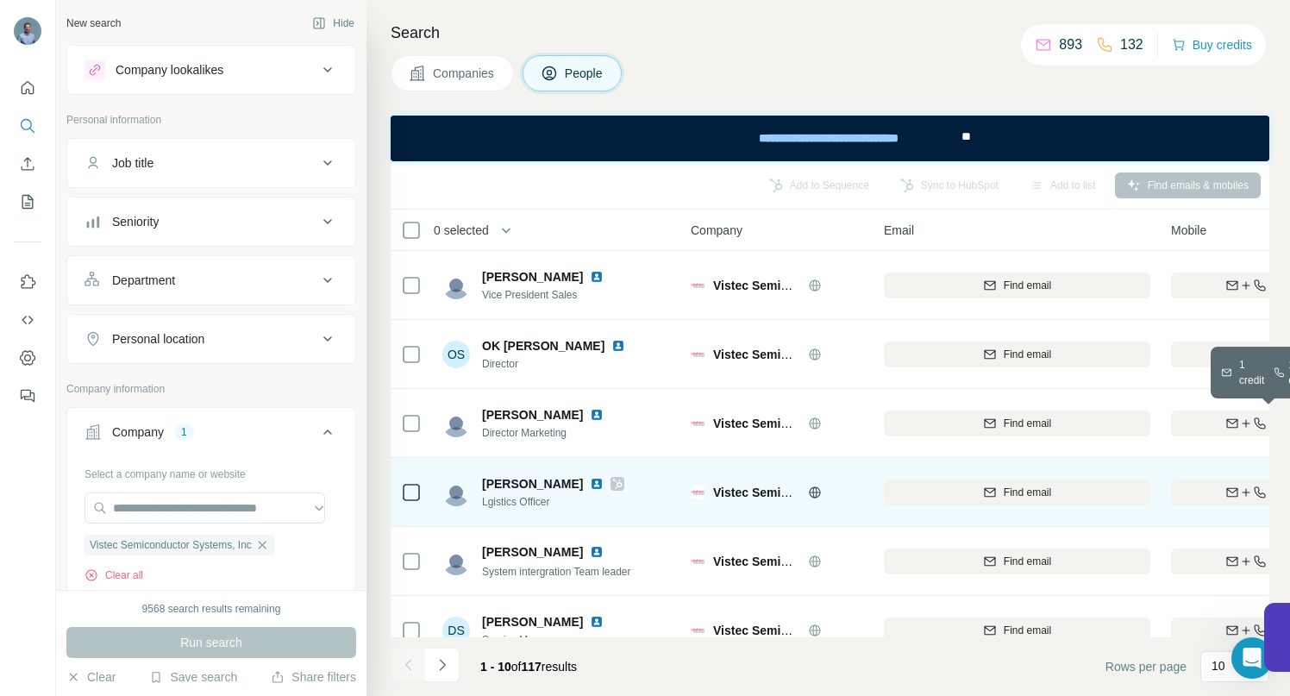
drag, startPoint x: 1216, startPoint y: 423, endPoint x: 669, endPoint y: 460, distance: 547.9
click at [1215, 423] on div "Find both" at bounding box center [1271, 424] width 201 height 16
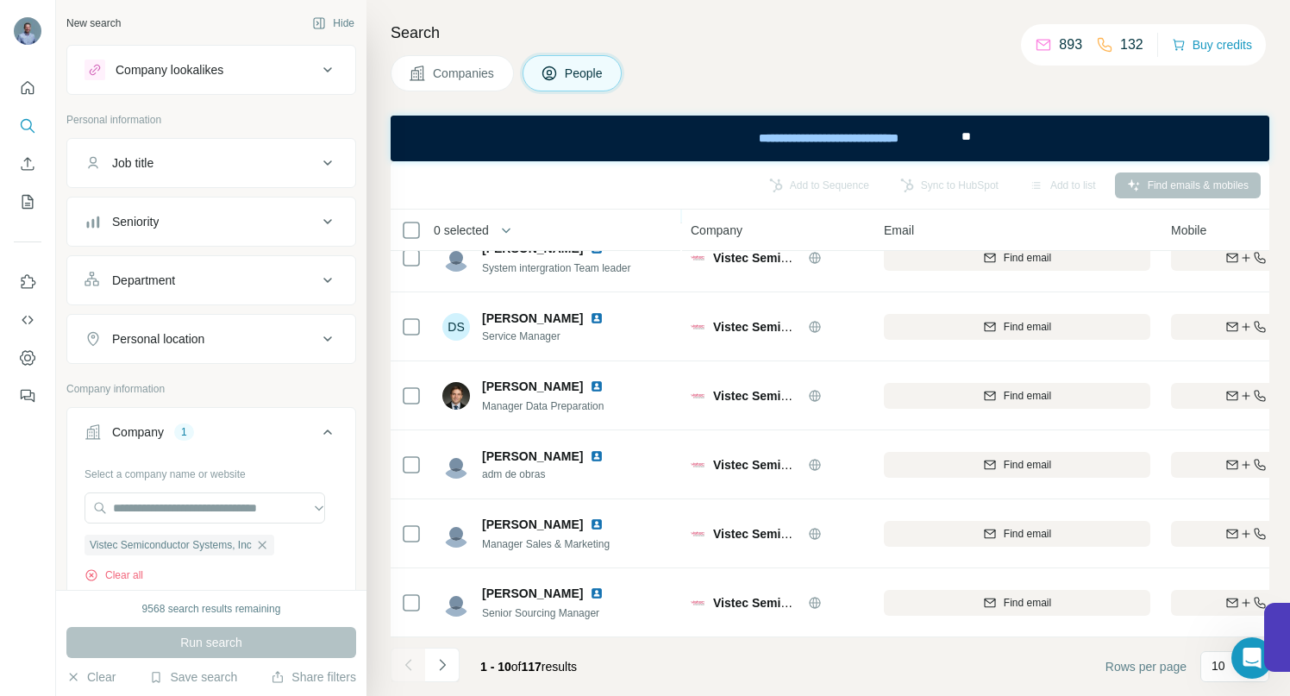
scroll to position [313, 0]
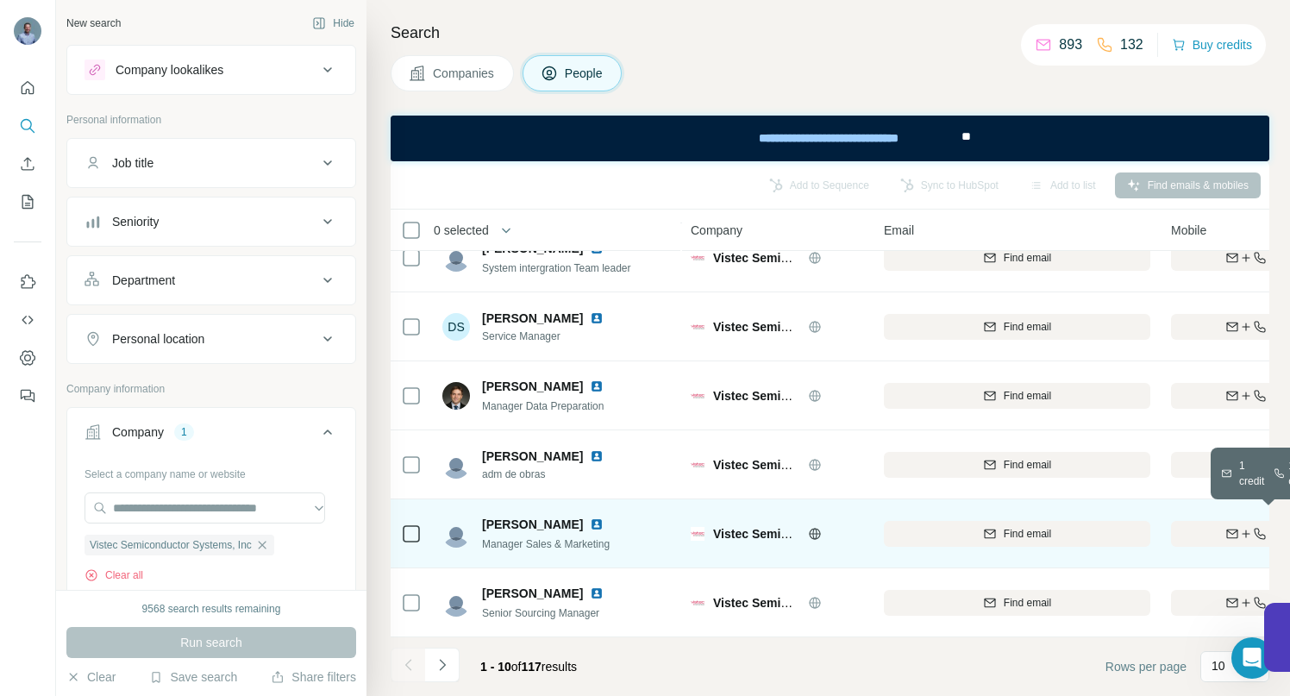
click at [1239, 527] on icon "button" at bounding box center [1246, 534] width 14 height 14
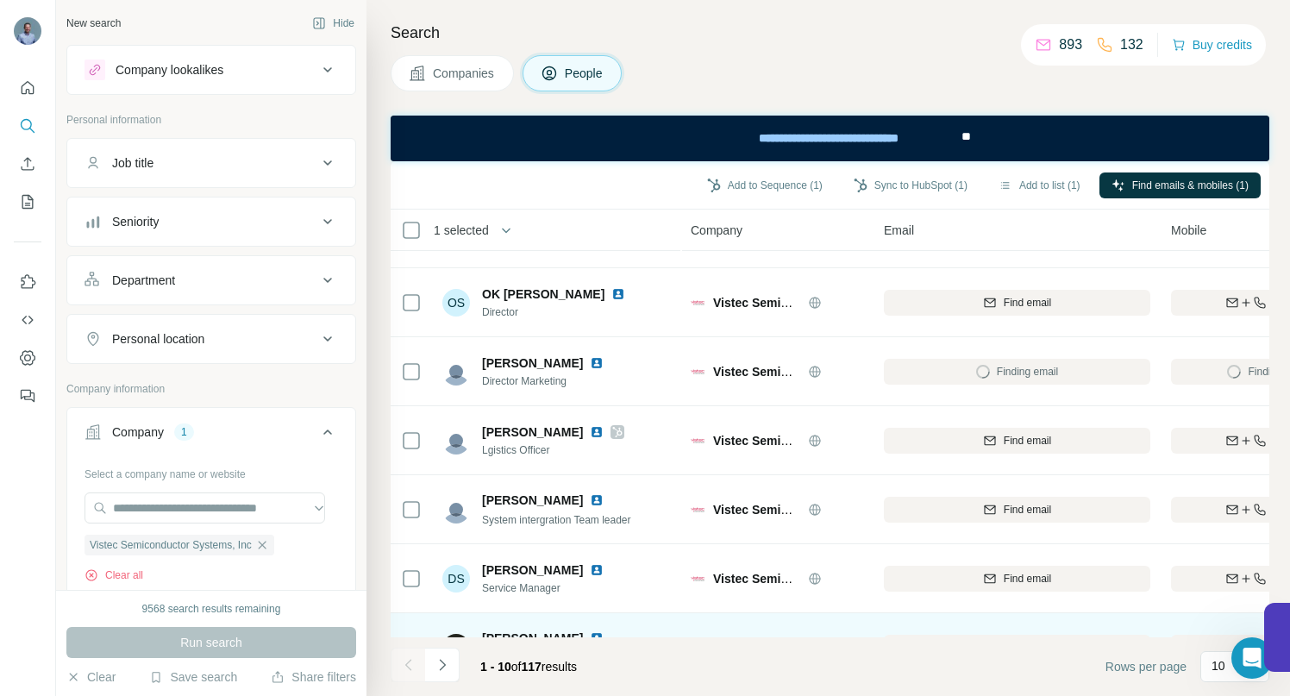
scroll to position [42, 0]
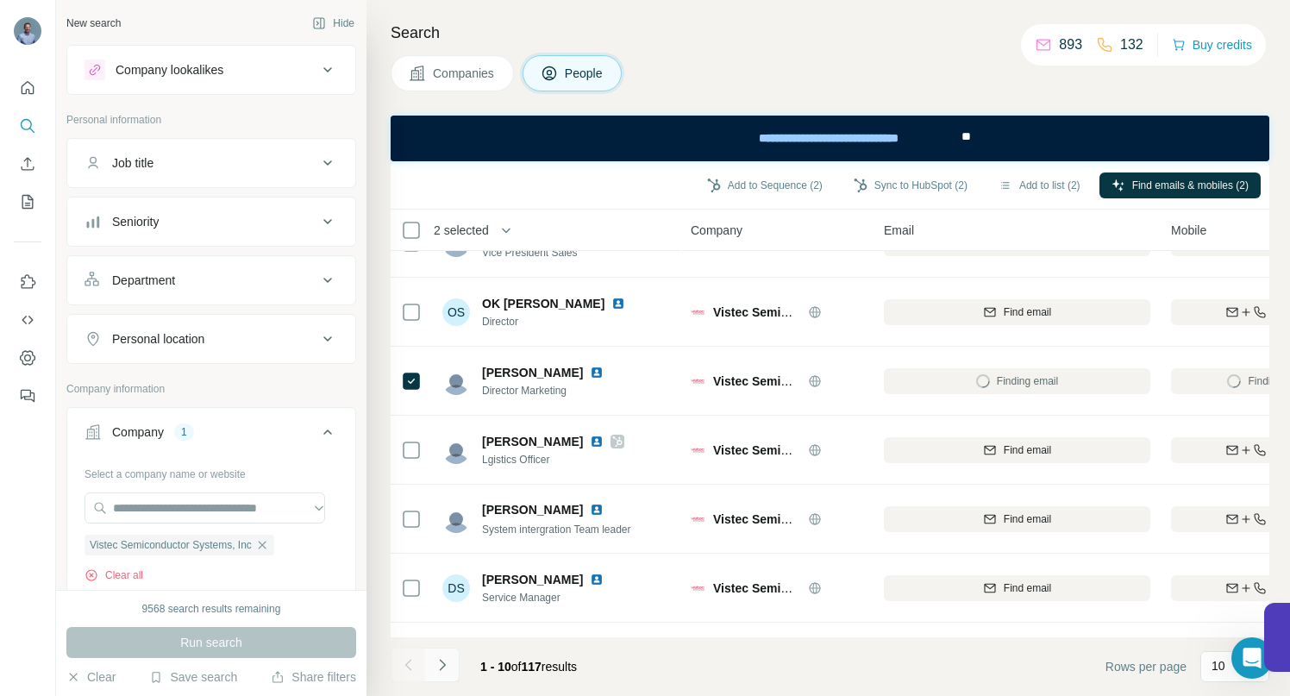
click at [446, 664] on icon "Navigate to next page" at bounding box center [442, 664] width 17 height 17
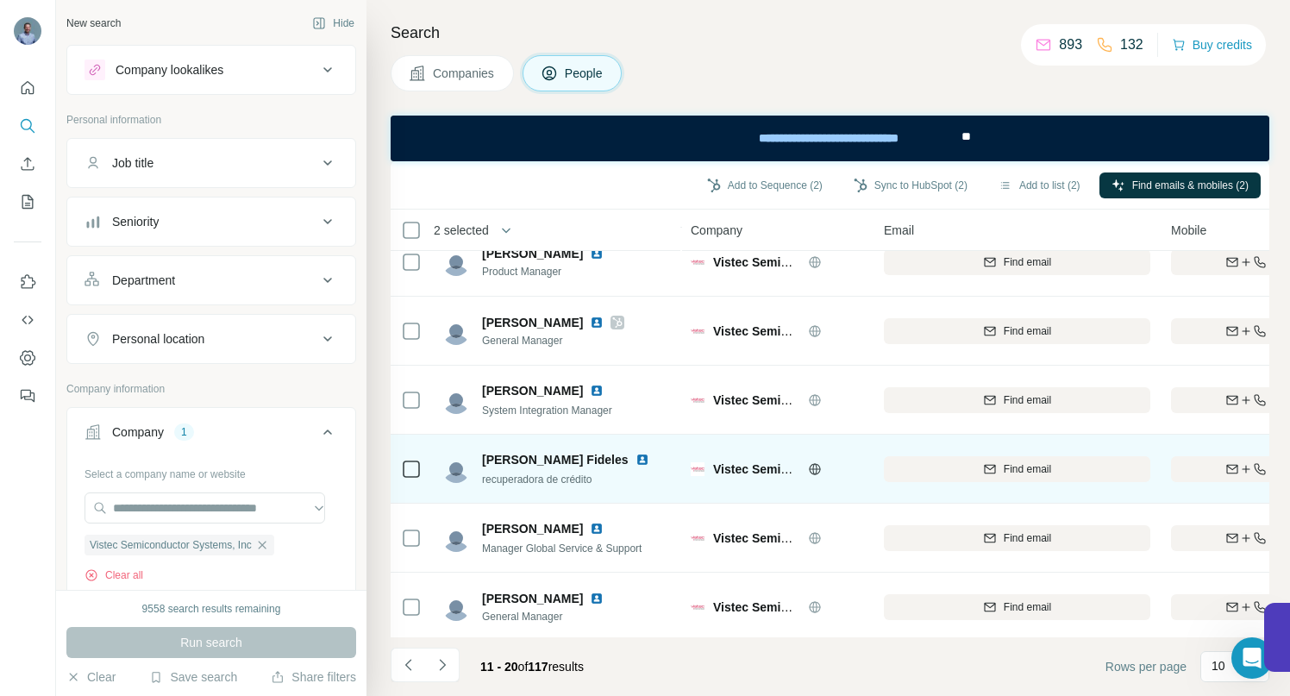
scroll to position [313, 0]
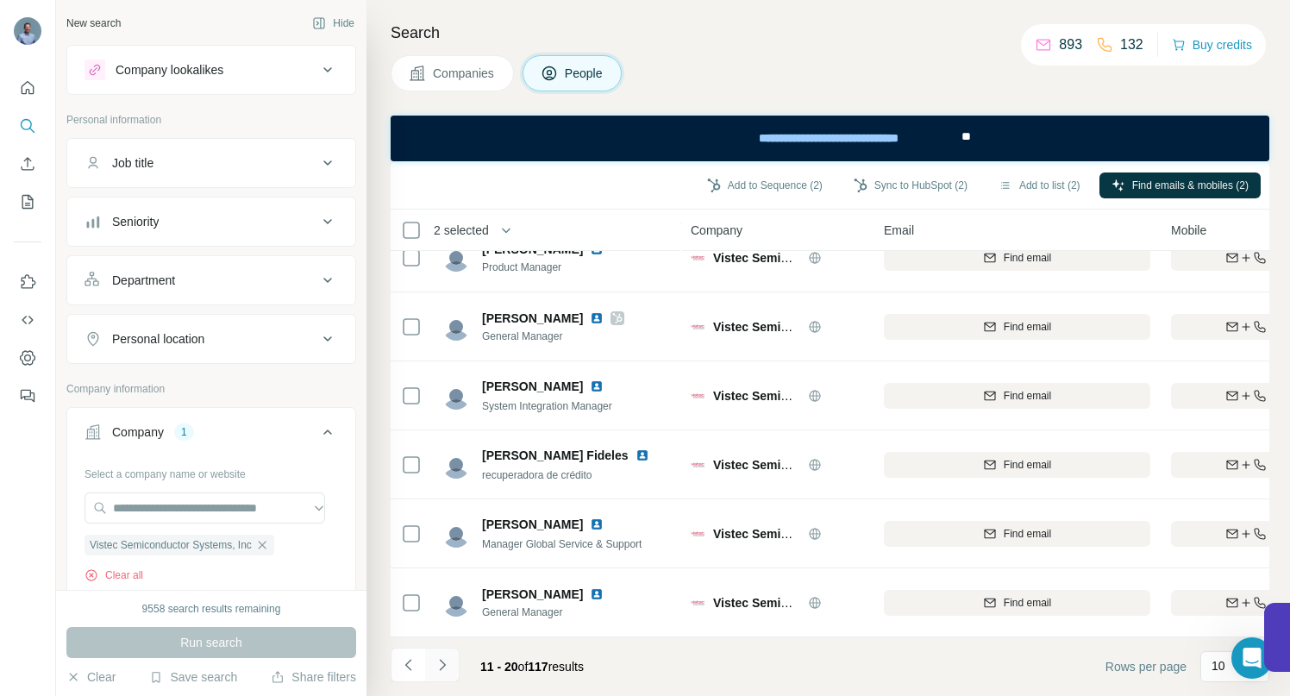
click at [447, 672] on icon "Navigate to next page" at bounding box center [442, 664] width 17 height 17
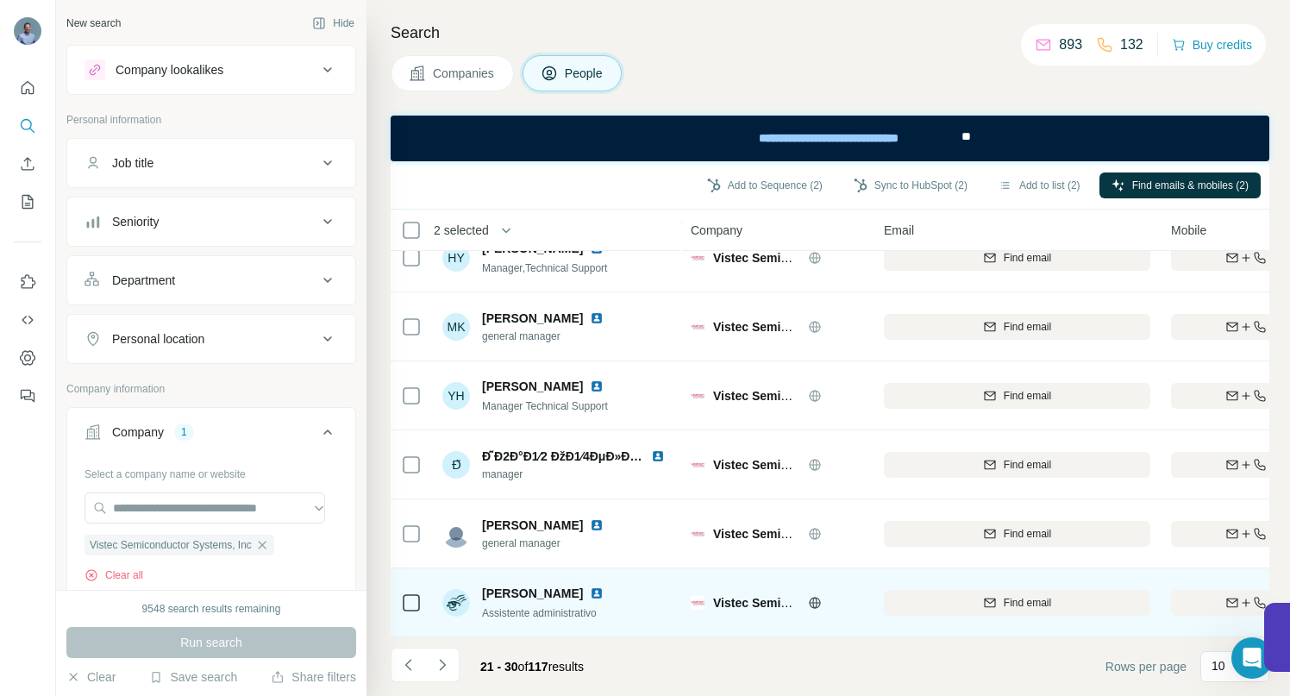
click at [590, 586] on img at bounding box center [597, 593] width 14 height 14
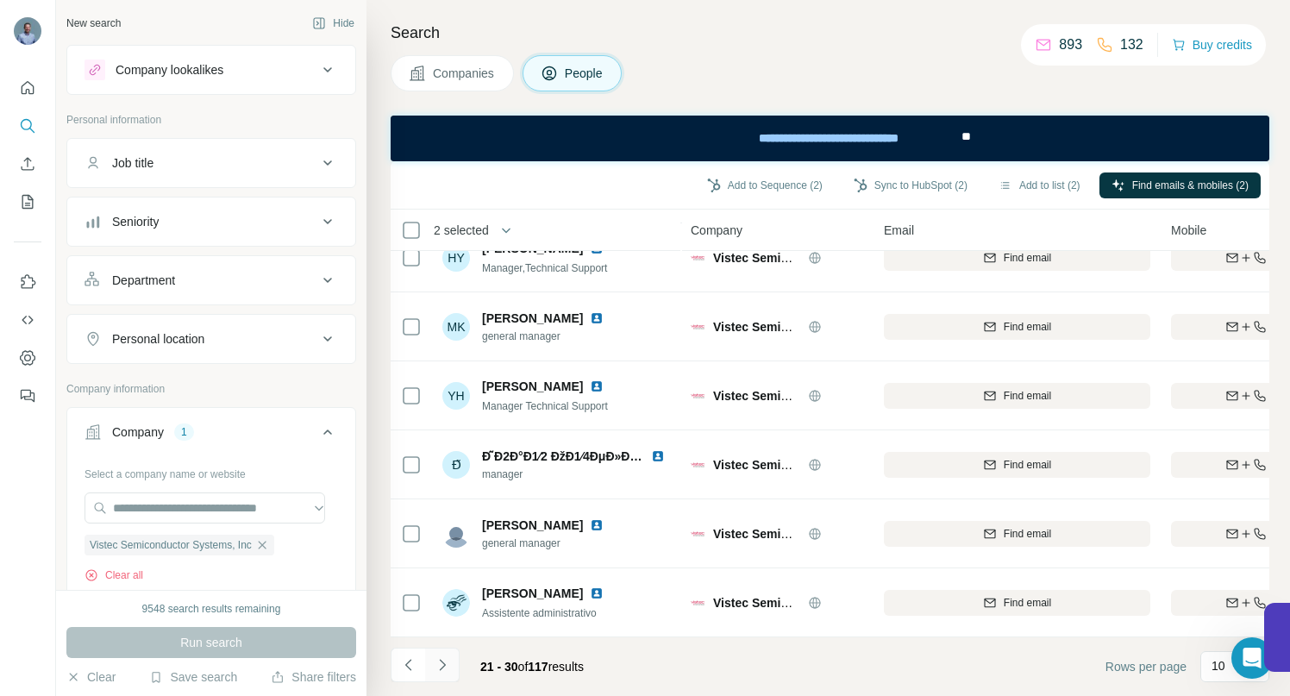
click at [445, 664] on icon "Navigate to next page" at bounding box center [442, 664] width 17 height 17
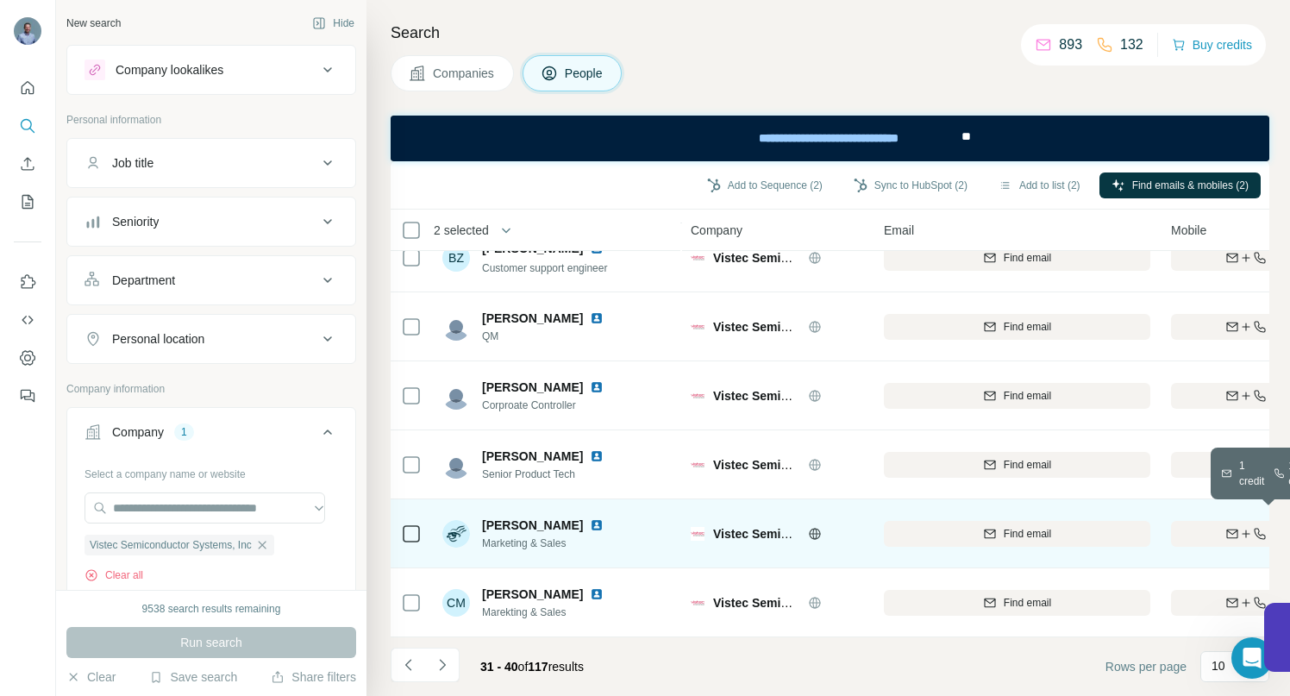
click at [1208, 526] on div "Find both" at bounding box center [1271, 534] width 201 height 16
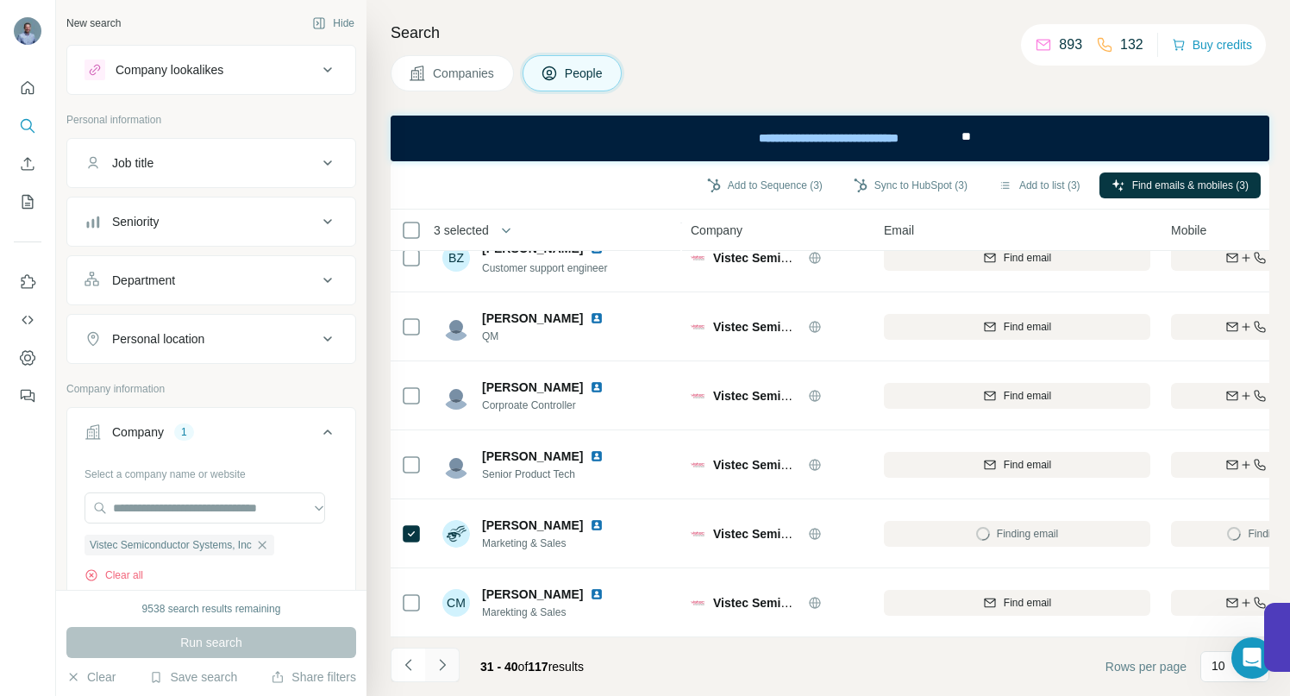
click at [442, 664] on icon "Navigate to next page" at bounding box center [442, 664] width 17 height 17
click at [437, 676] on button "Navigate to next page" at bounding box center [442, 664] width 34 height 34
click at [448, 666] on icon "Navigate to next page" at bounding box center [442, 664] width 17 height 17
click at [441, 663] on icon "Navigate to next page" at bounding box center [442, 664] width 17 height 17
click at [448, 668] on icon "Navigate to next page" at bounding box center [442, 664] width 17 height 17
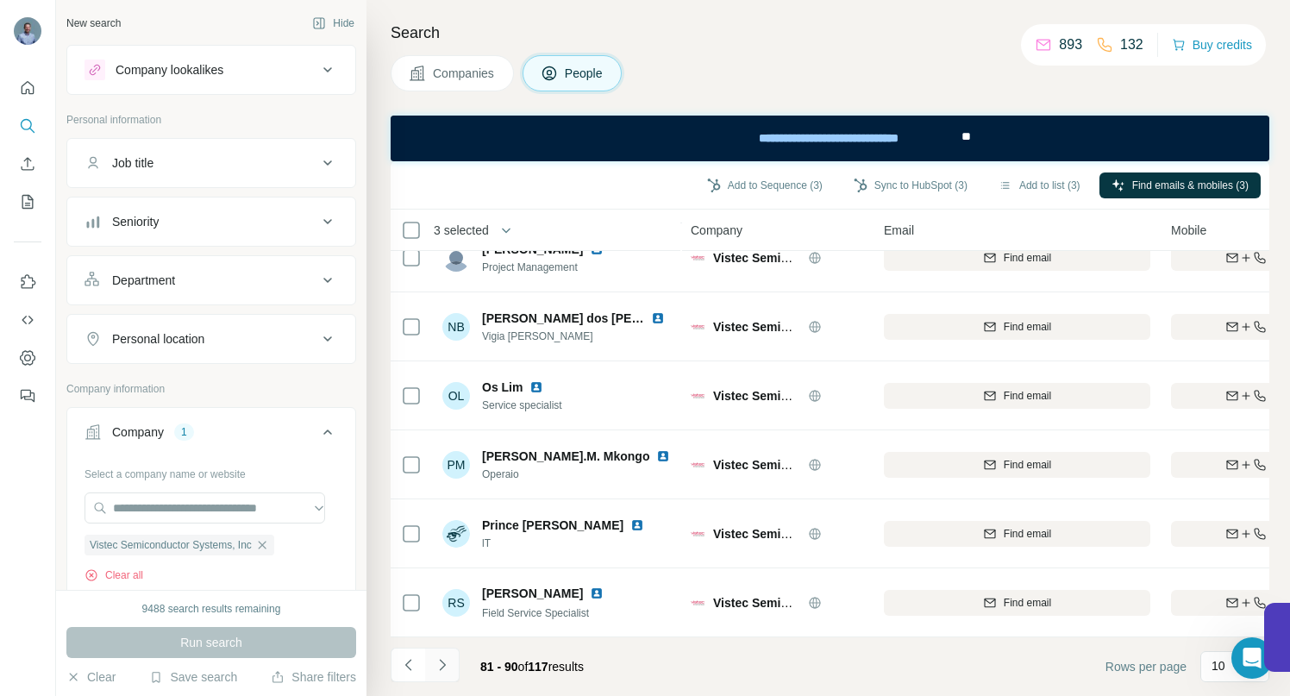
click at [449, 666] on icon "Navigate to next page" at bounding box center [442, 664] width 17 height 17
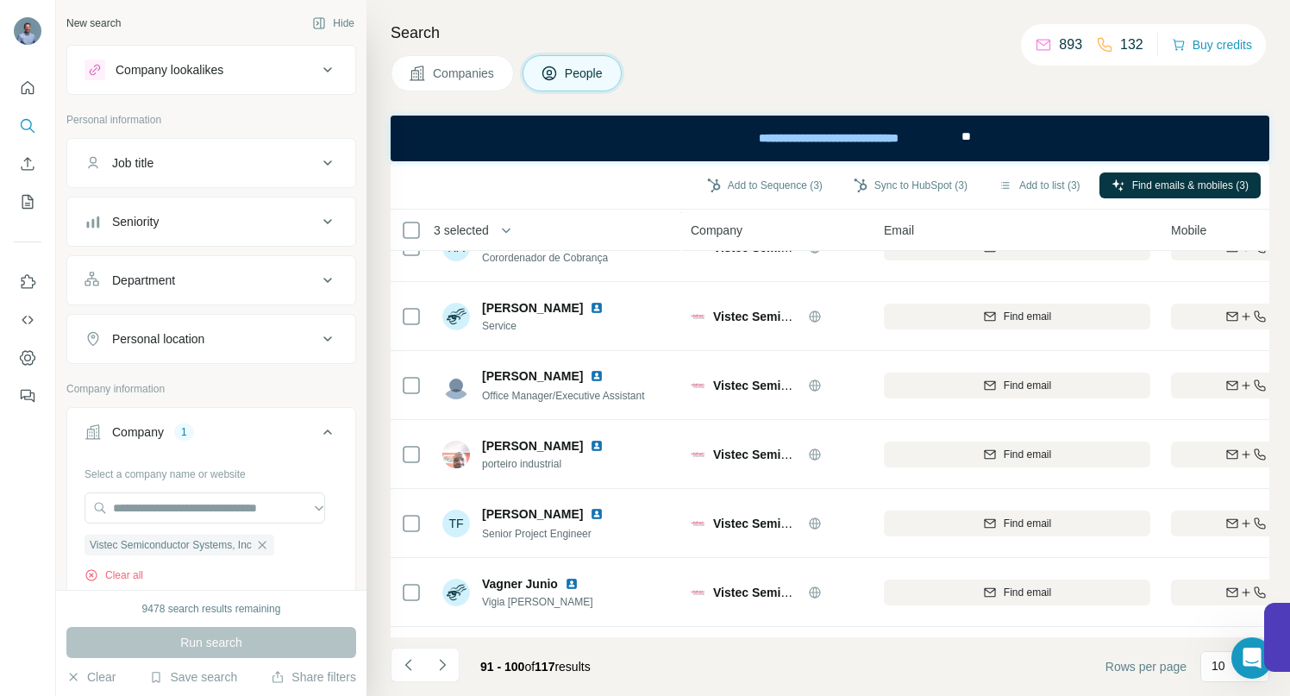
scroll to position [128, 0]
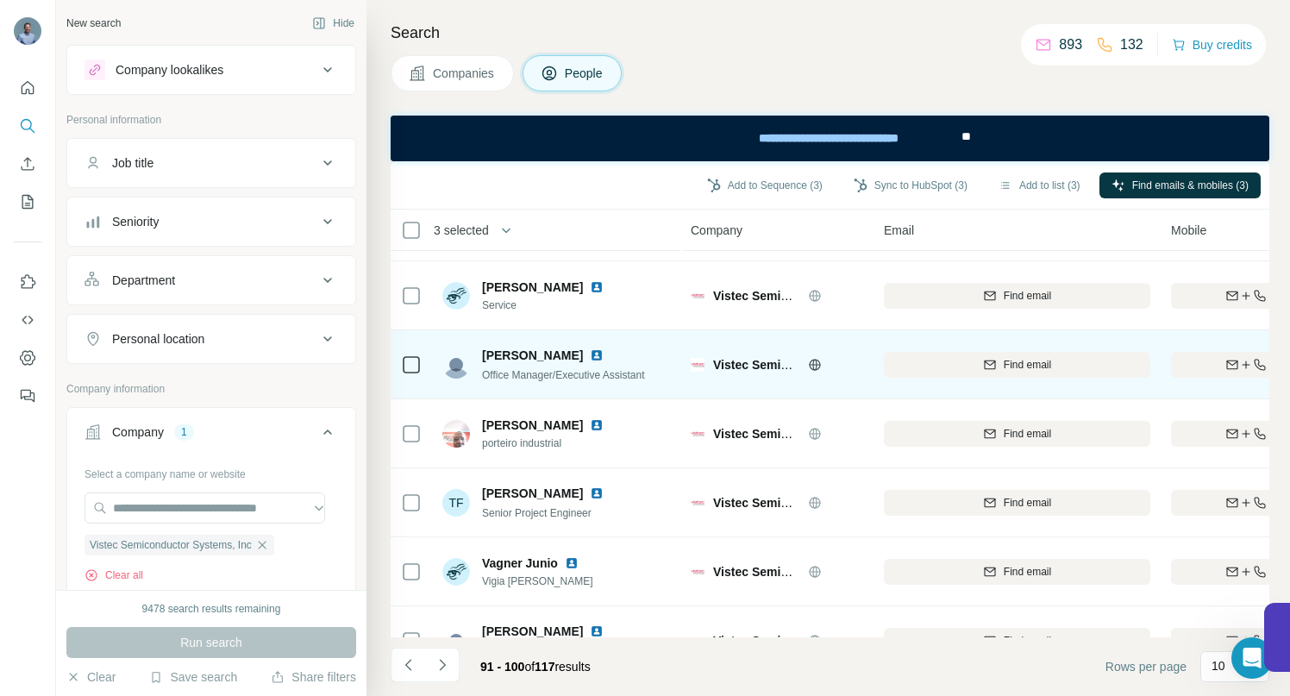
click at [590, 355] on img at bounding box center [597, 355] width 14 height 14
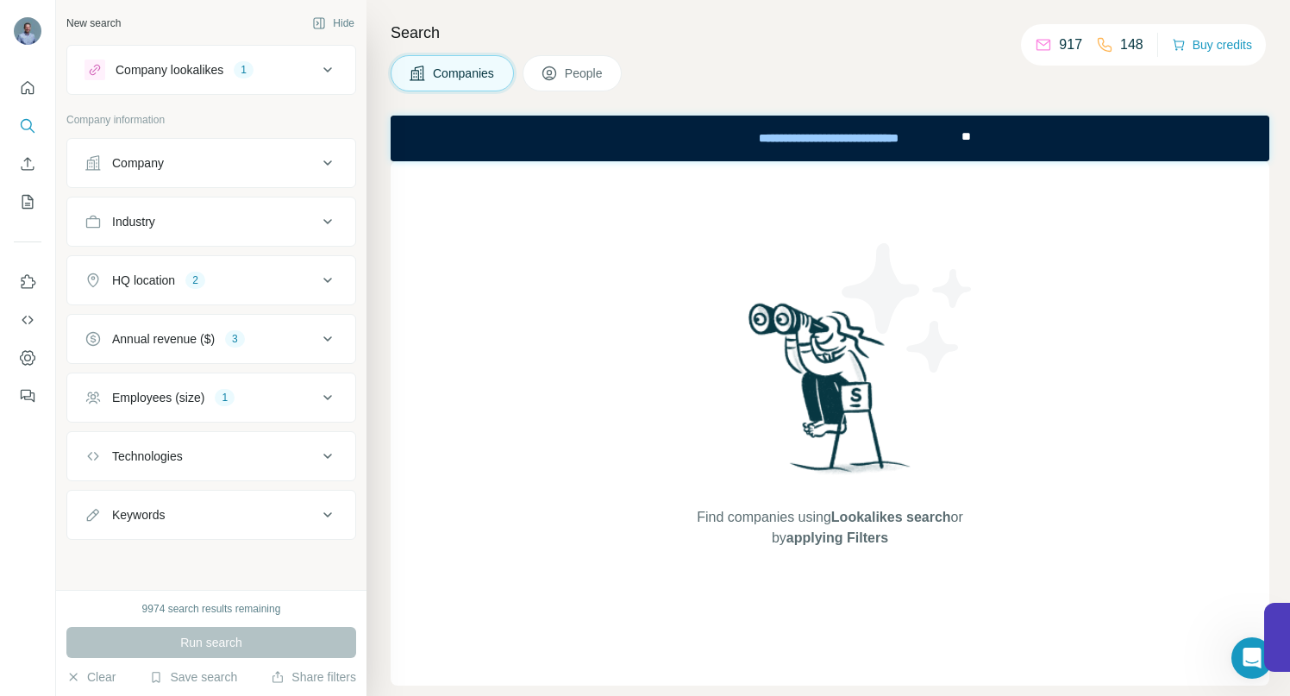
click at [328, 67] on icon at bounding box center [327, 69] width 21 height 21
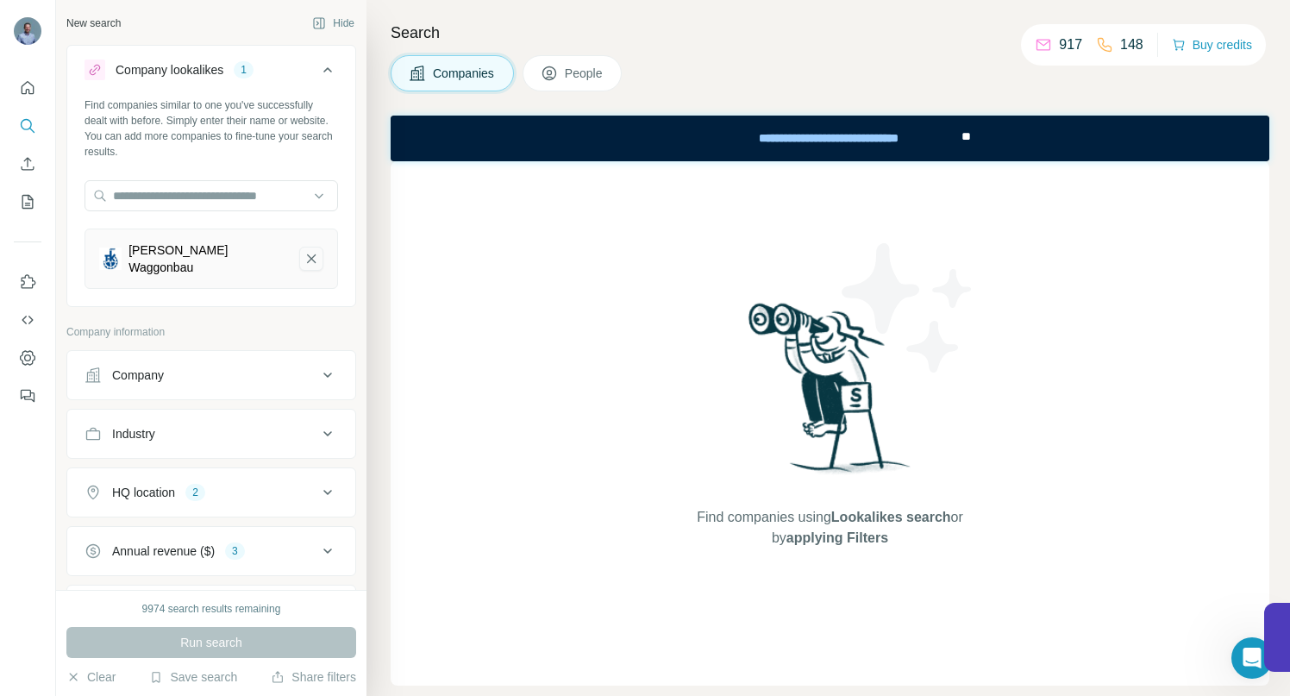
click at [307, 257] on icon "Franz Kaminski Waggonbau-remove-button" at bounding box center [311, 258] width 9 height 9
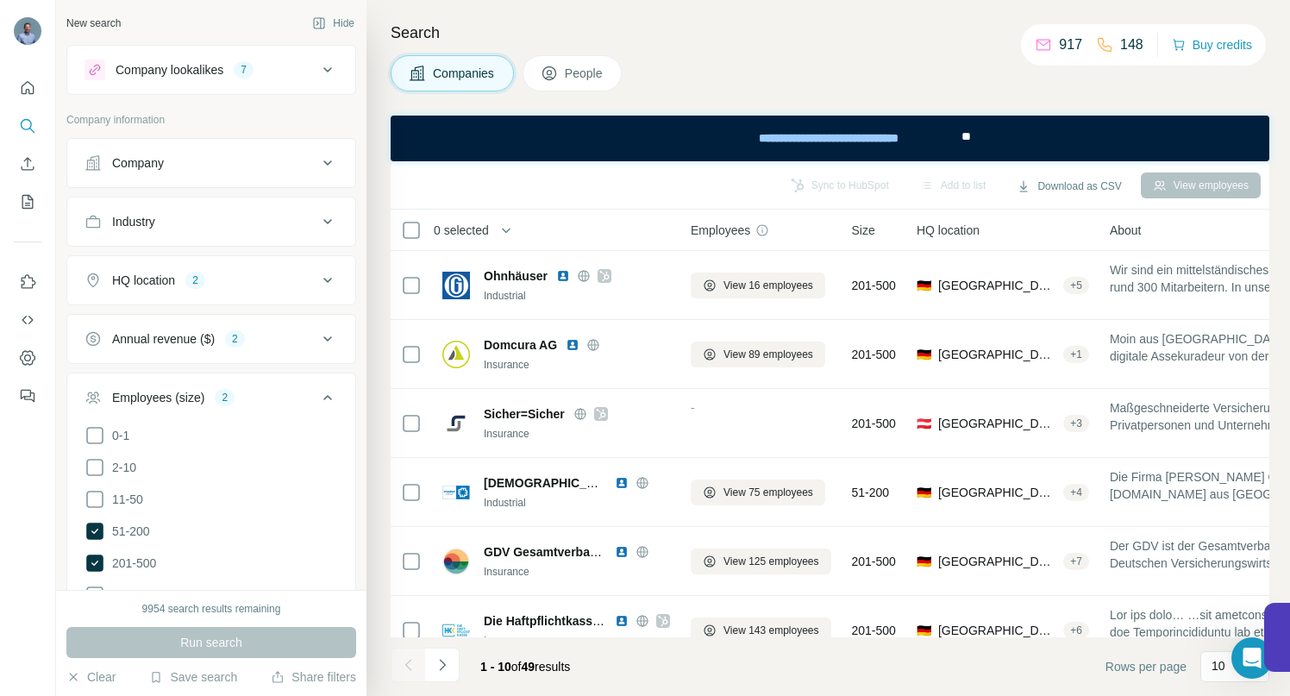
scroll to position [120, 0]
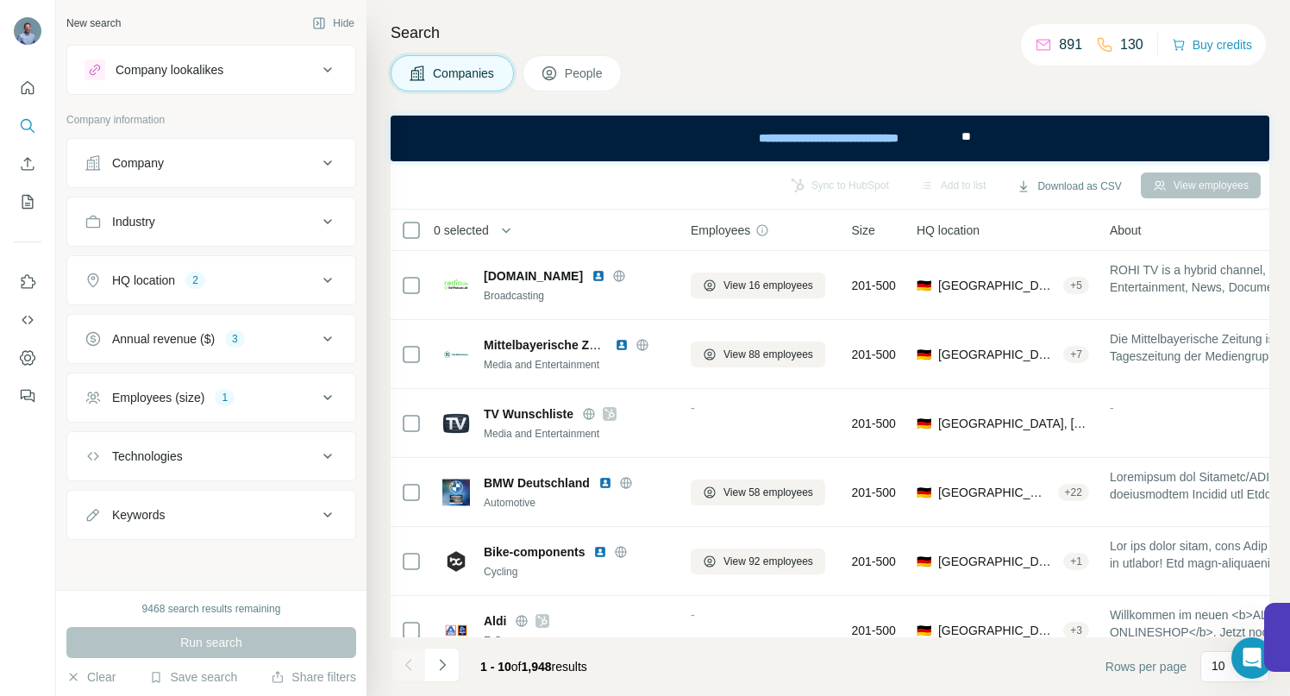
click at [322, 163] on icon at bounding box center [327, 163] width 21 height 21
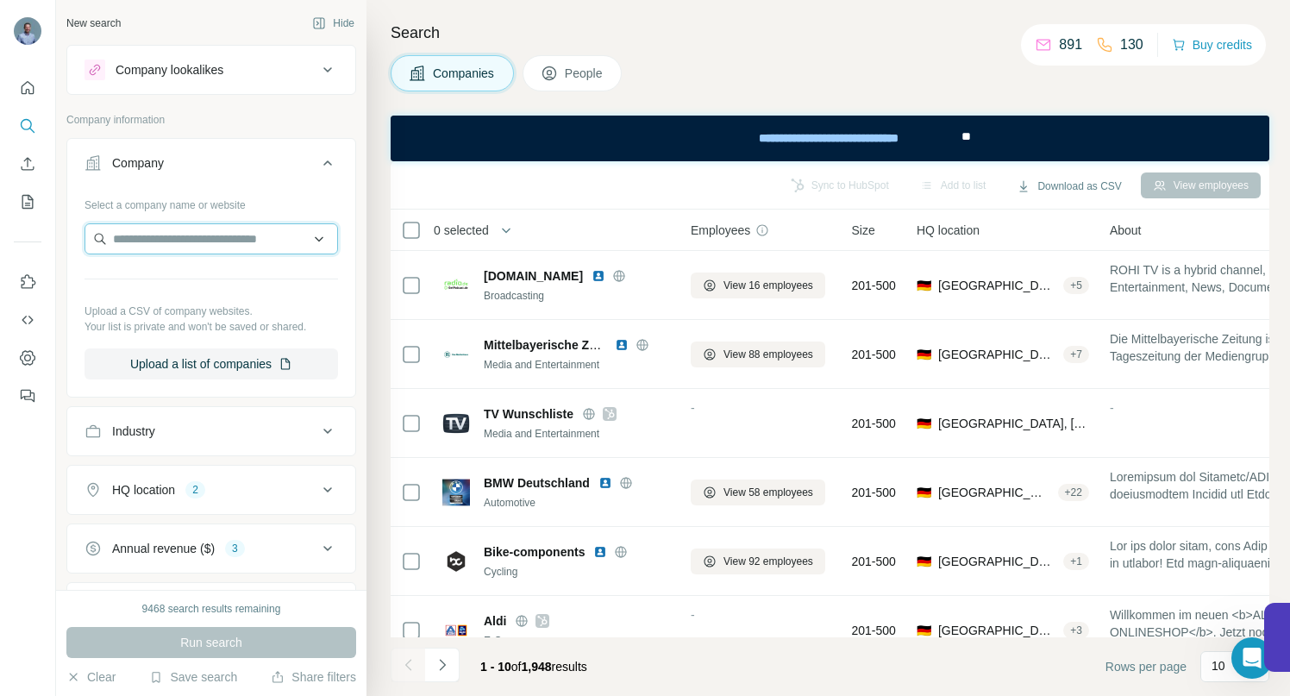
click at [224, 238] on input "text" at bounding box center [210, 238] width 253 height 31
paste input "**********"
drag, startPoint x: 292, startPoint y: 239, endPoint x: 152, endPoint y: 238, distance: 140.5
click at [152, 238] on input "**********" at bounding box center [204, 238] width 241 height 31
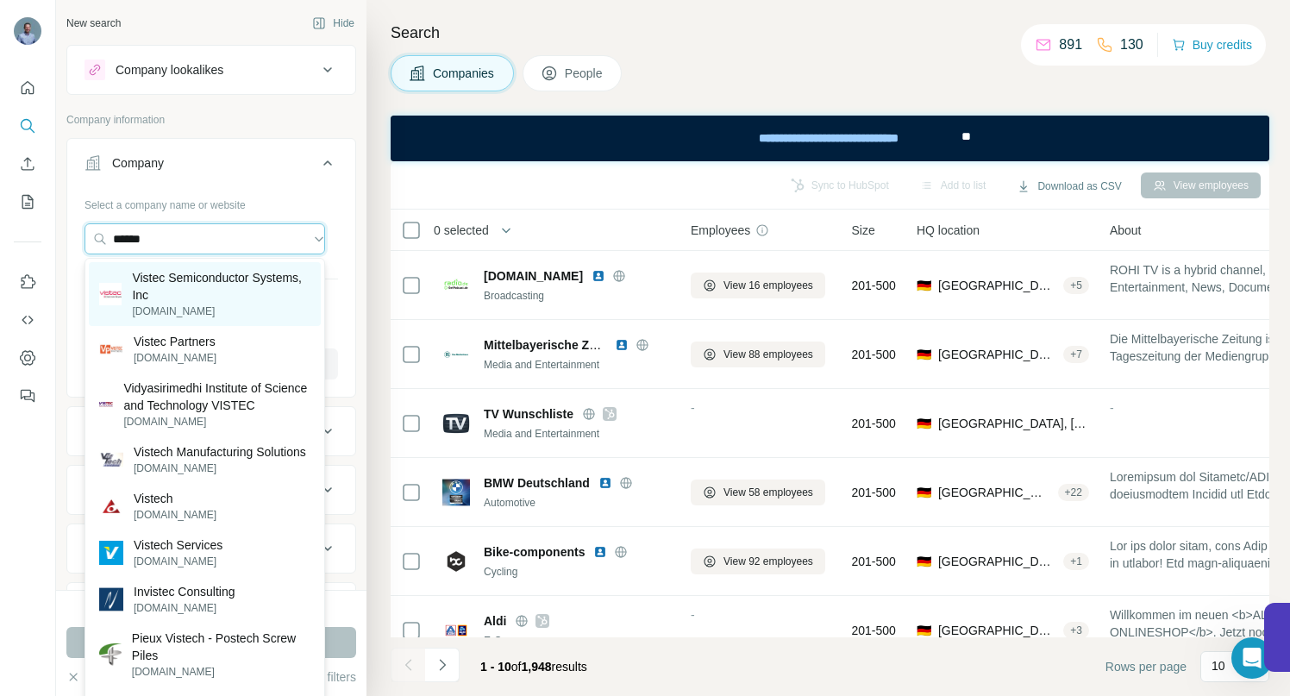
type input "******"
click at [168, 292] on p "Vistec Semiconductor Systems, Inc" at bounding box center [221, 286] width 178 height 34
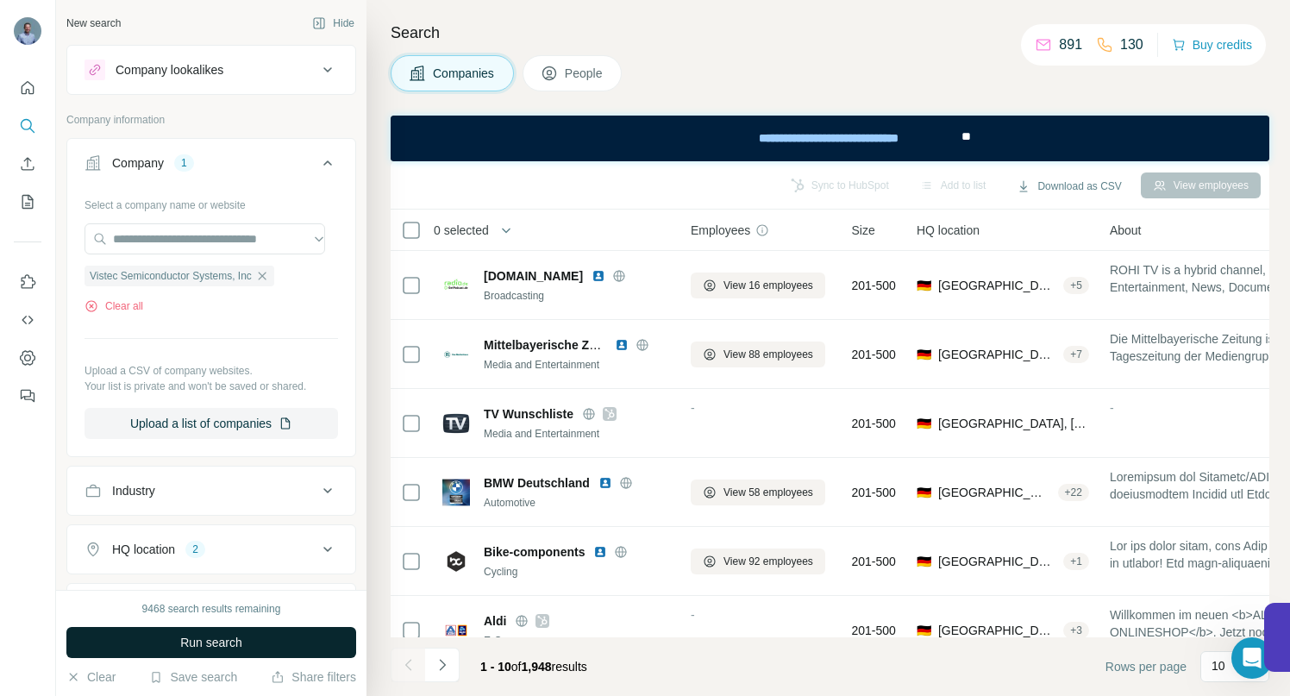
click at [197, 646] on span "Run search" at bounding box center [211, 642] width 62 height 17
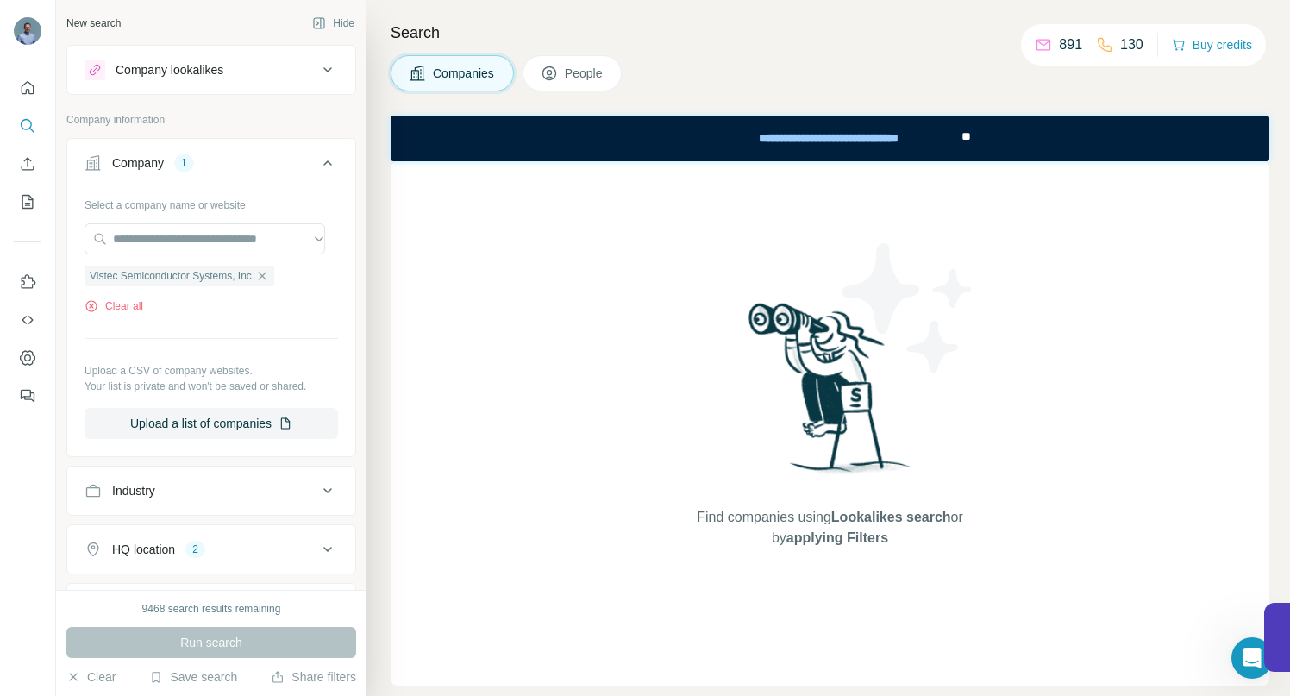
click at [577, 72] on span "People" at bounding box center [585, 73] width 40 height 17
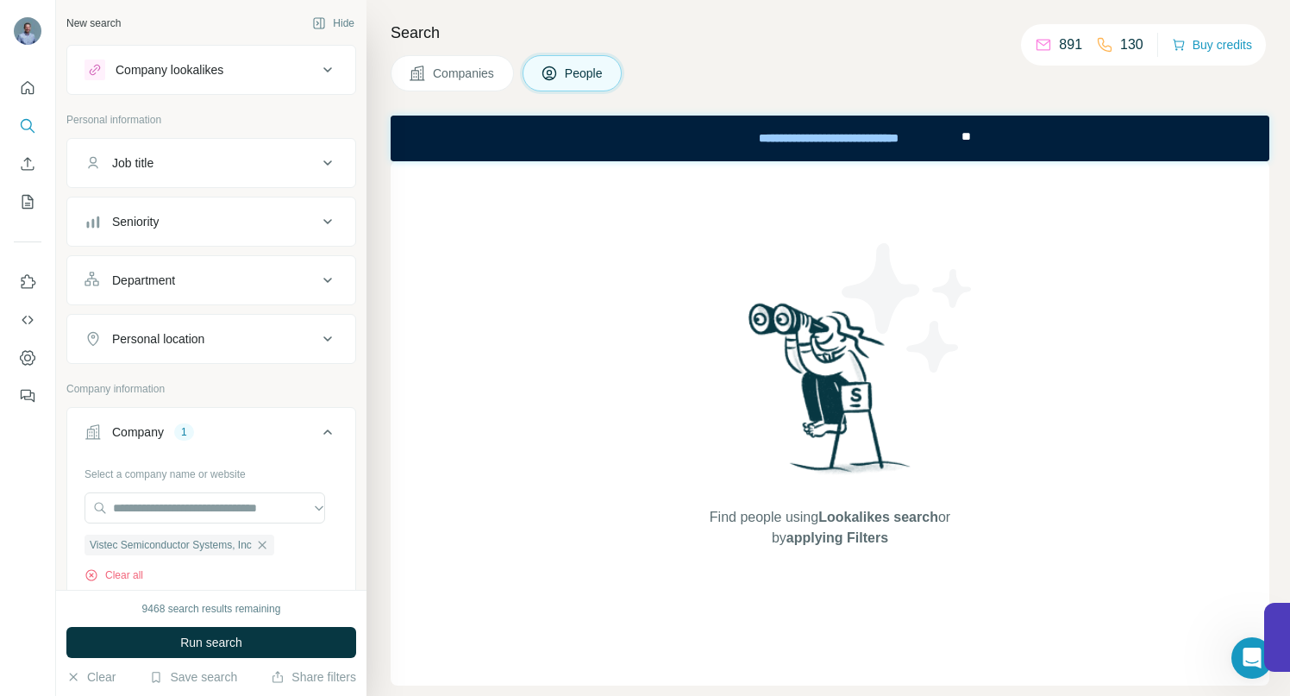
click at [577, 72] on span "People" at bounding box center [585, 73] width 40 height 17
click at [255, 635] on button "Run search" at bounding box center [211, 642] width 290 height 31
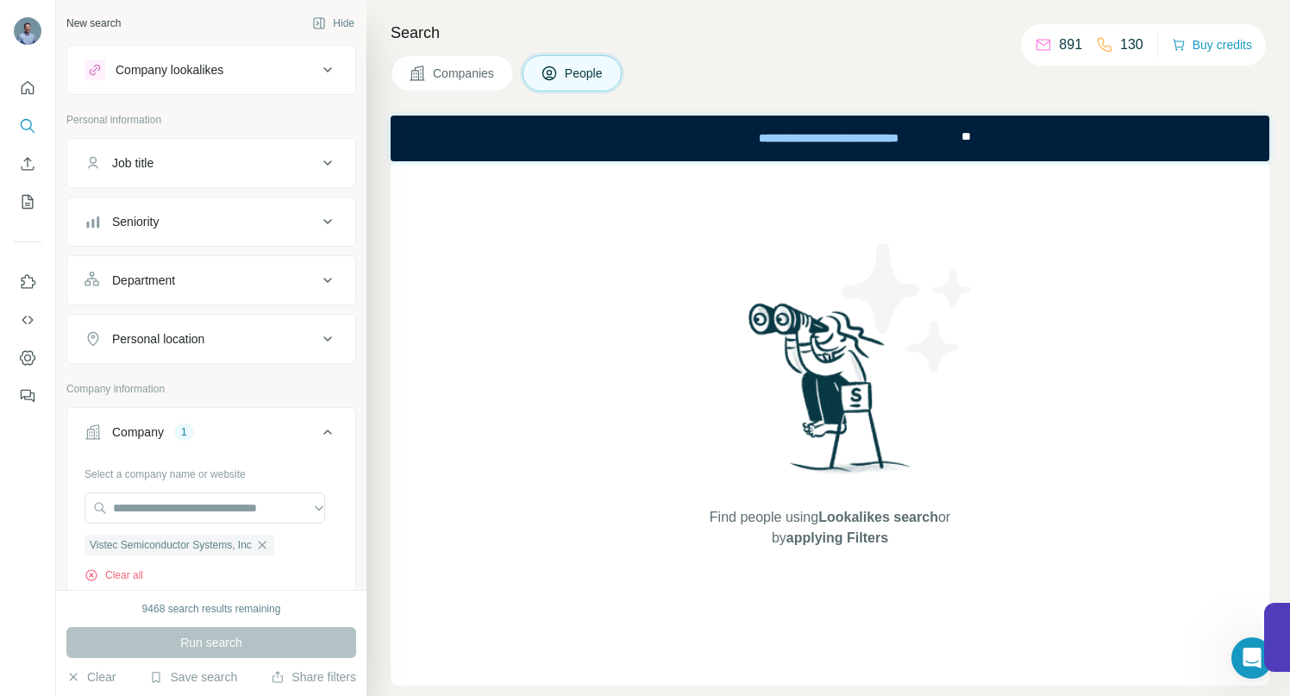
click at [453, 81] on span "Companies" at bounding box center [464, 73] width 63 height 17
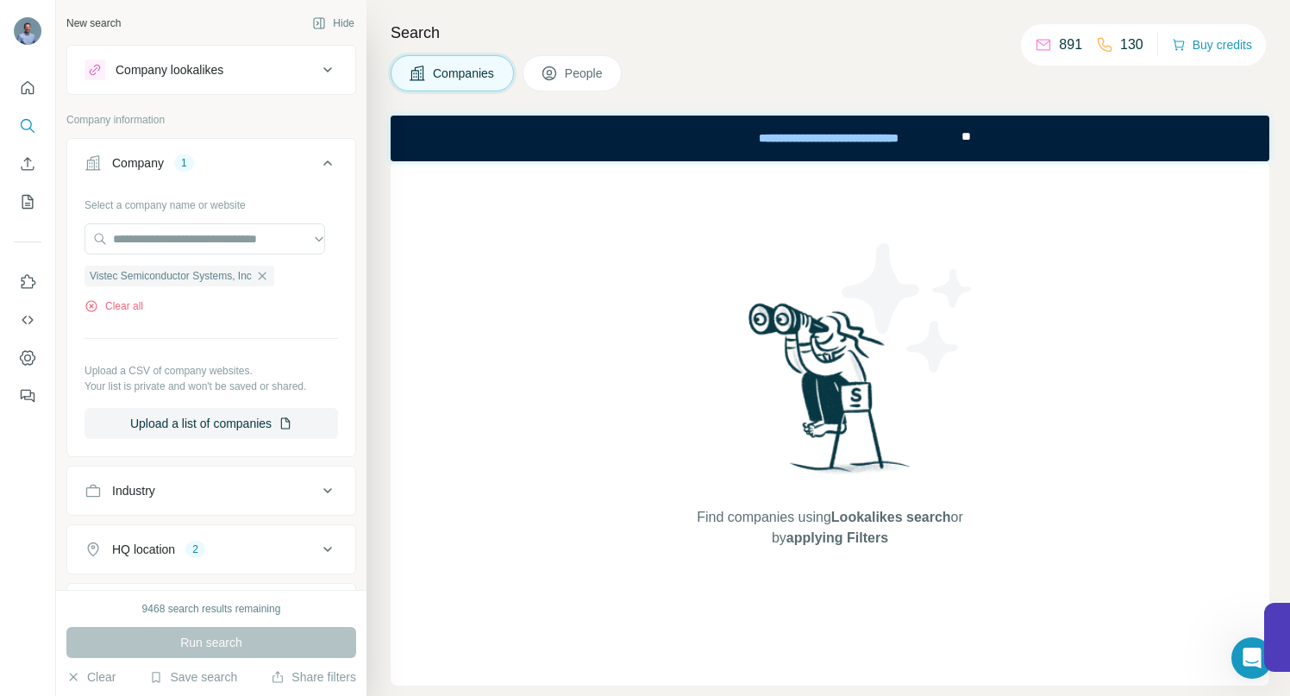
click at [185, 647] on div "Run search" at bounding box center [211, 642] width 290 height 31
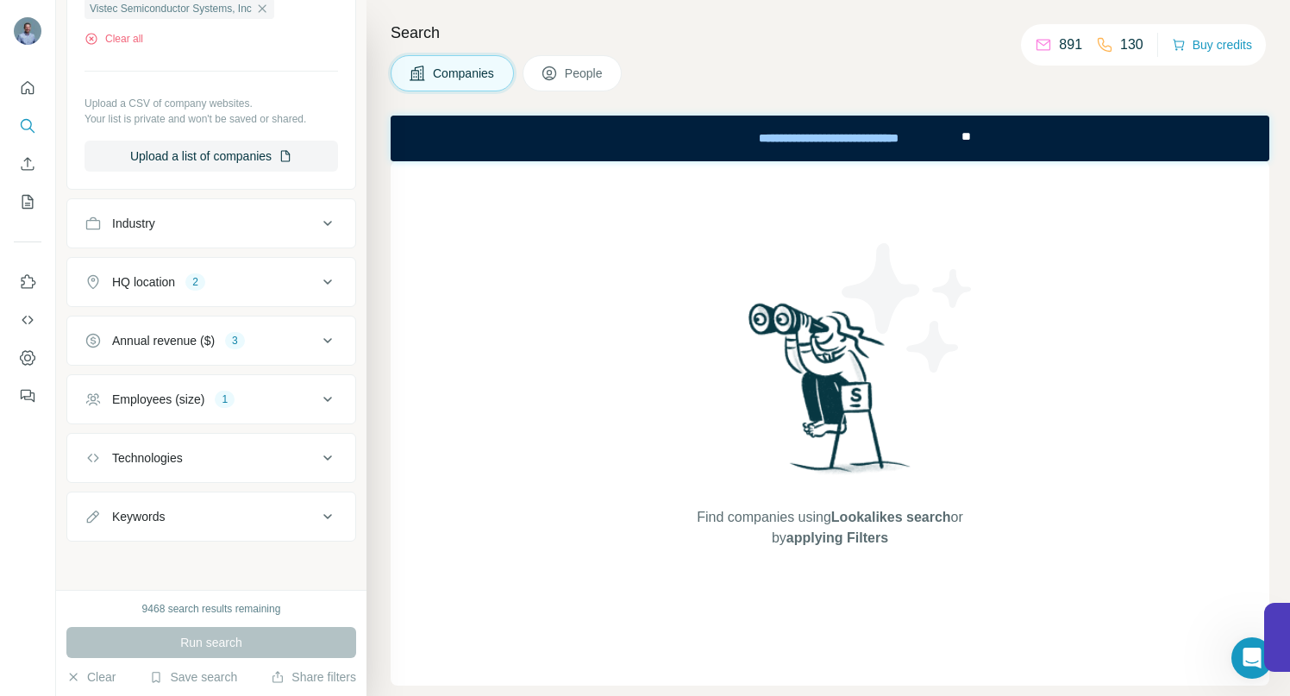
click at [317, 393] on icon at bounding box center [327, 399] width 21 height 21
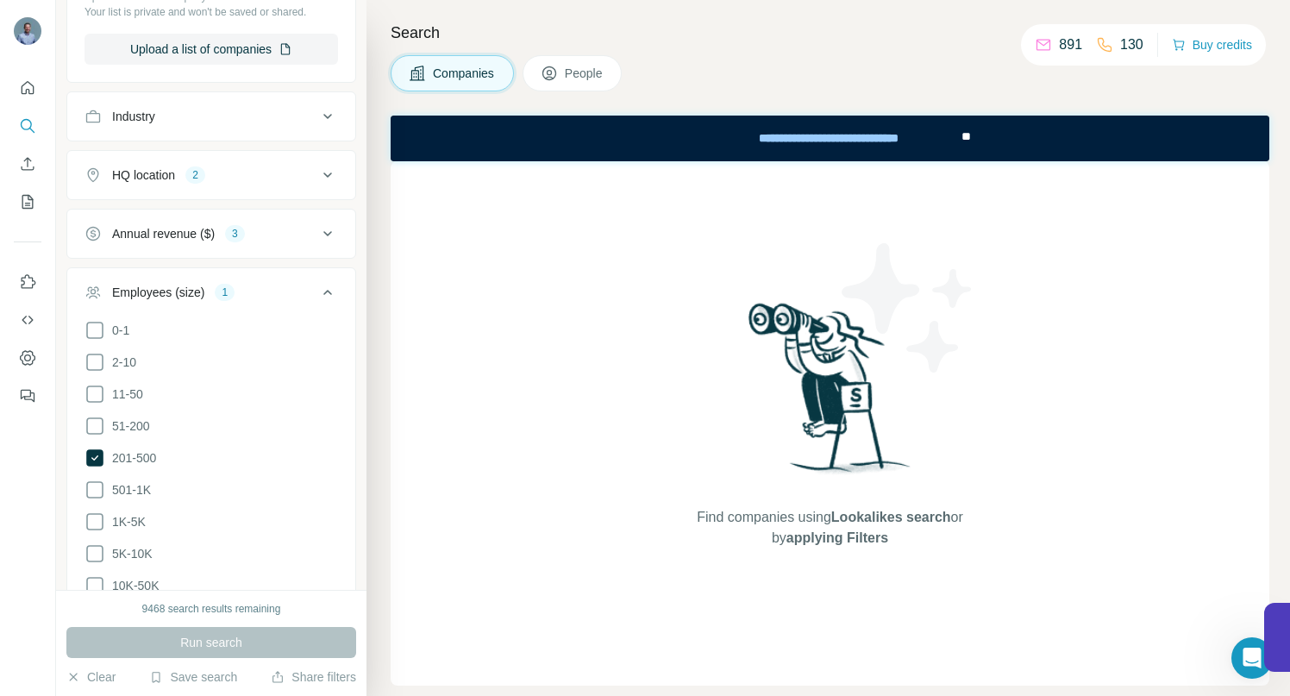
scroll to position [394, 0]
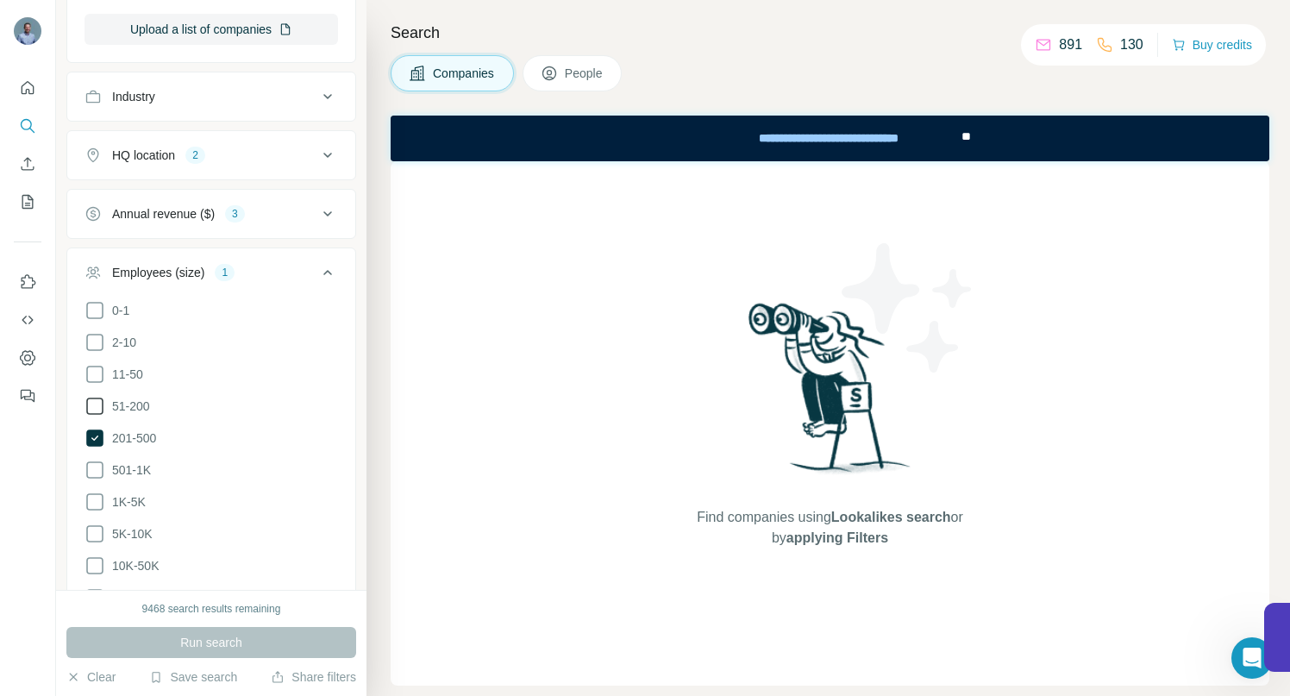
click at [95, 397] on icon at bounding box center [94, 406] width 21 height 21
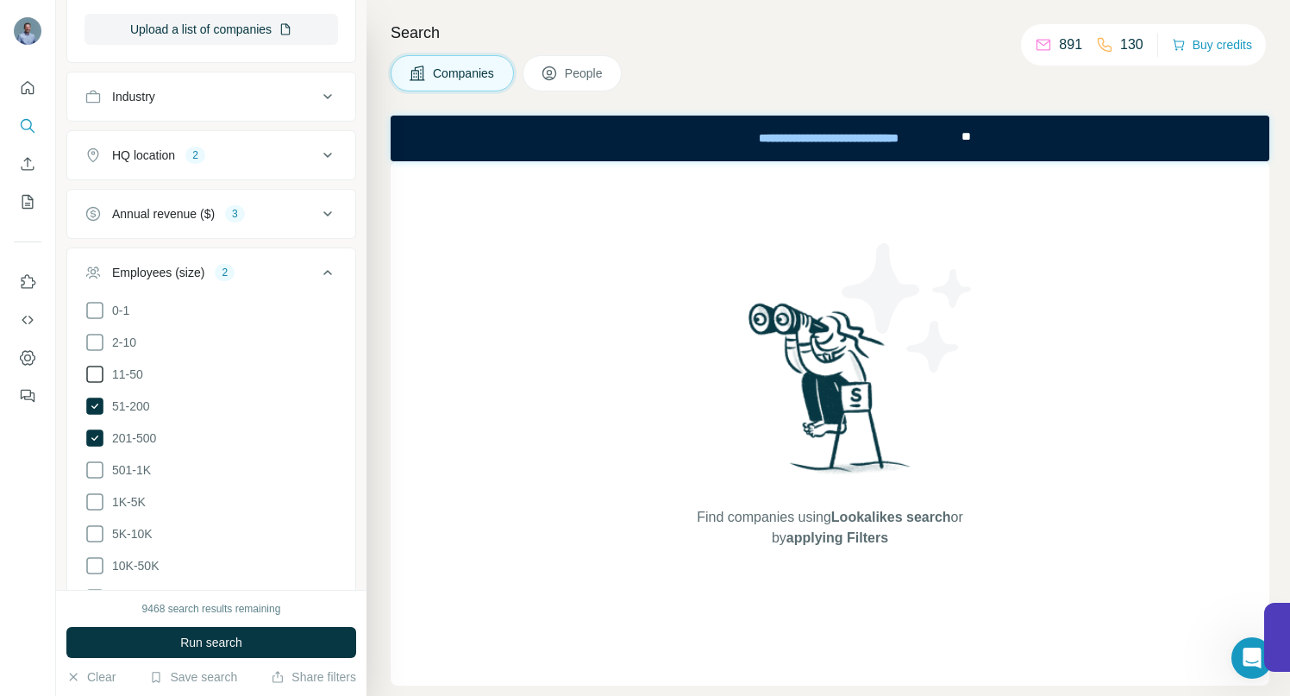
click at [95, 372] on icon at bounding box center [94, 374] width 21 height 21
click at [177, 630] on button "Run search" at bounding box center [211, 642] width 290 height 31
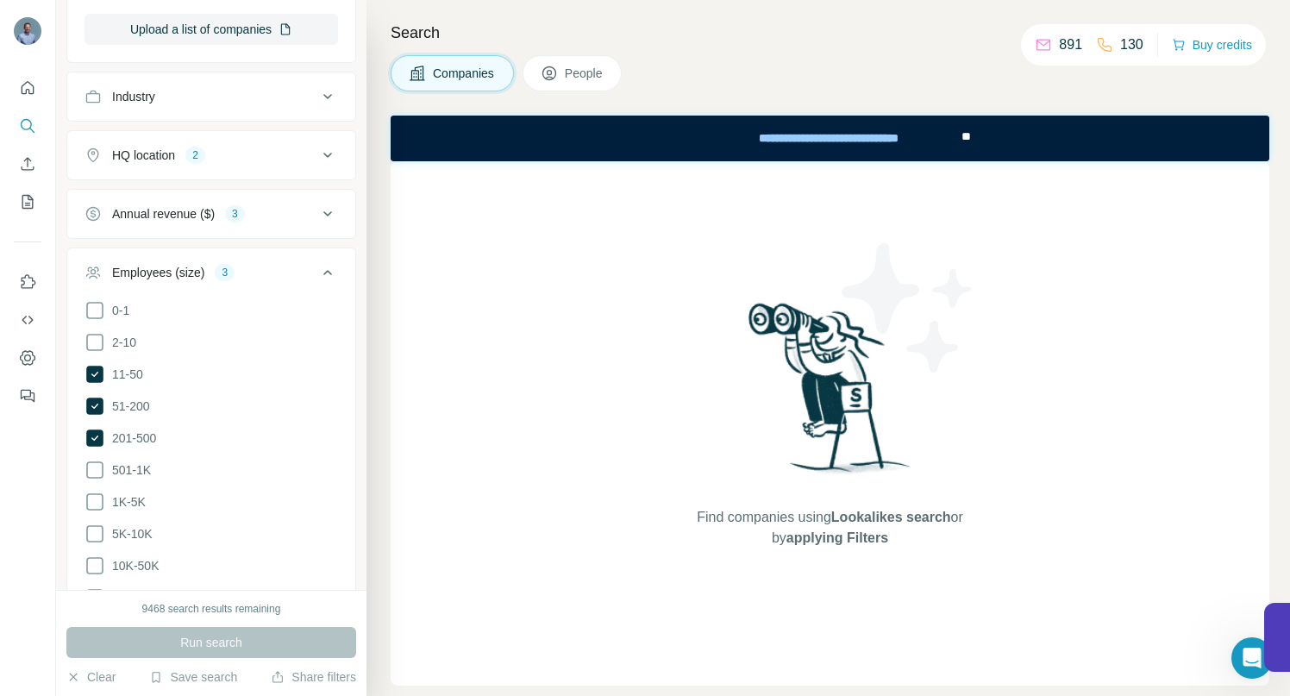
click at [323, 213] on icon at bounding box center [327, 213] width 9 height 5
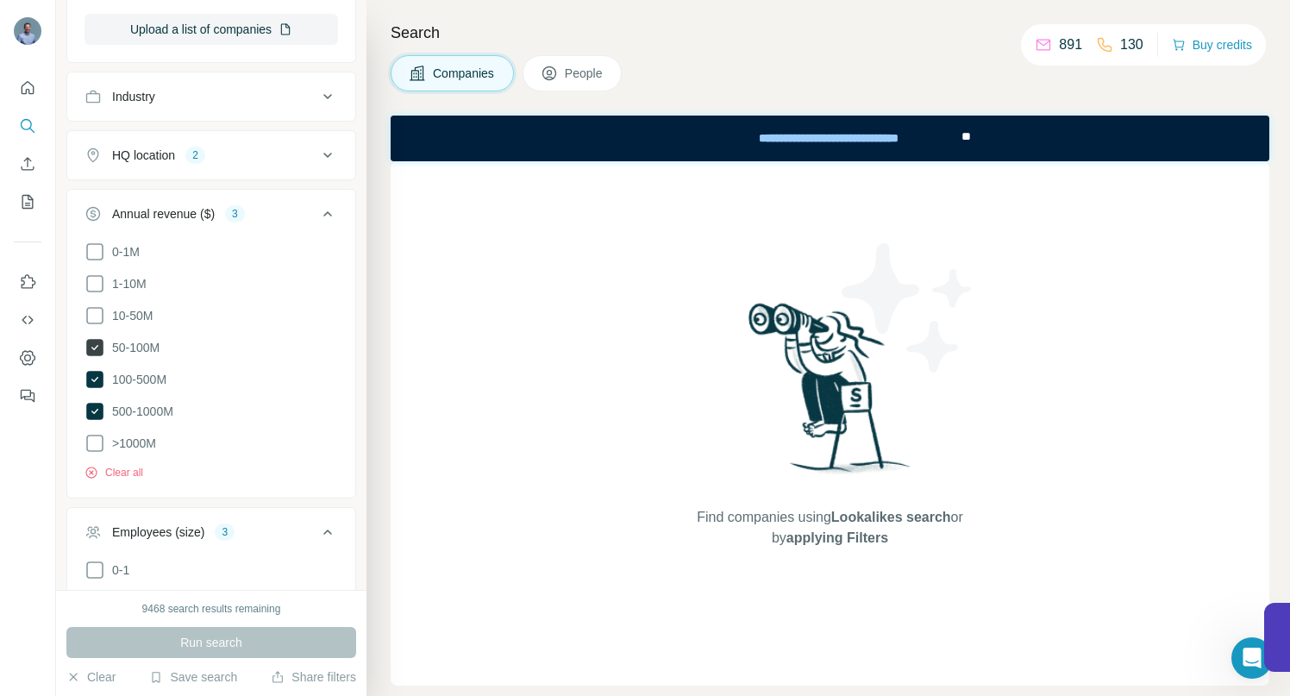
click at [93, 342] on icon at bounding box center [94, 347] width 17 height 17
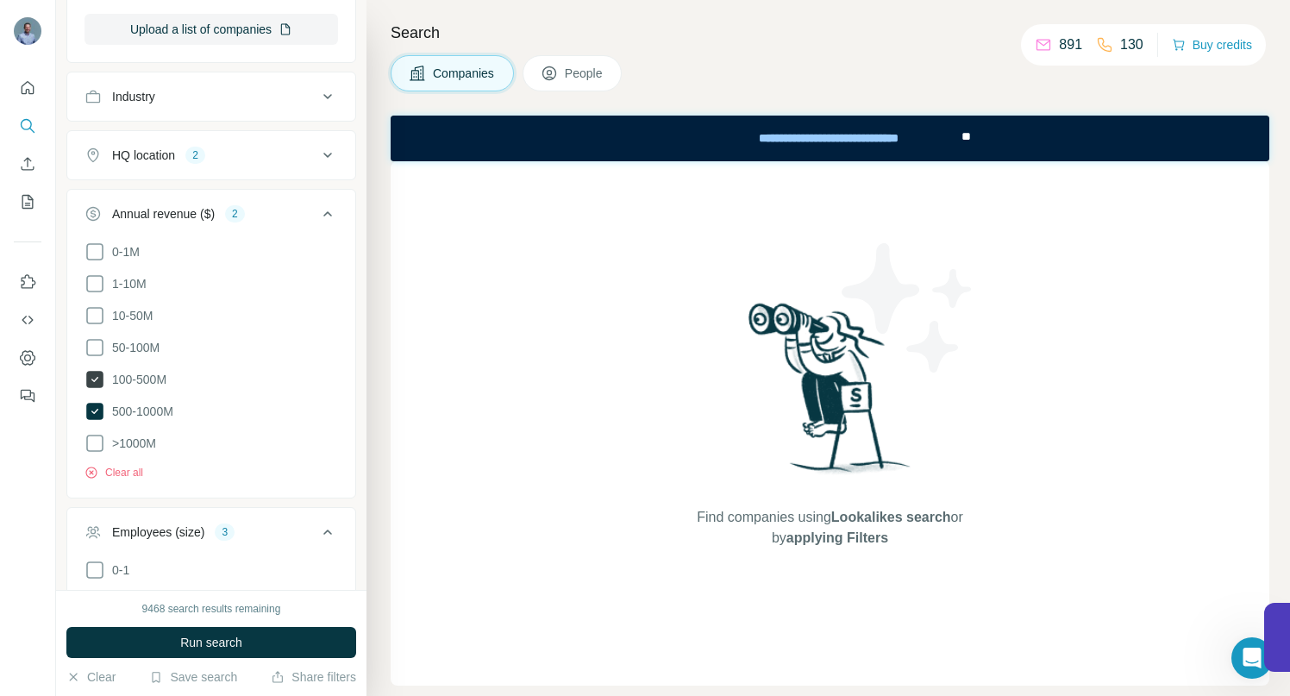
click at [95, 377] on icon at bounding box center [94, 379] width 7 height 5
click at [93, 407] on icon at bounding box center [94, 411] width 17 height 17
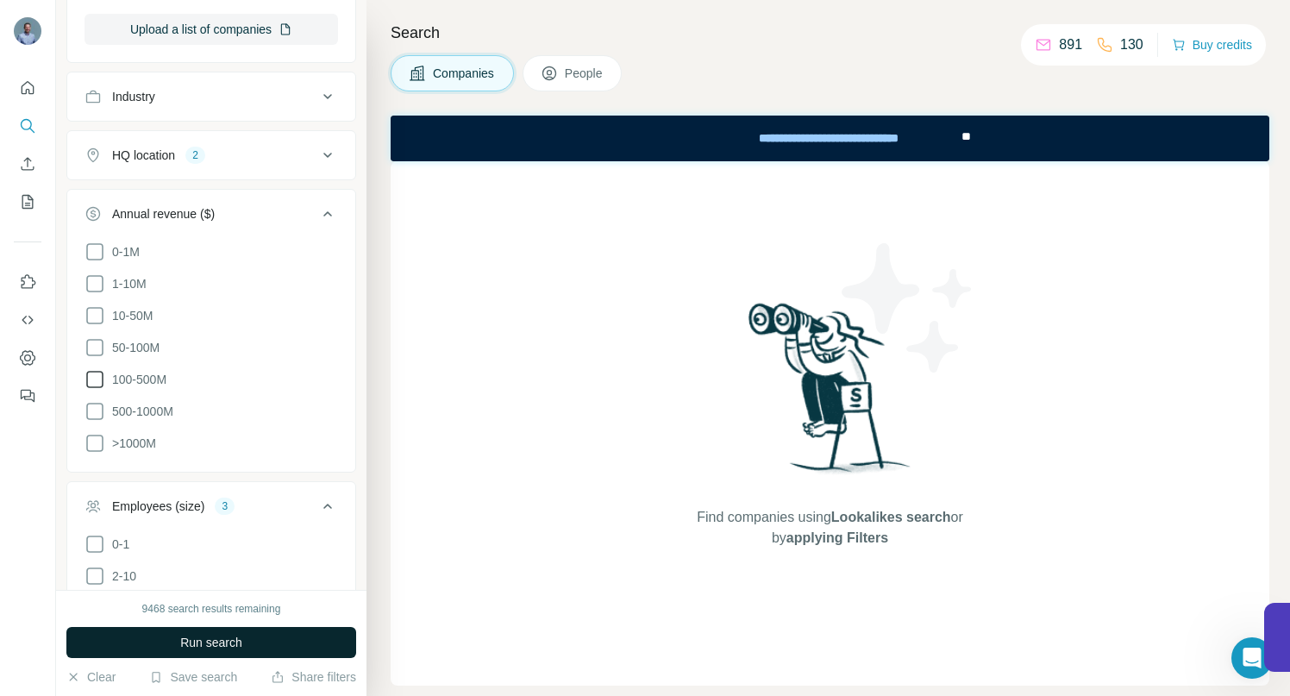
click at [183, 637] on span "Run search" at bounding box center [211, 642] width 62 height 17
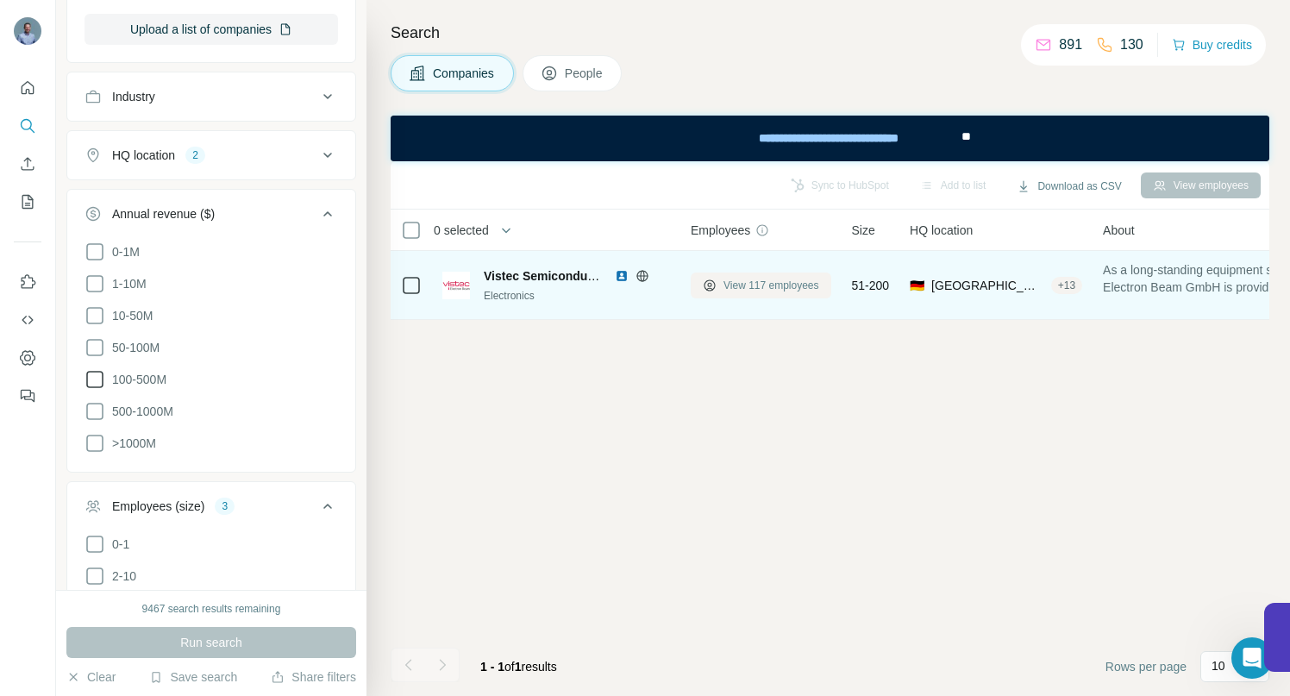
click at [752, 292] on button "View 117 employees" at bounding box center [761, 285] width 141 height 26
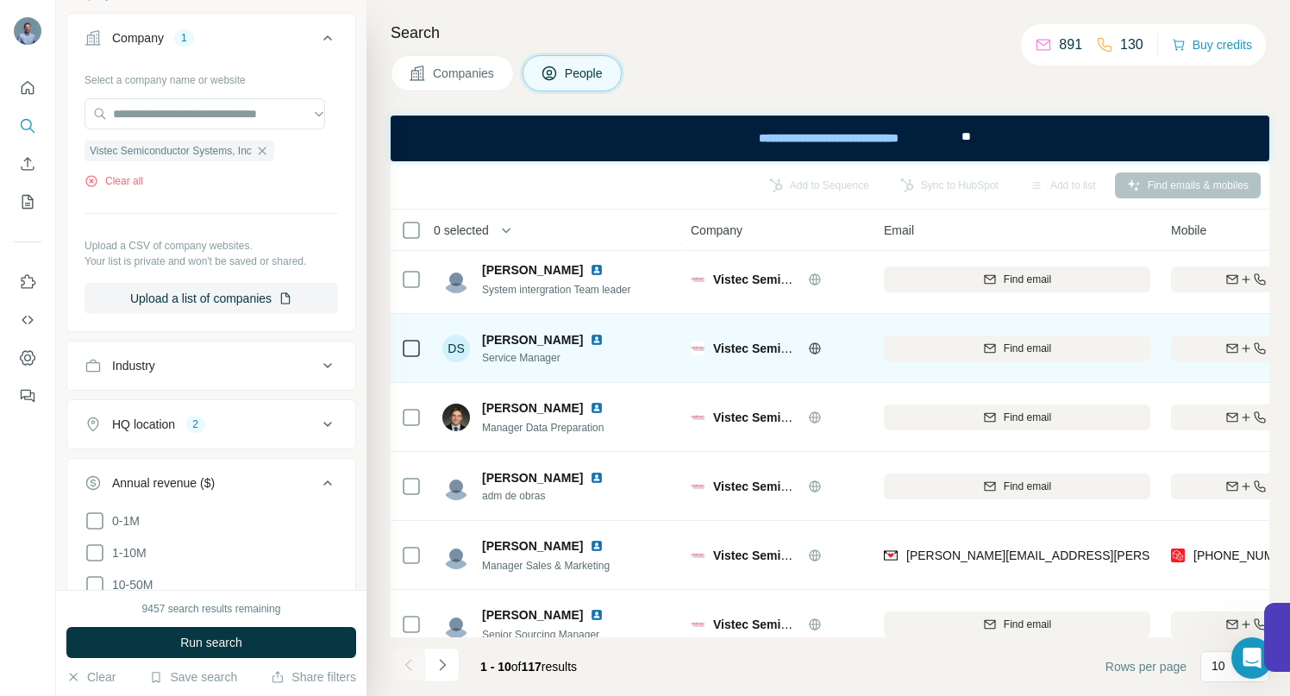
scroll to position [313, 0]
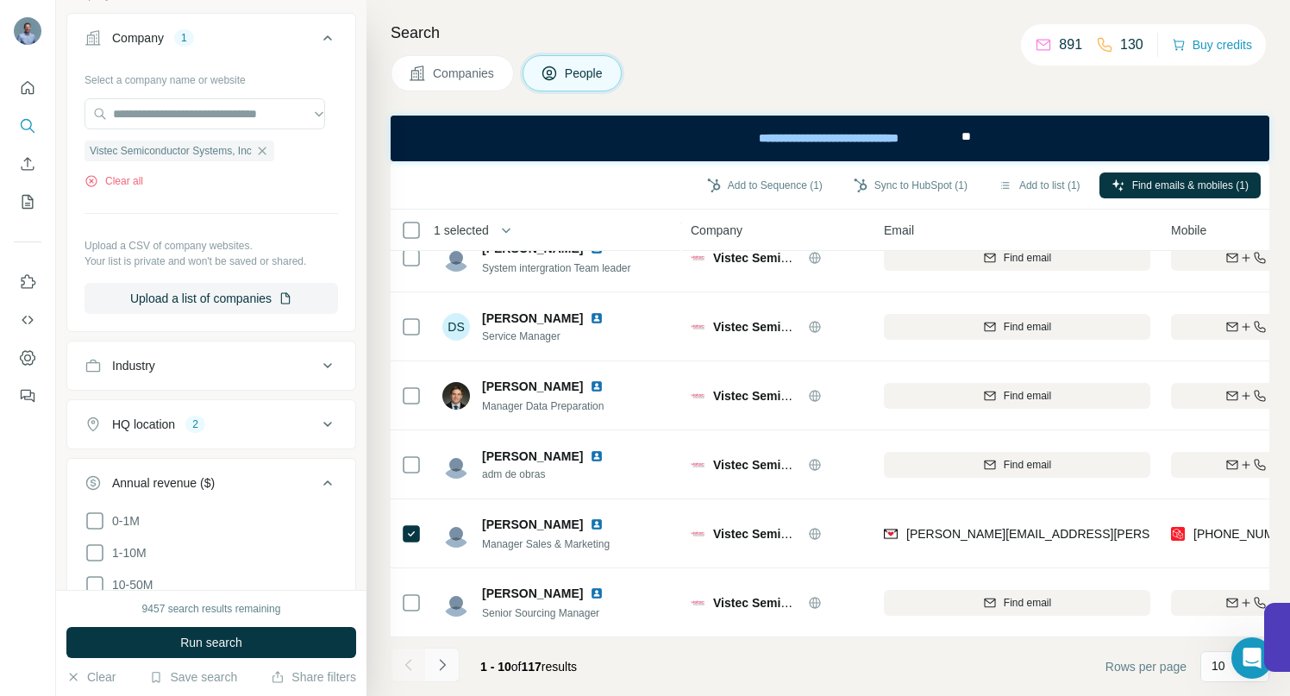
click at [442, 671] on icon "Navigate to next page" at bounding box center [442, 664] width 17 height 17
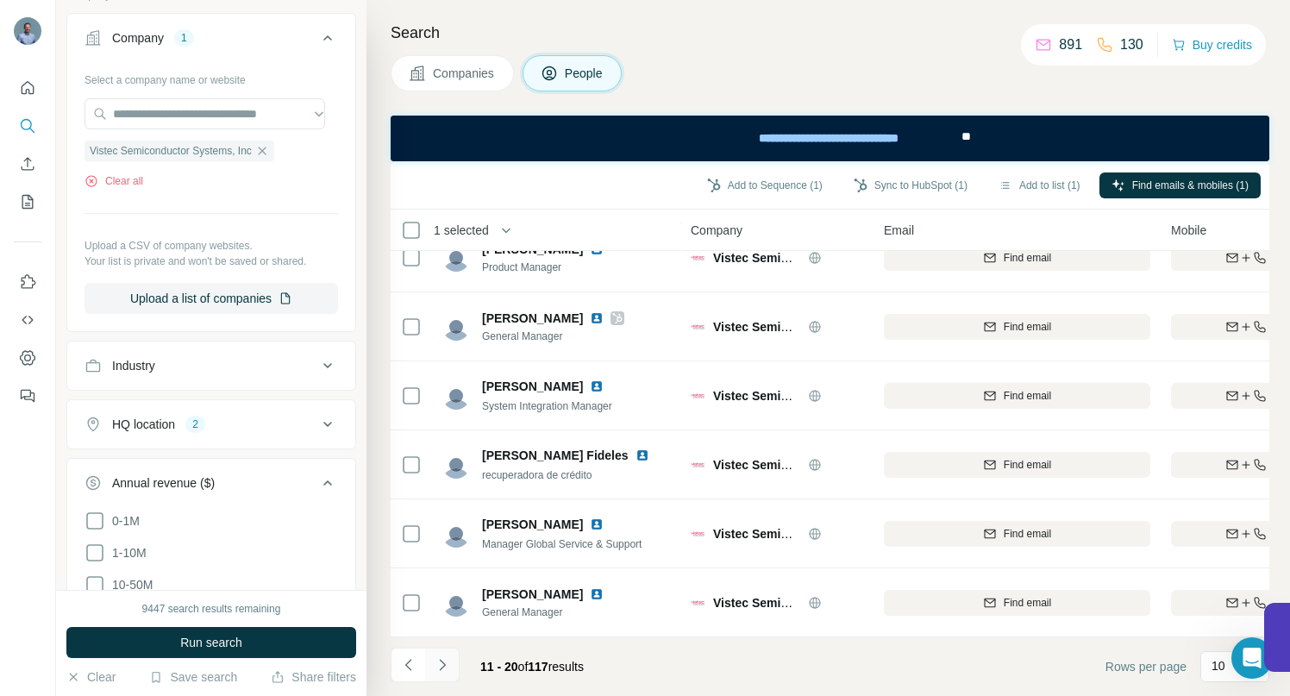
click at [449, 674] on button "Navigate to next page" at bounding box center [442, 664] width 34 height 34
click at [439, 657] on icon "Navigate to next page" at bounding box center [442, 664] width 17 height 17
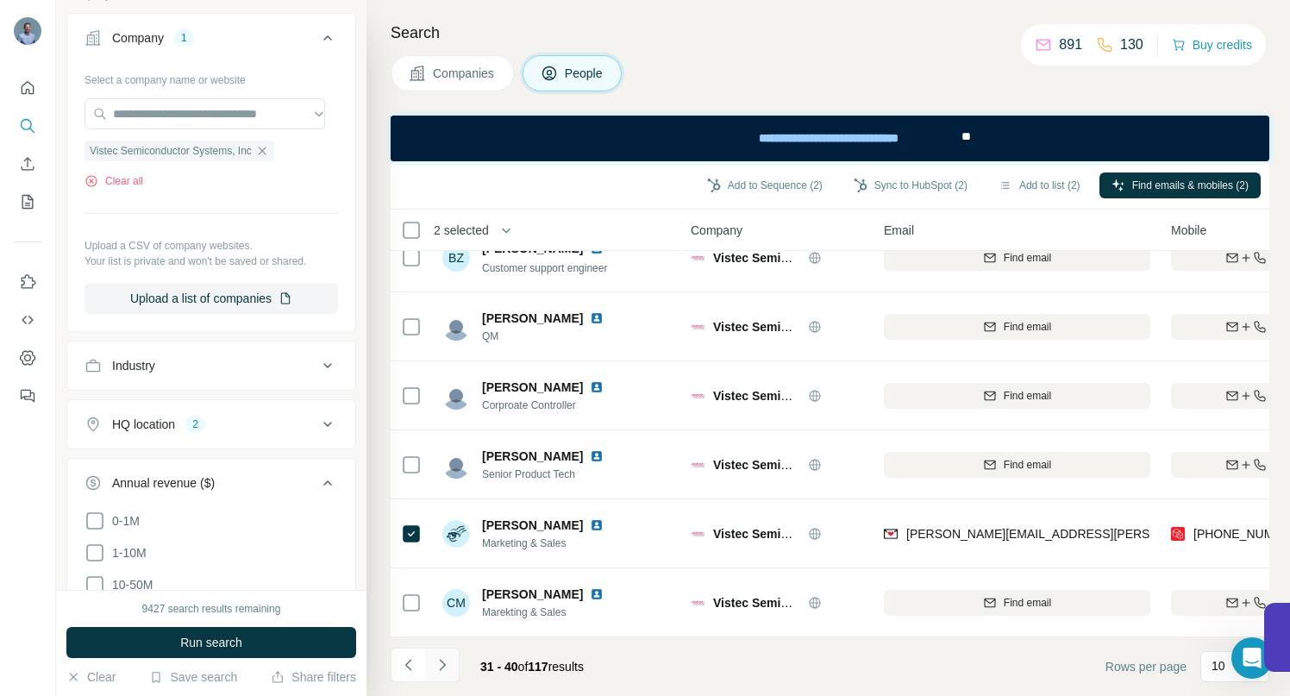
click at [447, 668] on icon "Navigate to next page" at bounding box center [442, 664] width 17 height 17
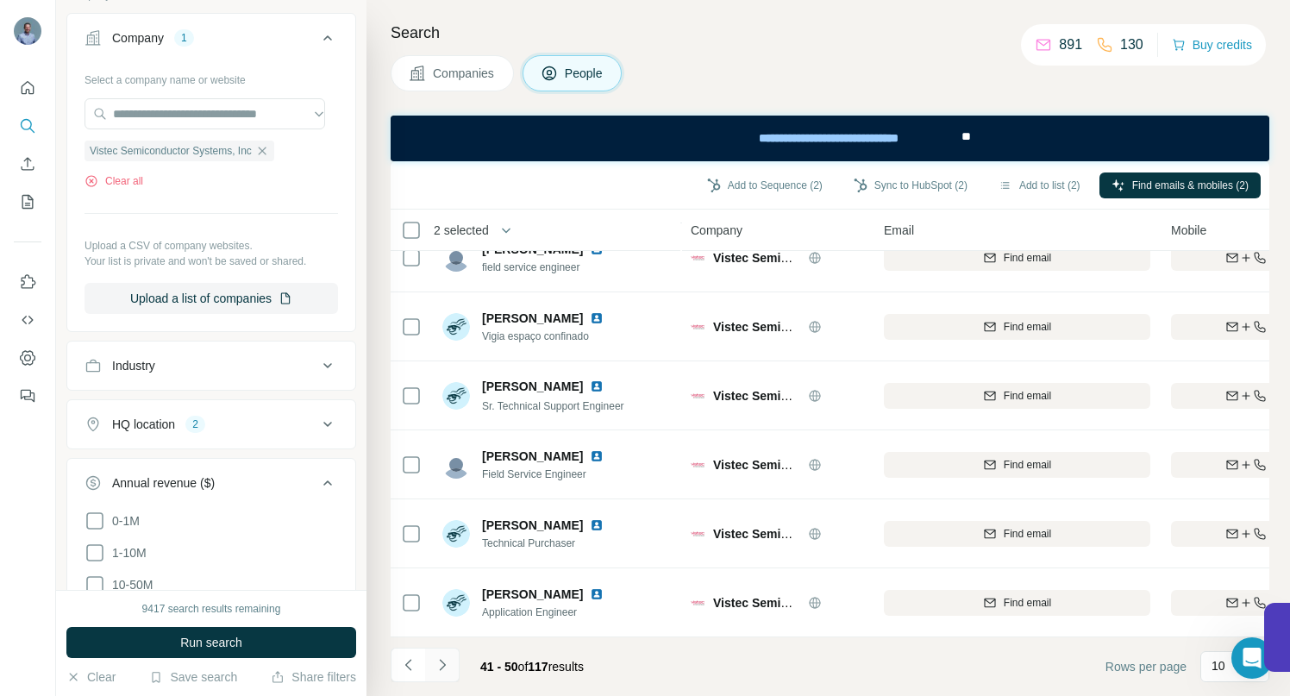
click at [440, 663] on icon "Navigate to next page" at bounding box center [442, 664] width 17 height 17
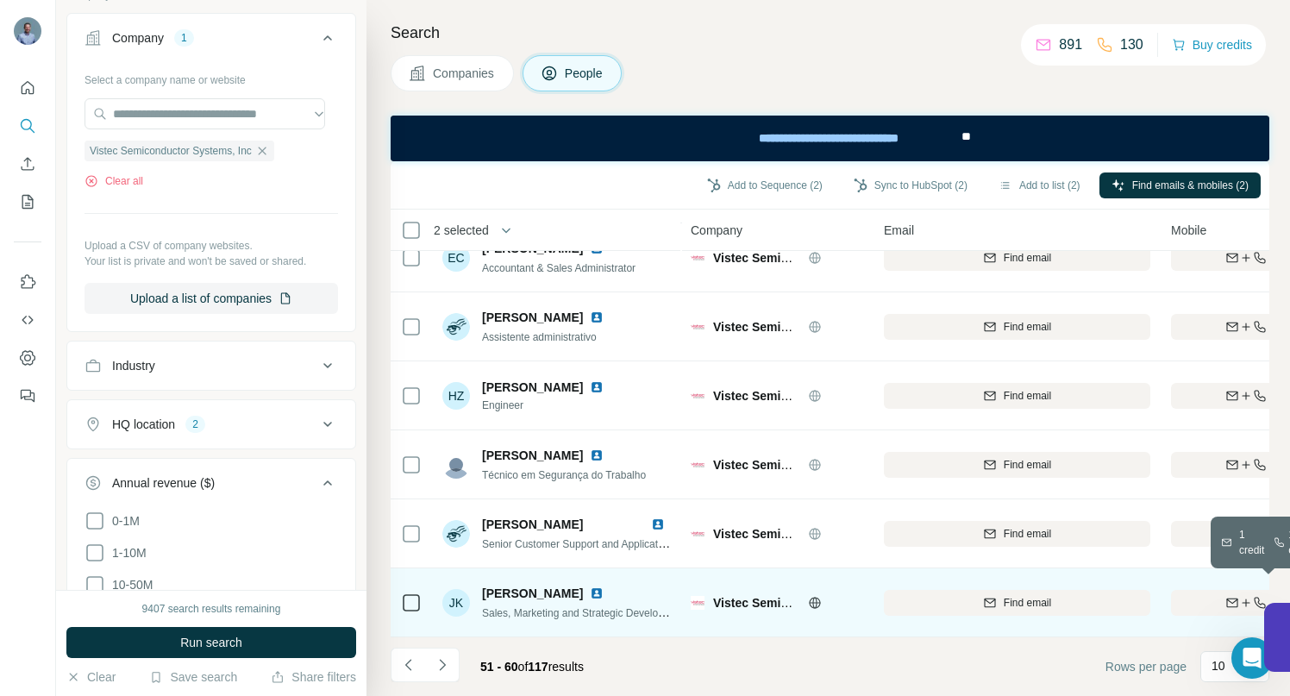
click at [1216, 595] on div "Find both" at bounding box center [1271, 603] width 201 height 16
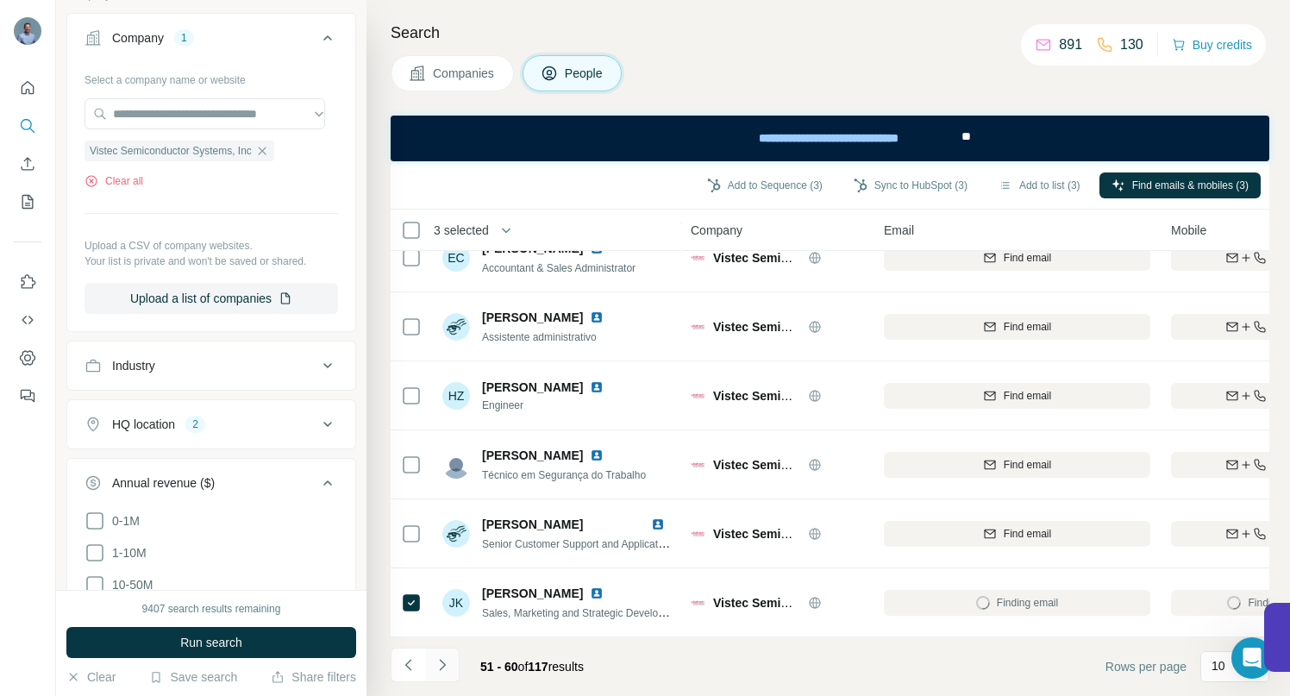
click at [442, 666] on icon "Navigate to next page" at bounding box center [442, 664] width 6 height 11
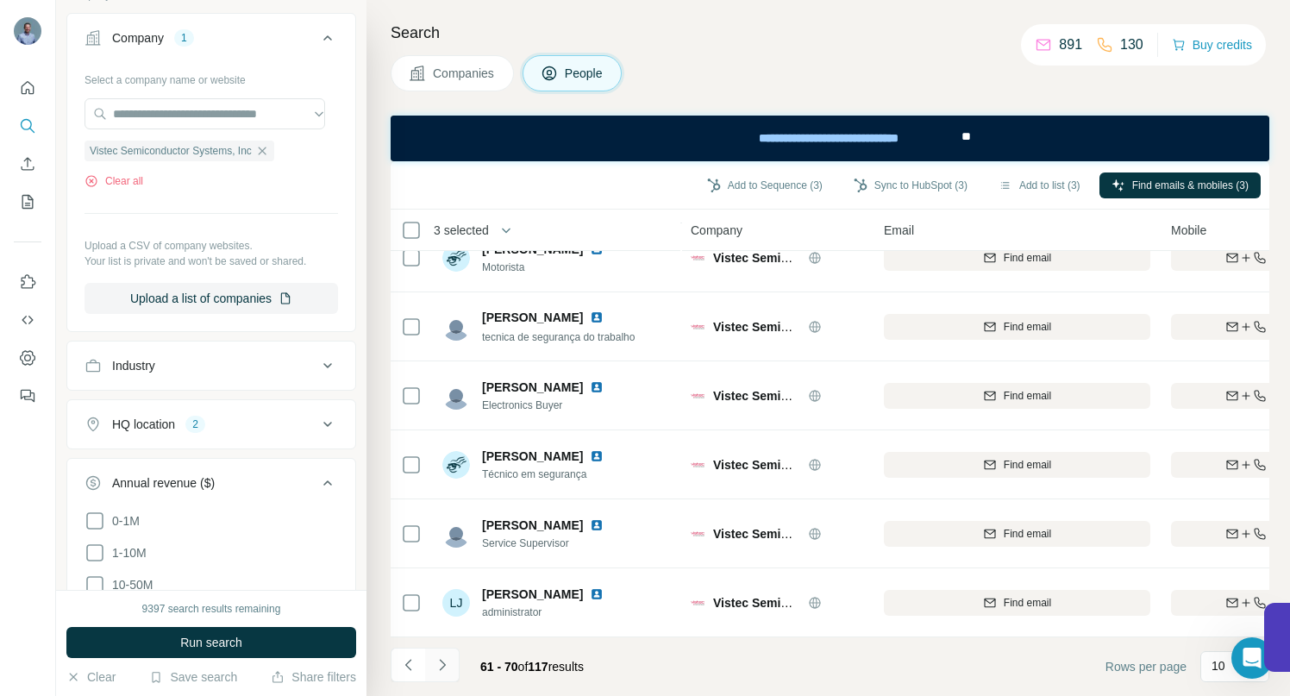
click at [444, 664] on icon "Navigate to next page" at bounding box center [442, 664] width 6 height 11
click at [445, 663] on icon "Navigate to next page" at bounding box center [442, 664] width 17 height 17
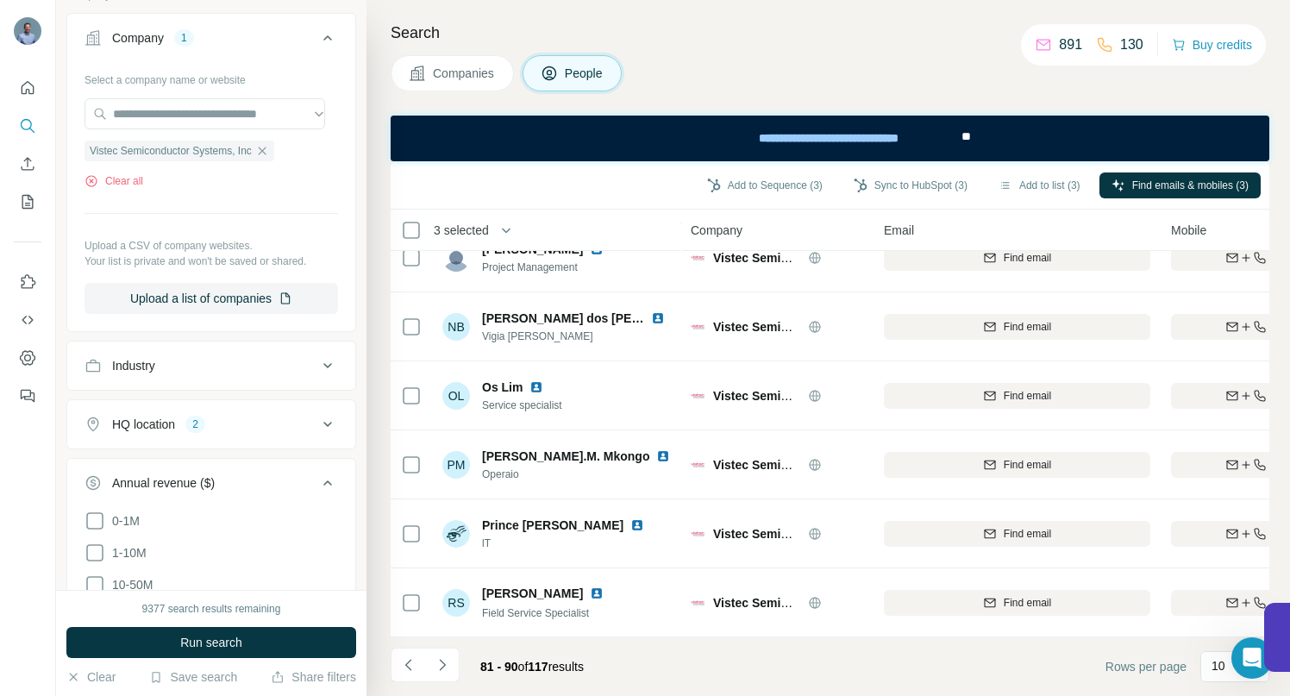
click at [442, 669] on icon "Navigate to next page" at bounding box center [442, 664] width 17 height 17
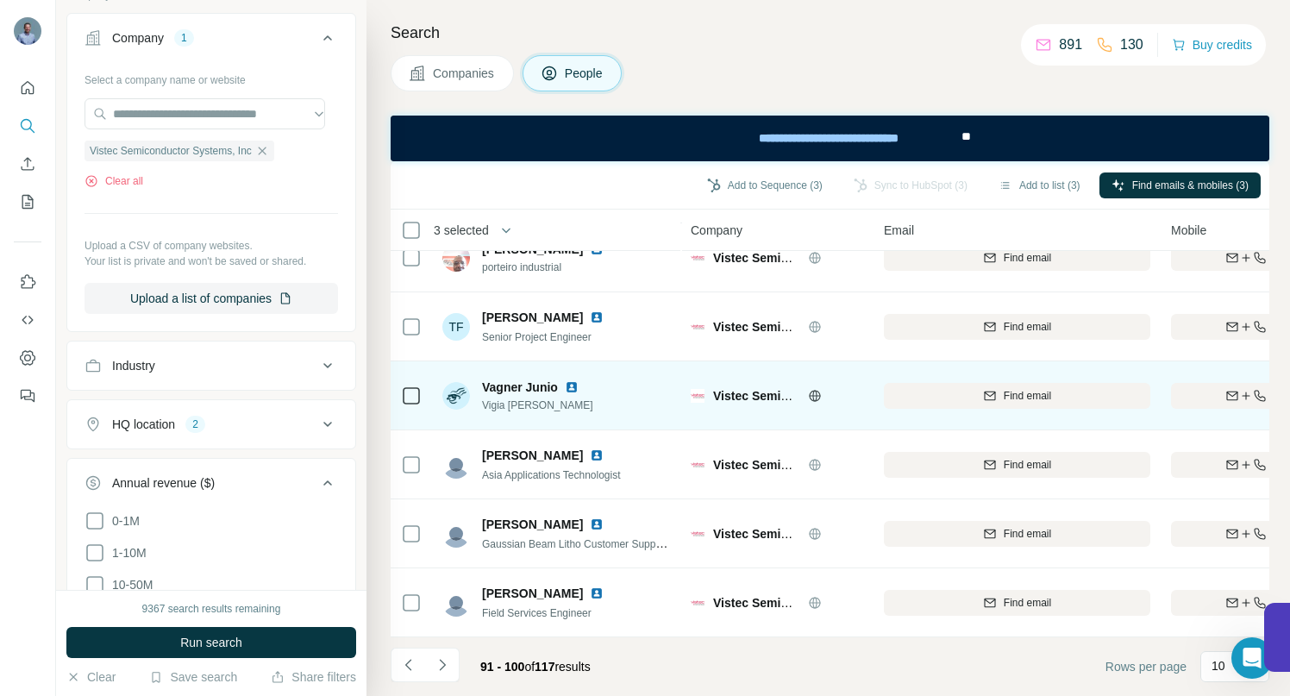
scroll to position [0, 0]
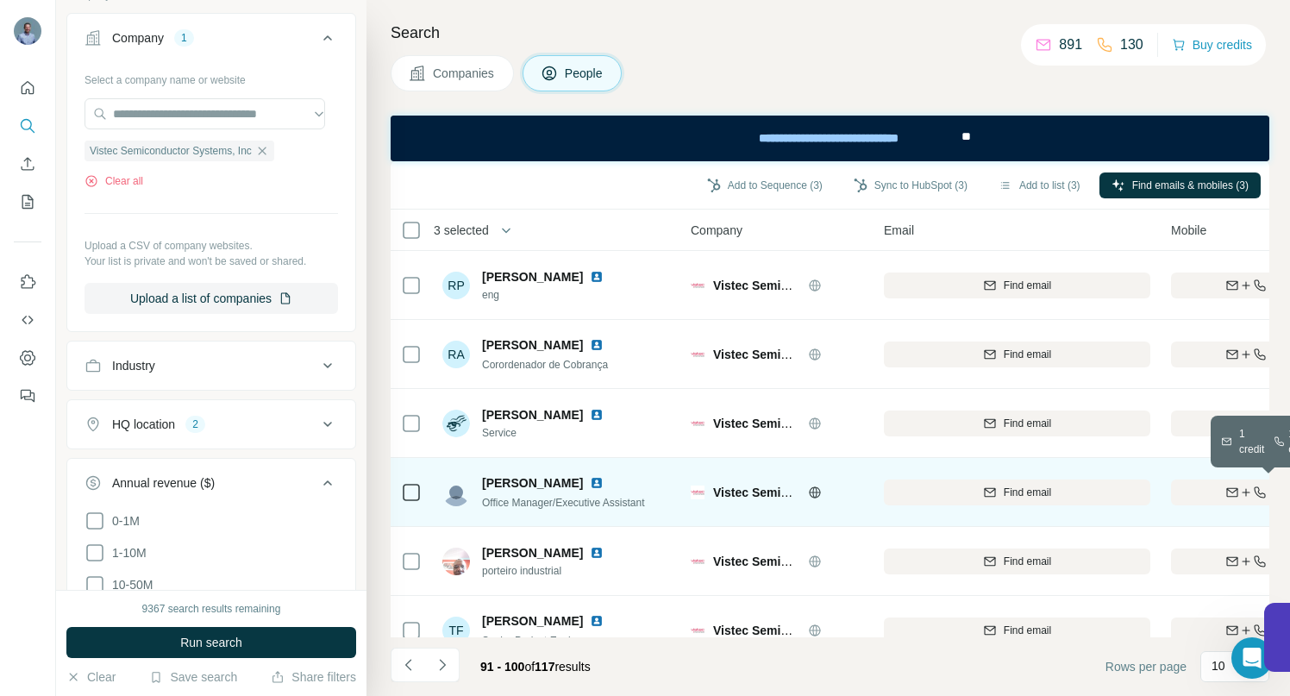
click at [1194, 485] on div "Find both" at bounding box center [1271, 493] width 201 height 16
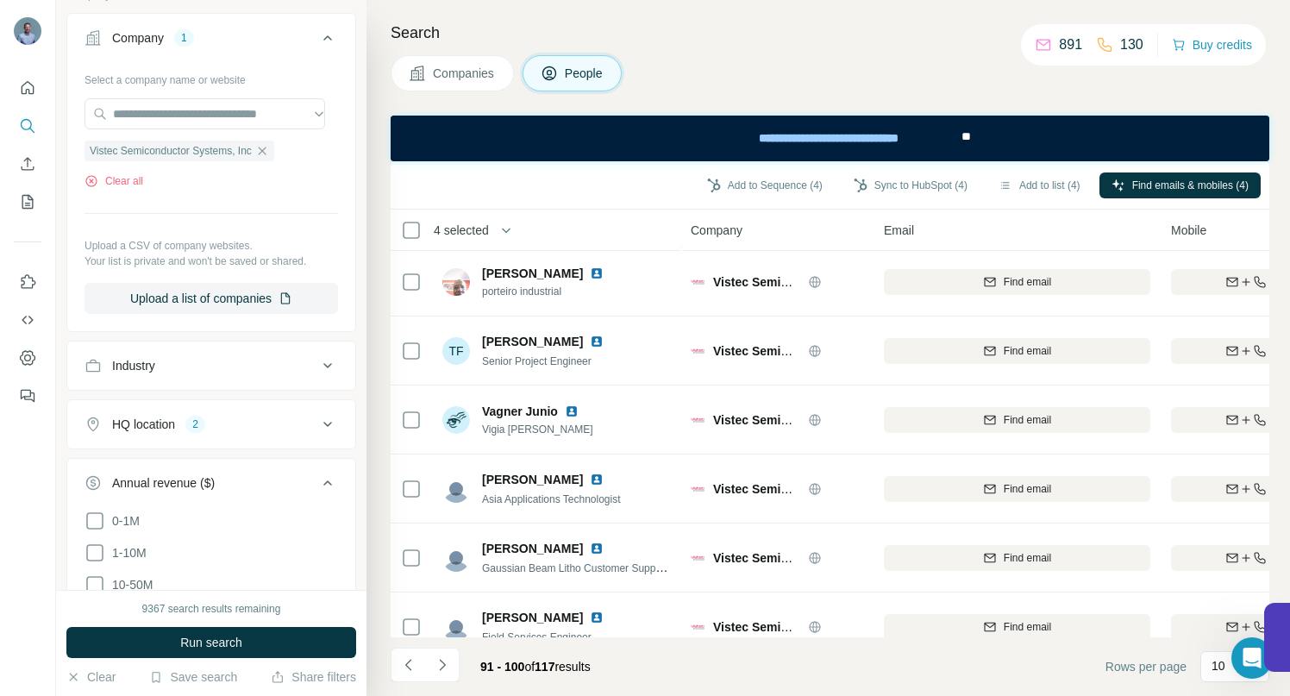
scroll to position [313, 0]
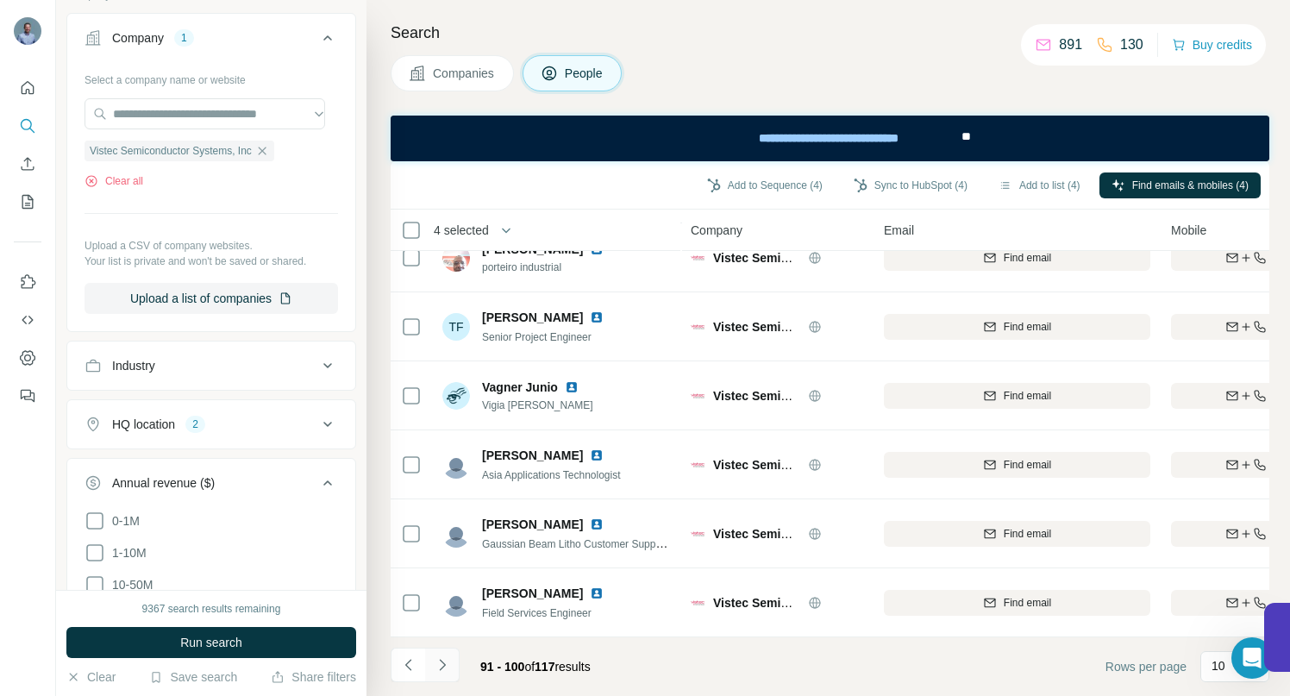
click at [441, 662] on icon "Navigate to next page" at bounding box center [442, 664] width 17 height 17
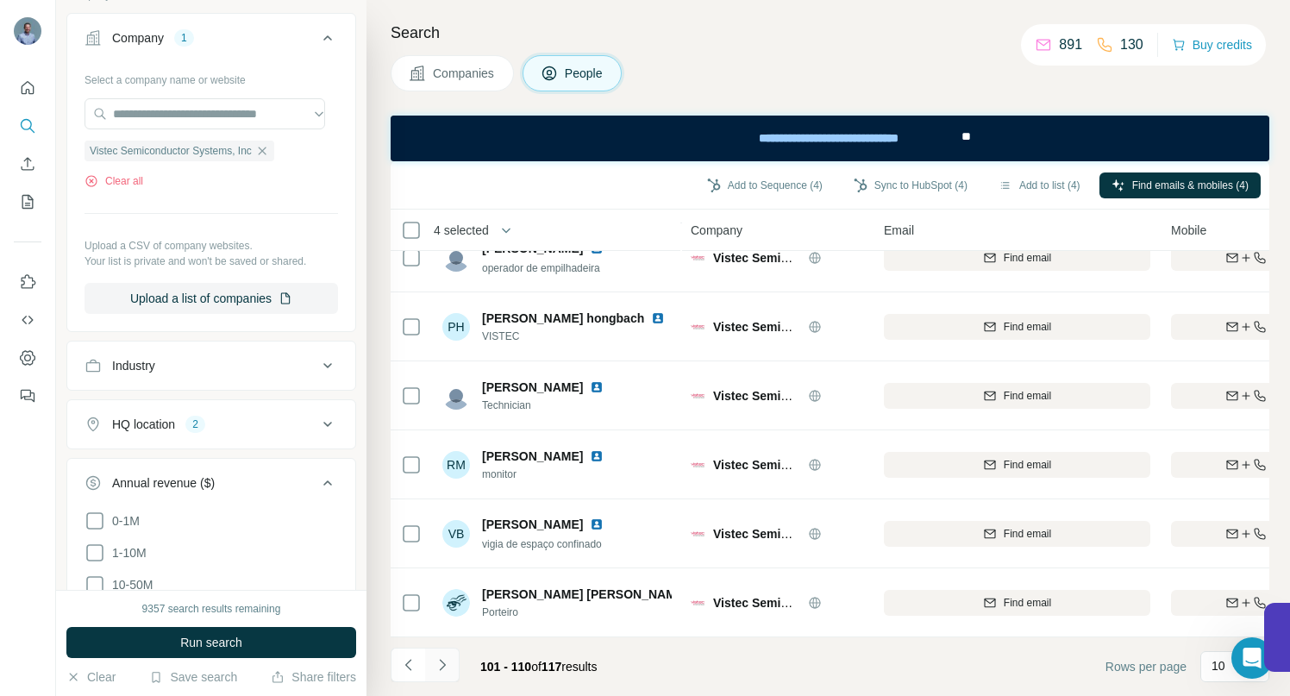
click at [441, 665] on icon "Navigate to next page" at bounding box center [442, 664] width 17 height 17
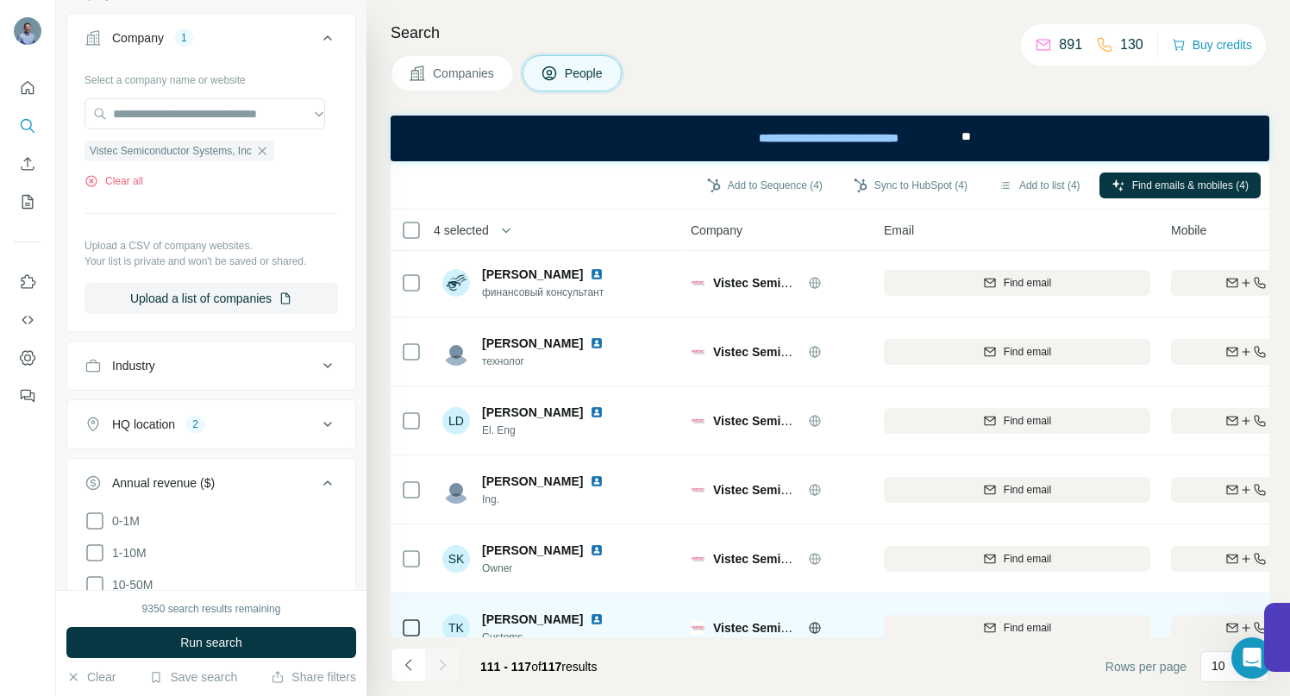
scroll to position [0, 0]
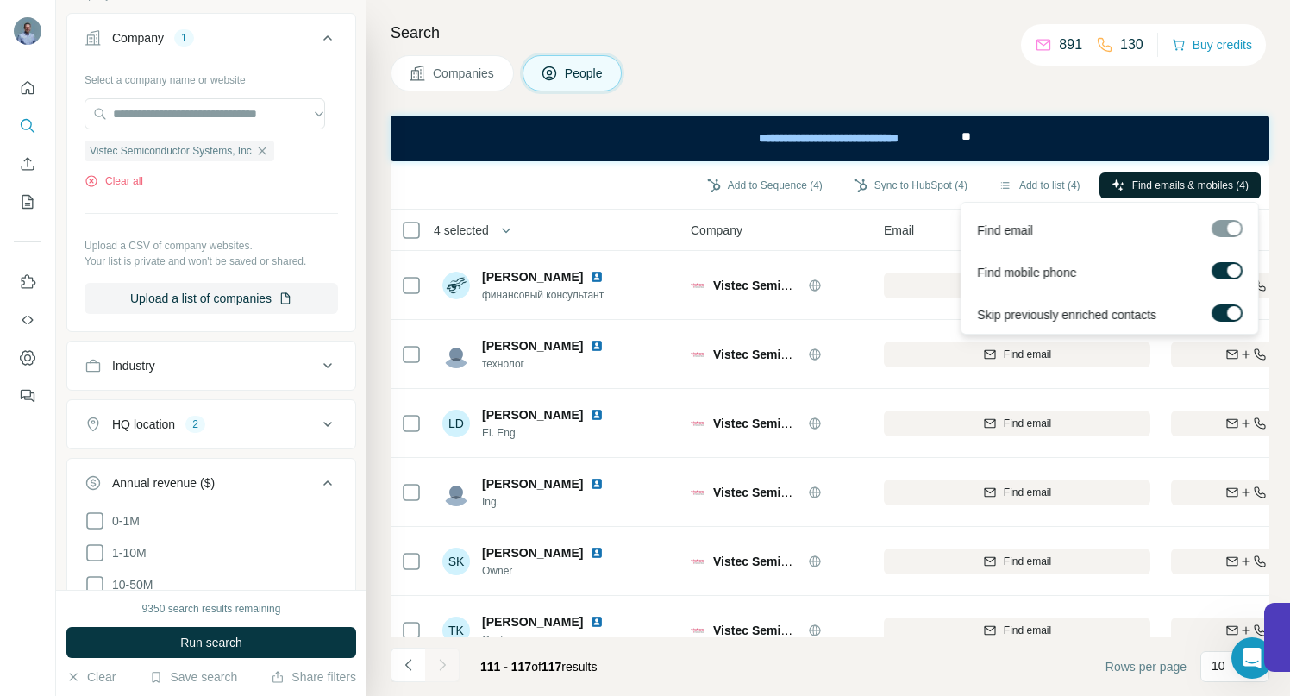
click at [1132, 181] on span "Find emails & mobiles (4)" at bounding box center [1190, 186] width 116 height 16
click at [1142, 183] on span "Find emails & mobiles (4)" at bounding box center [1190, 186] width 116 height 16
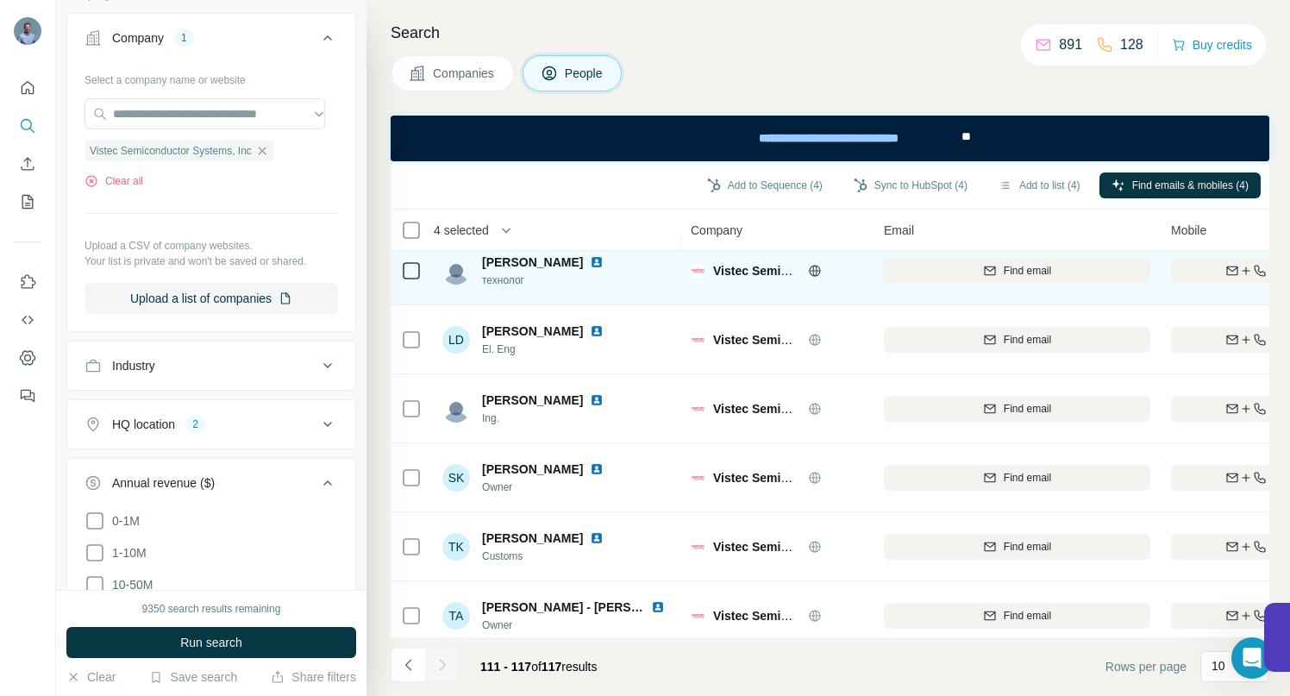
scroll to position [106, 0]
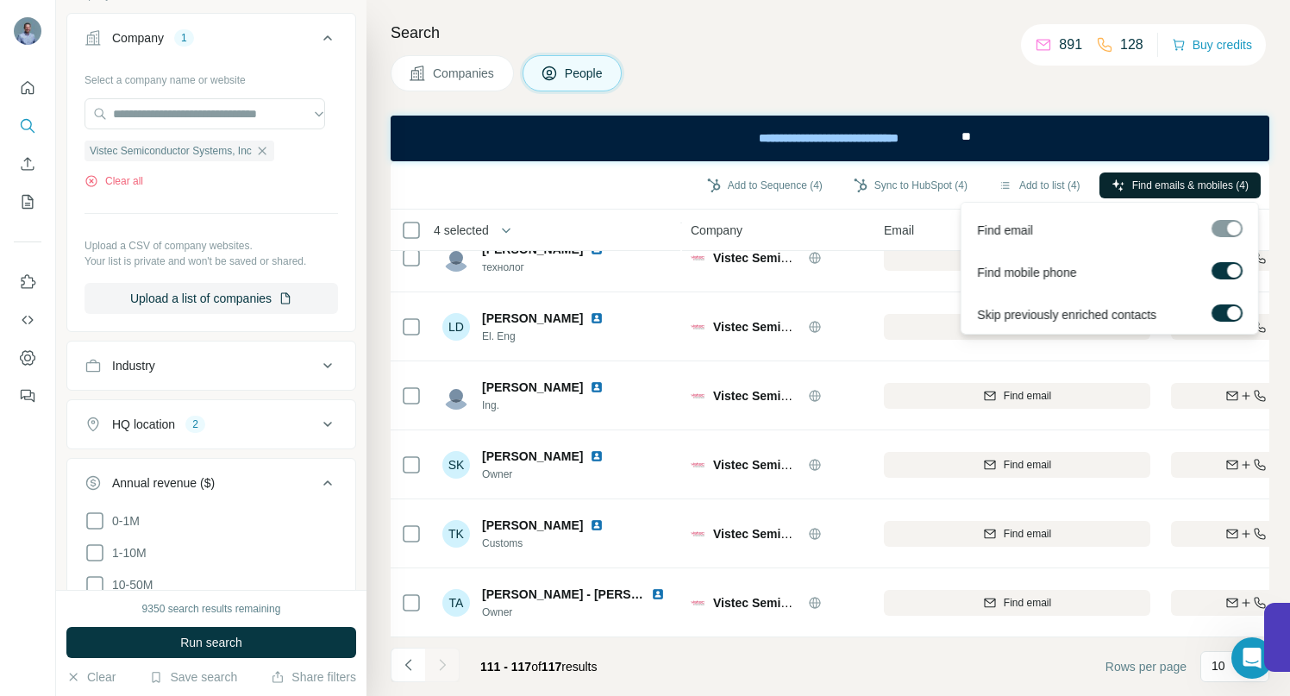
click at [1154, 178] on span "Find emails & mobiles (4)" at bounding box center [1190, 186] width 116 height 16
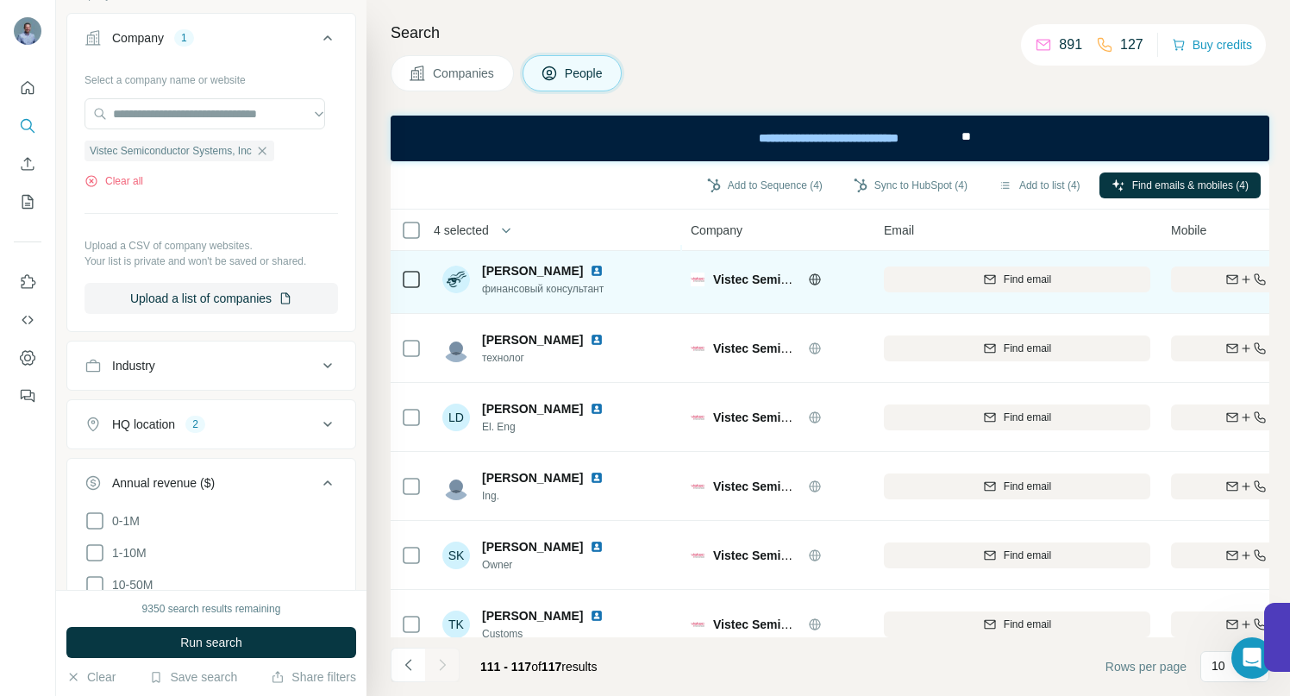
scroll to position [0, 0]
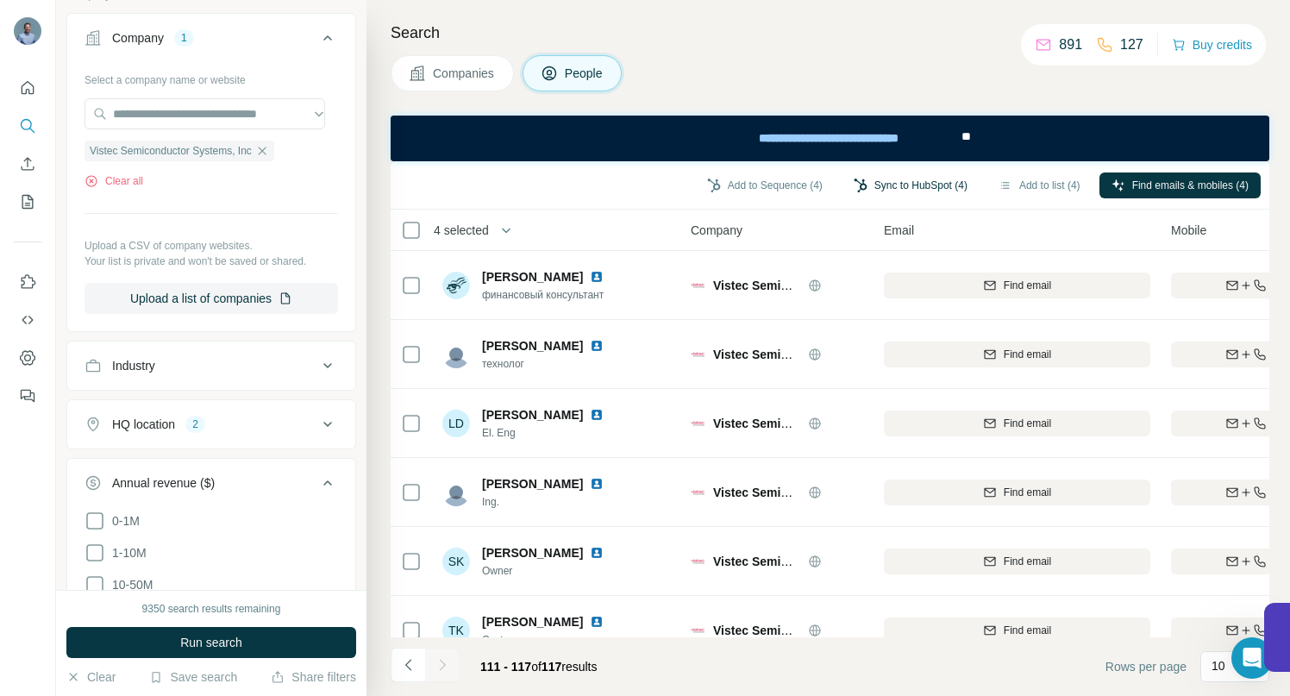
click at [893, 185] on button "Sync to HubSpot (4)" at bounding box center [910, 185] width 138 height 26
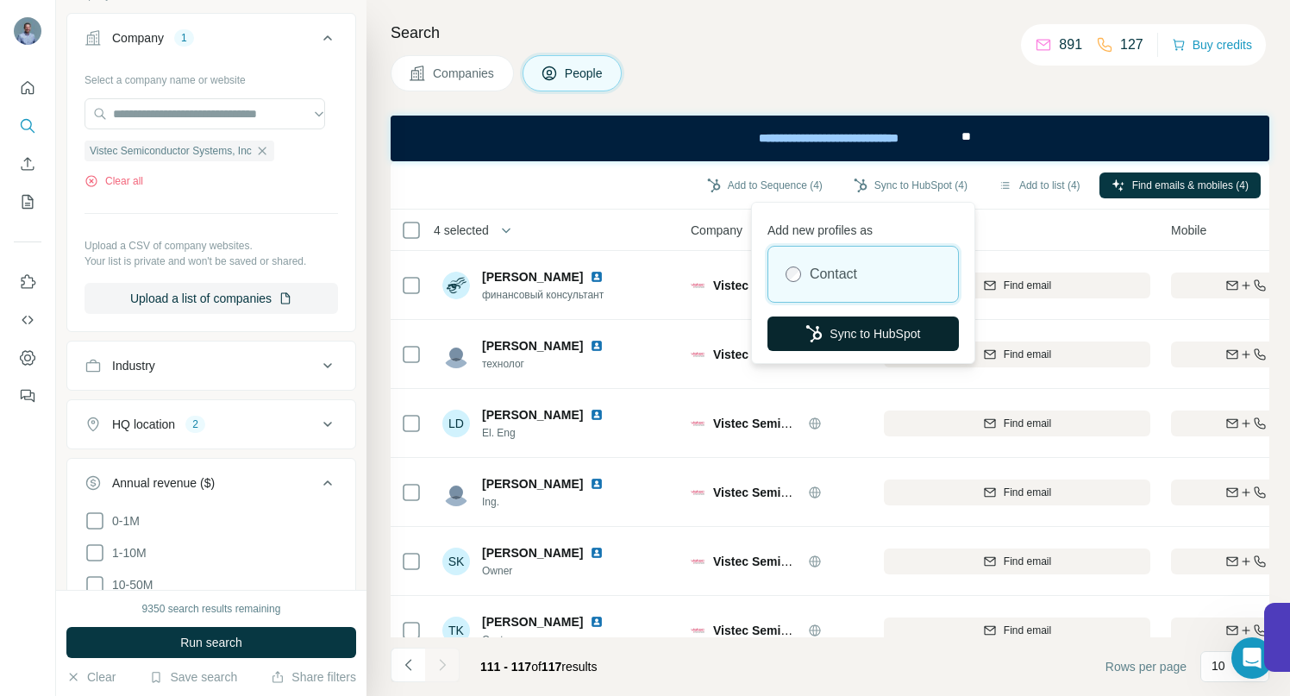
click at [860, 336] on button "Sync to HubSpot" at bounding box center [862, 333] width 191 height 34
